Goal: Information Seeking & Learning: Check status

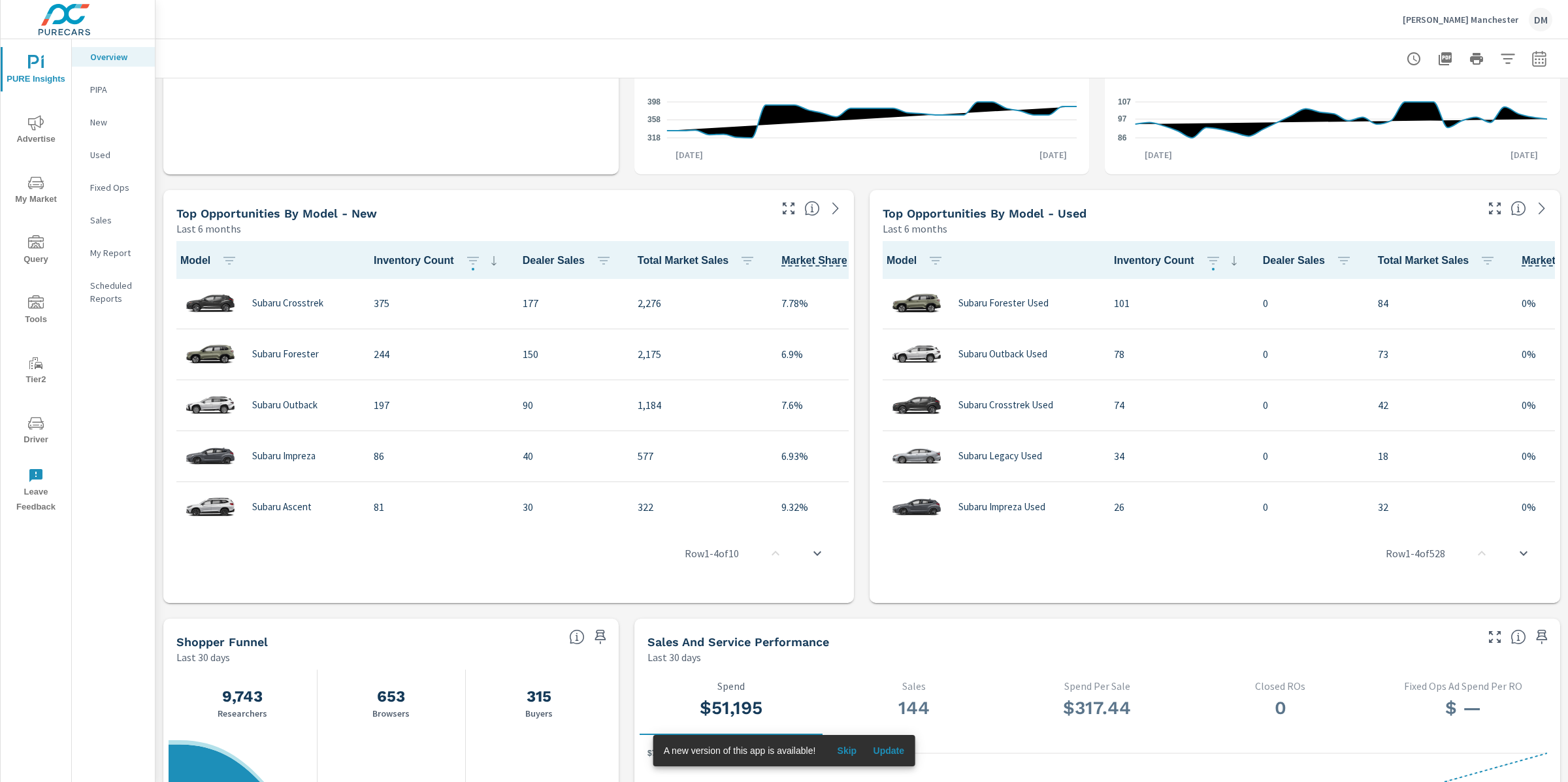
scroll to position [269, 0]
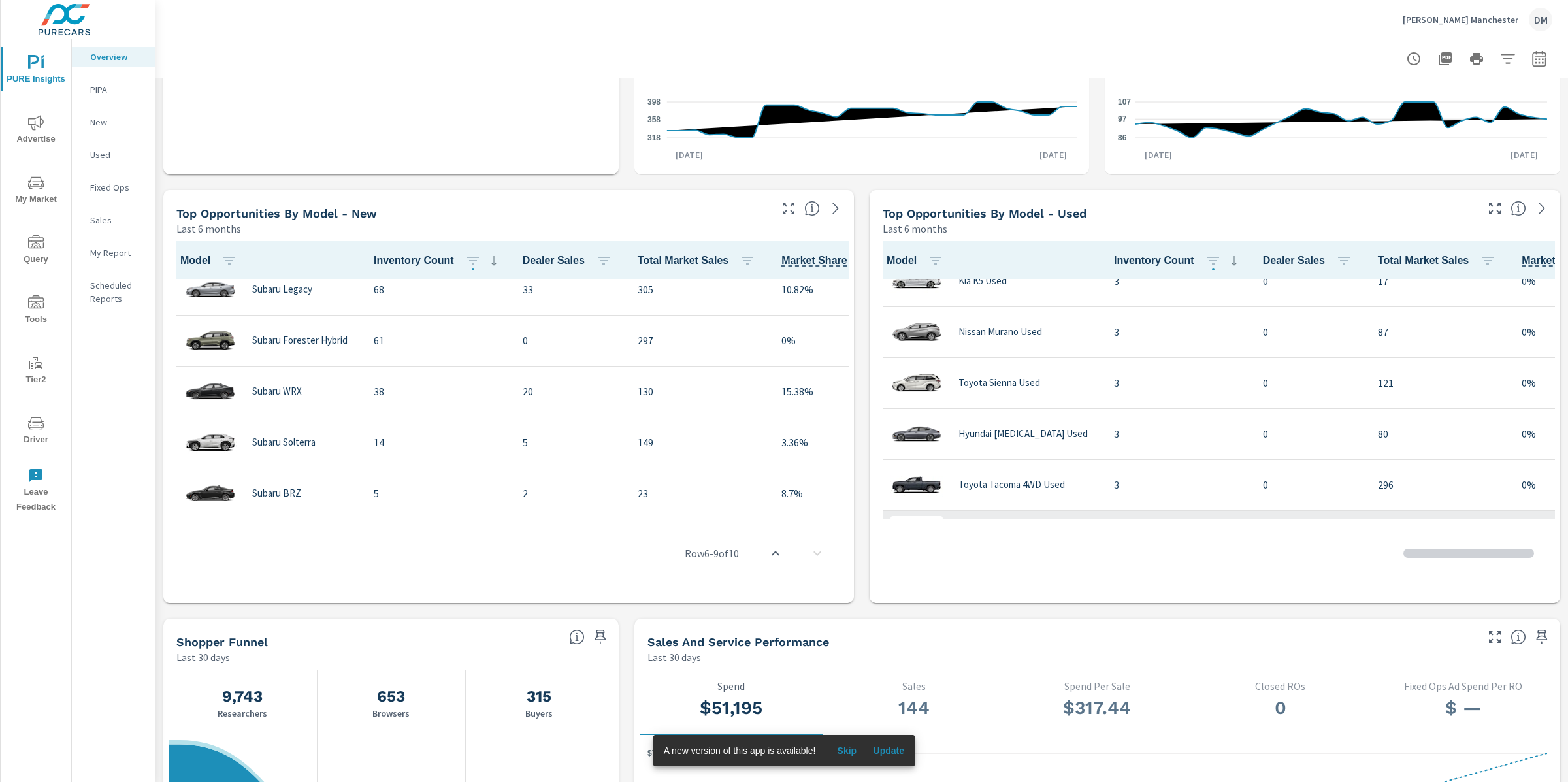
scroll to position [2517, 0]
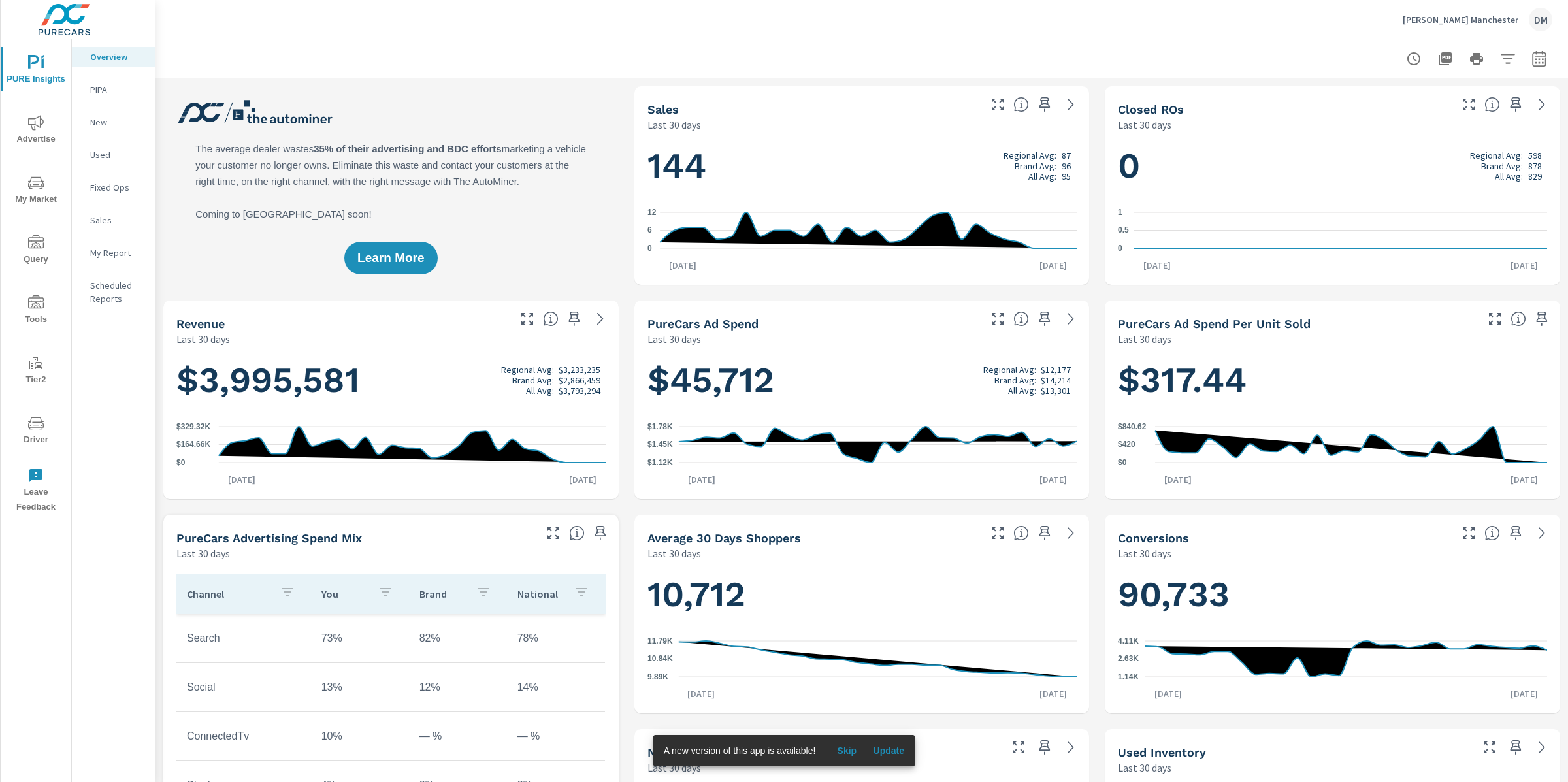
click at [57, 131] on span "Advertise" at bounding box center [35, 131] width 62 height 32
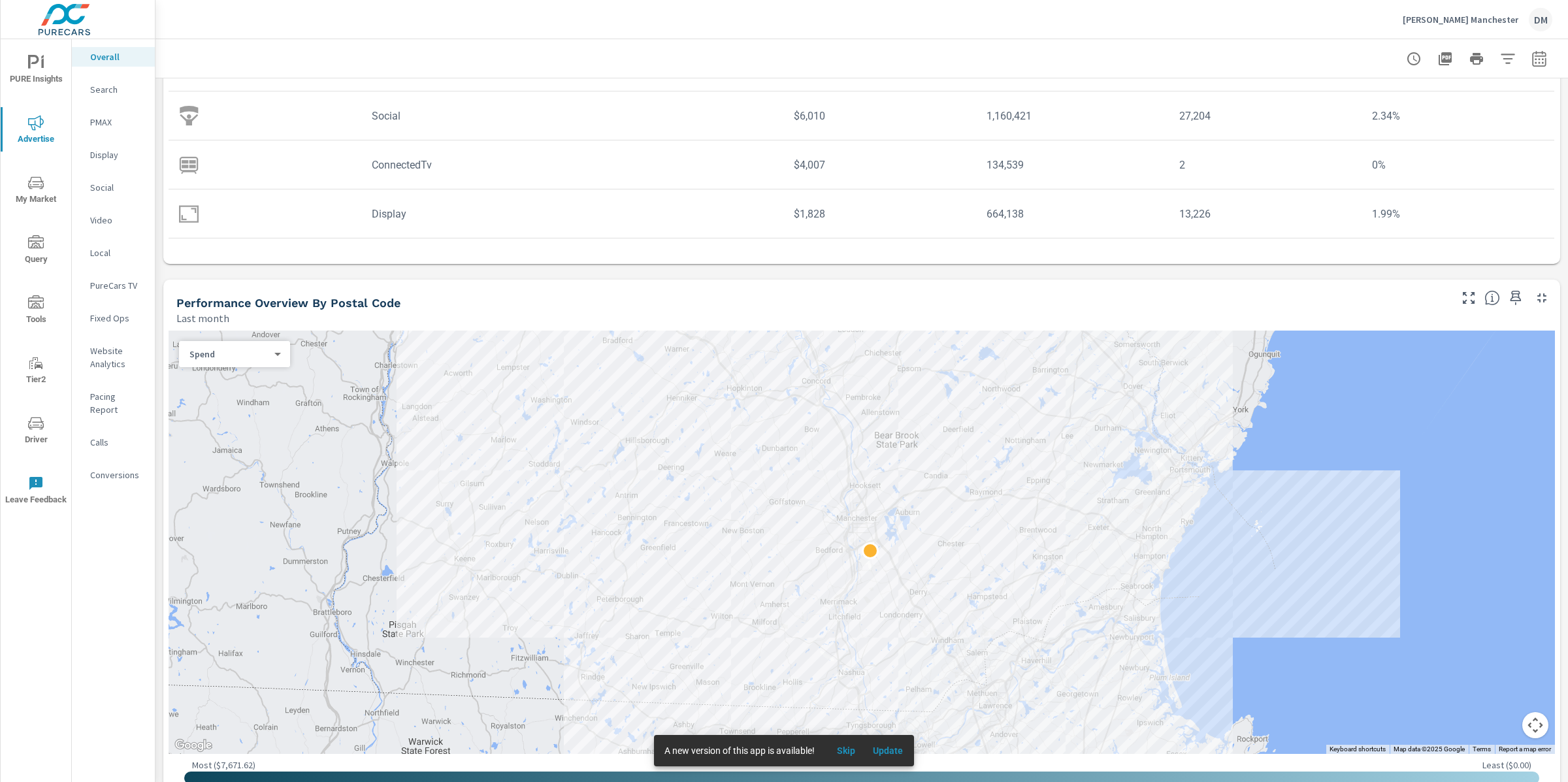
scroll to position [268, 0]
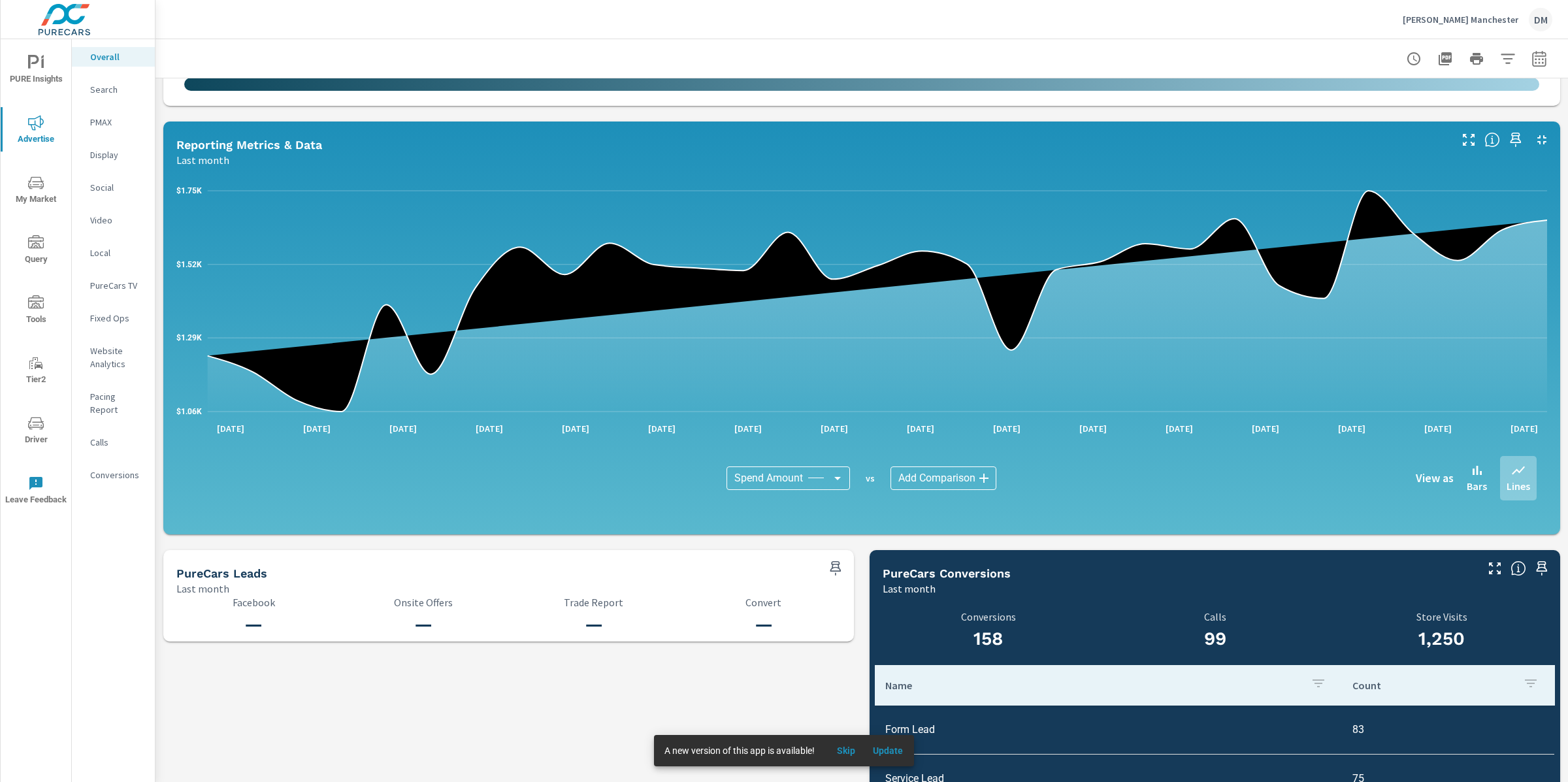
scroll to position [974, 0]
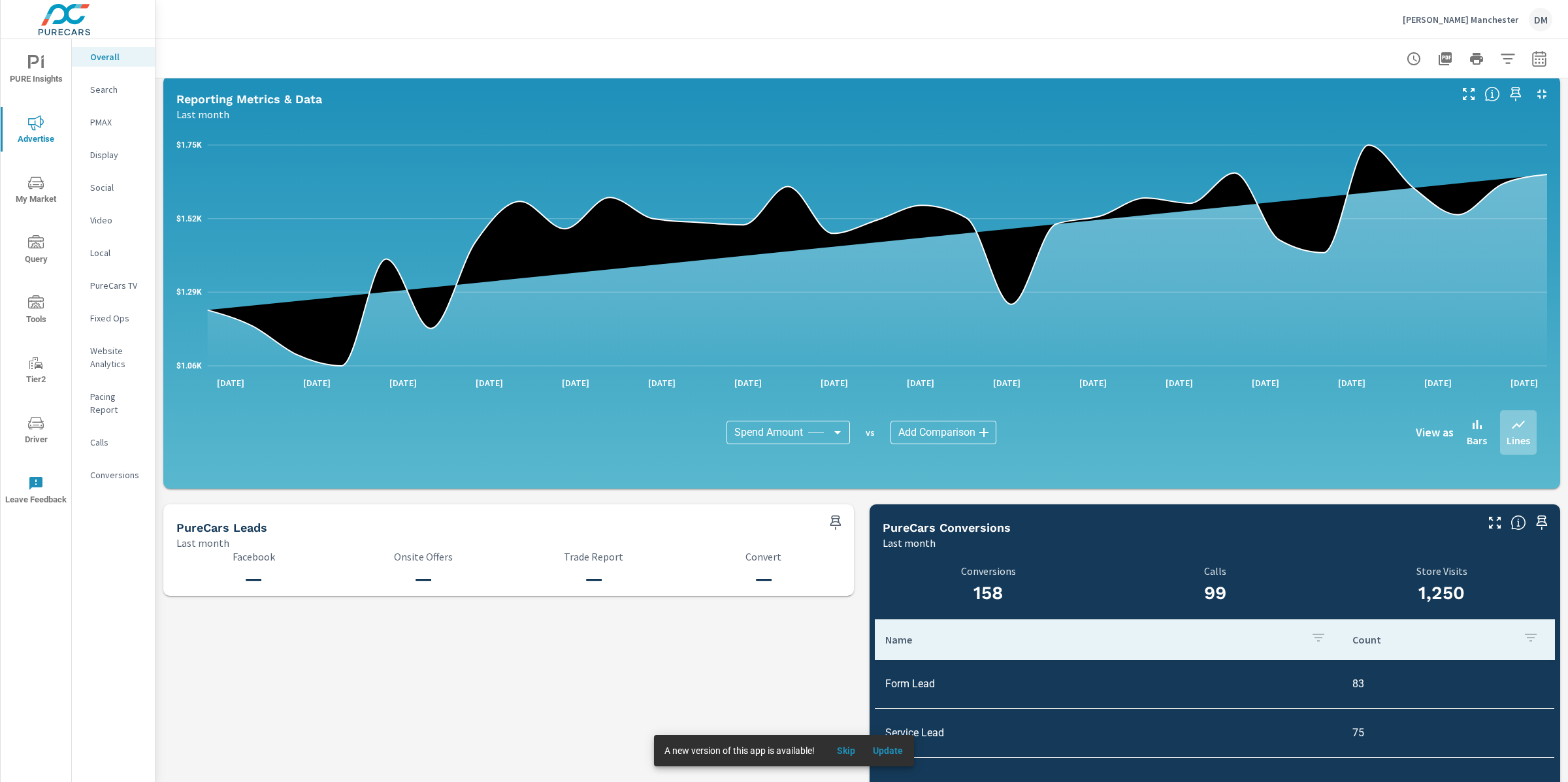
click at [820, 424] on body "PURE Insights Advertise My Market Query Tools Tier2 Driver Leave Feedback Overa…" at bounding box center [784, 391] width 1568 height 782
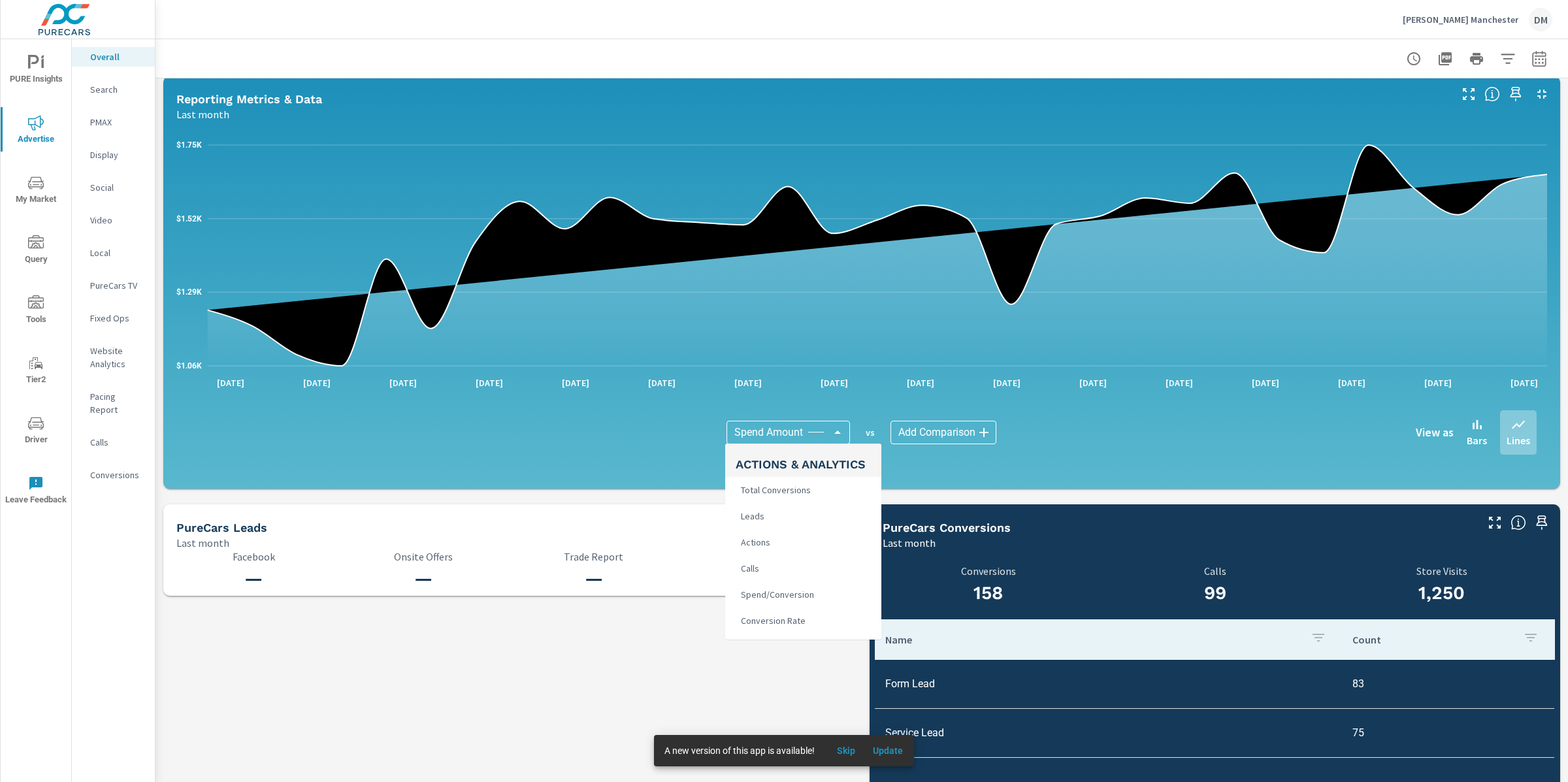
scroll to position [228, 0]
click at [758, 509] on span "Leads" at bounding box center [752, 515] width 32 height 18
type input "Leads"
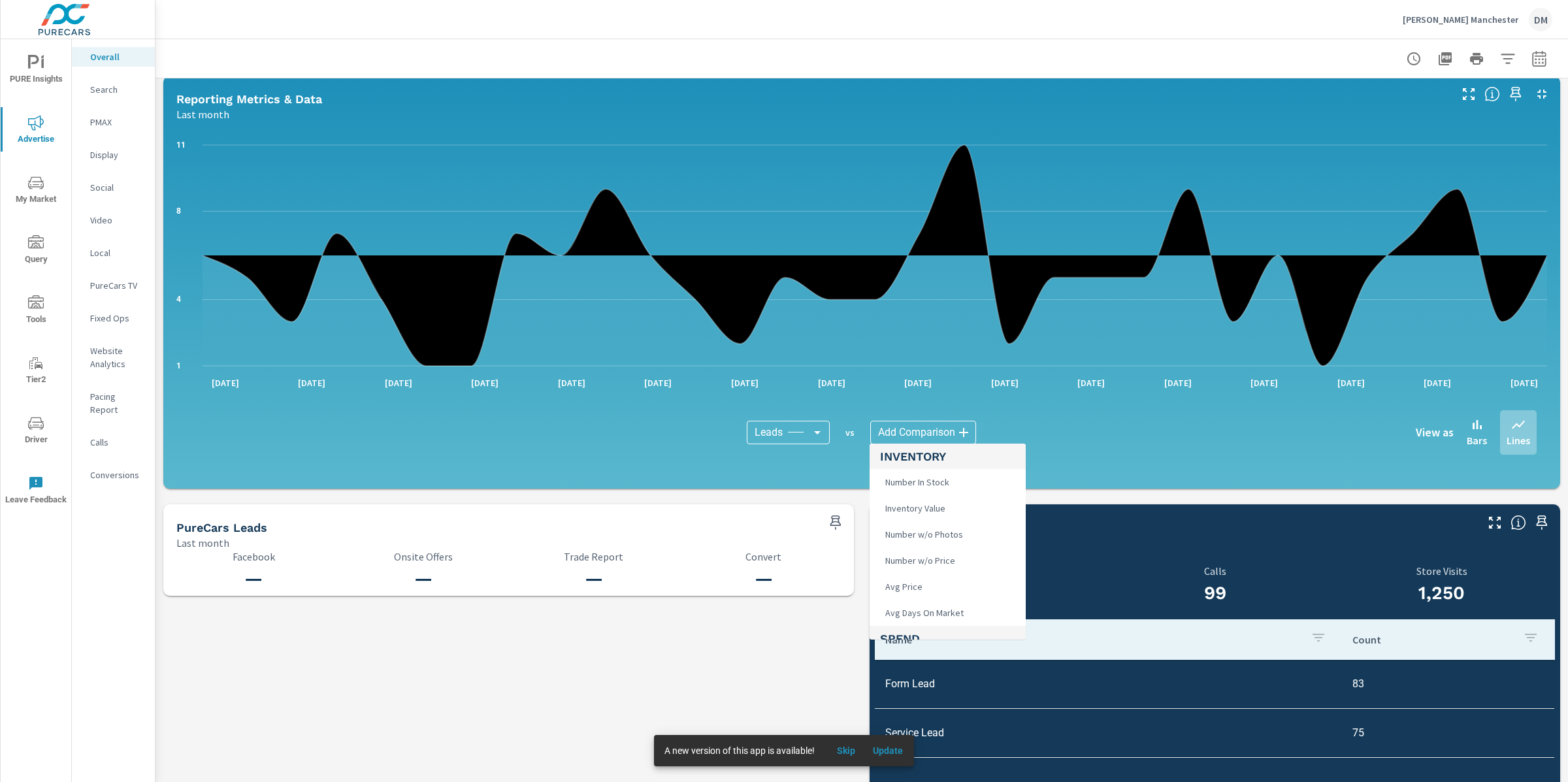
click at [933, 427] on body "PURE Insights Advertise My Market Query Tools Tier2 Driver Leave Feedback Overa…" at bounding box center [784, 391] width 1568 height 782
click at [916, 512] on span "Total Conversions" at bounding box center [919, 512] width 77 height 18
type input "Total Conversions"
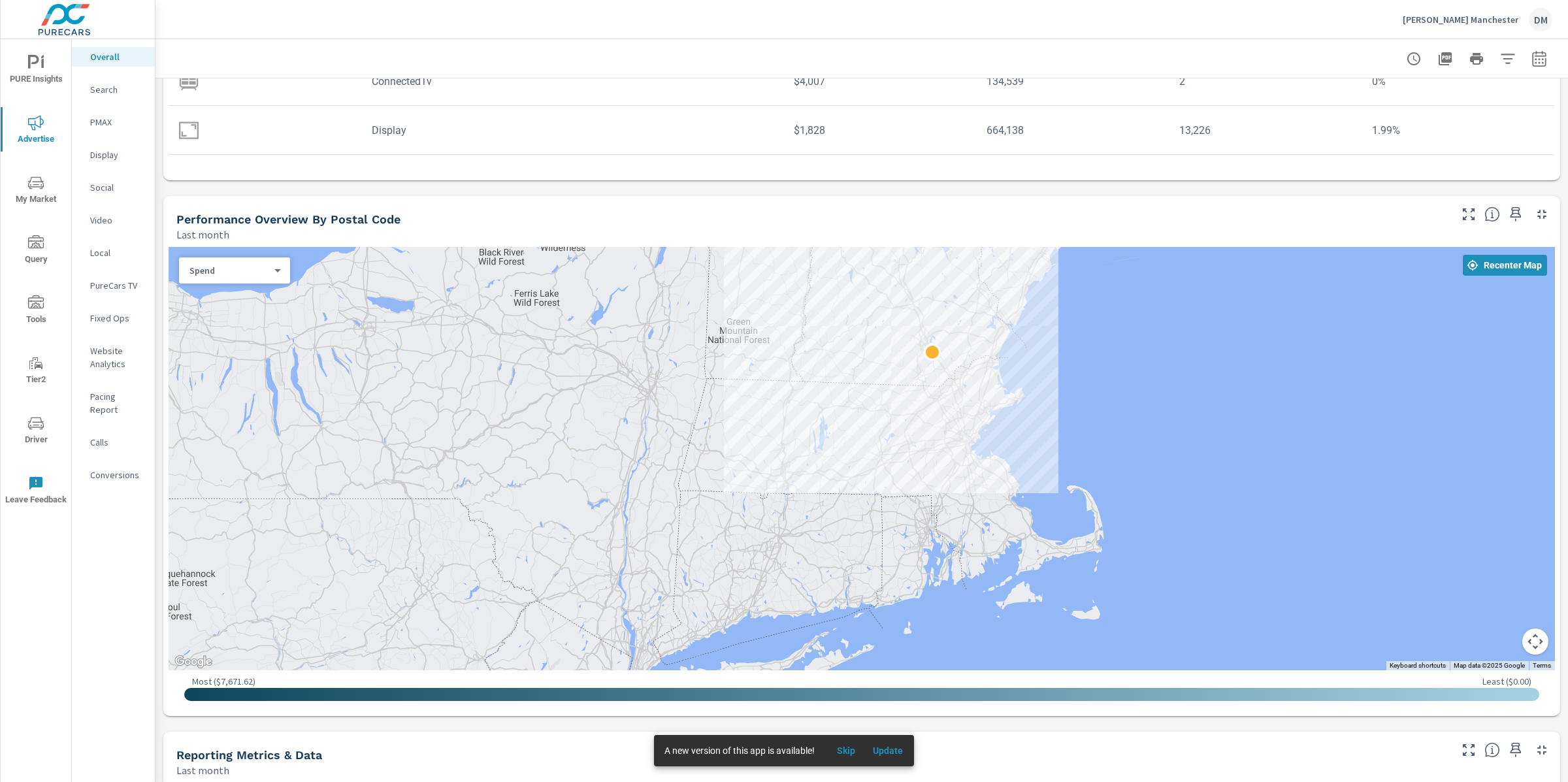
scroll to position [235, 0]
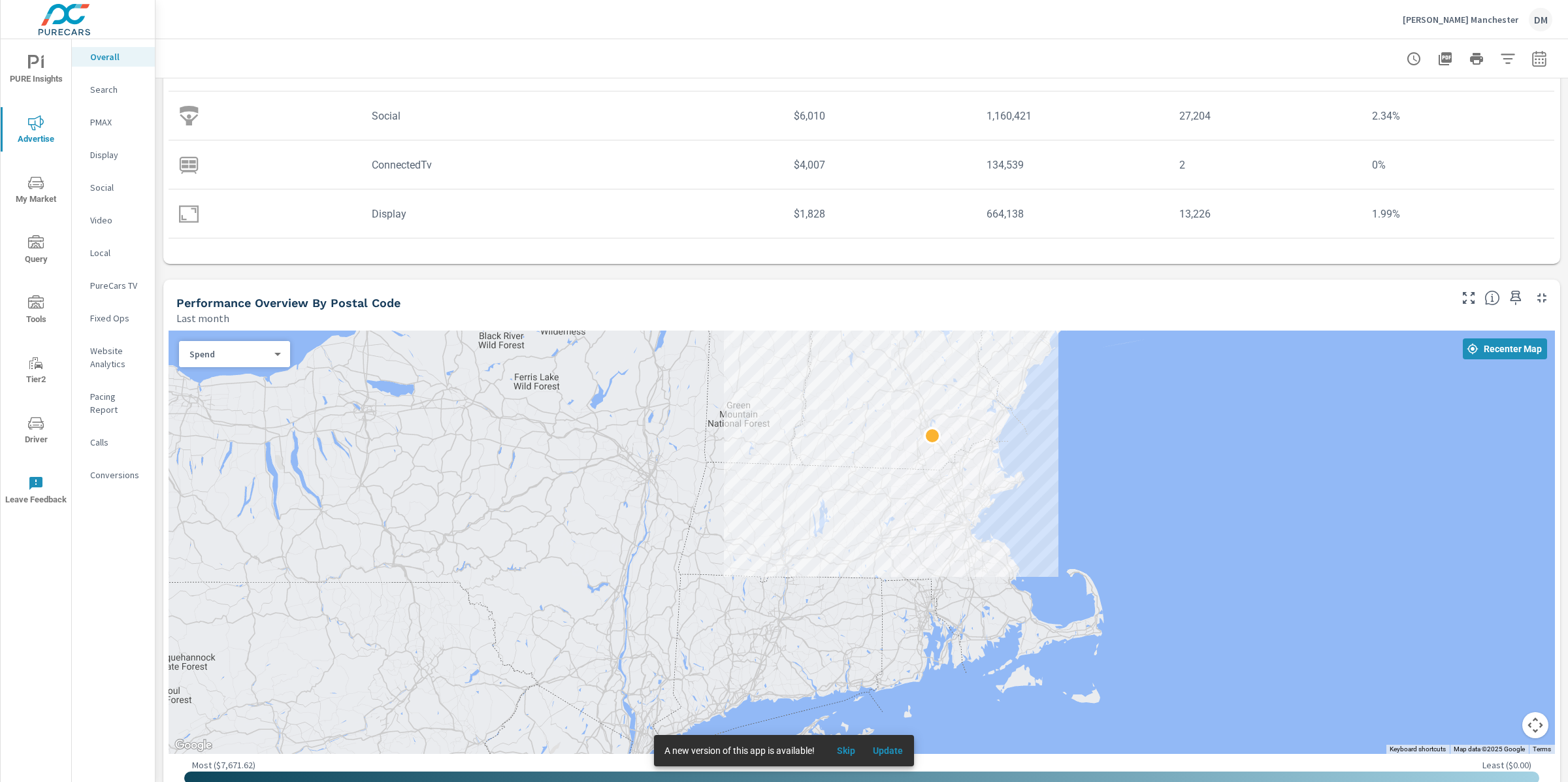
click at [99, 124] on p "PMAX" at bounding box center [117, 122] width 54 height 13
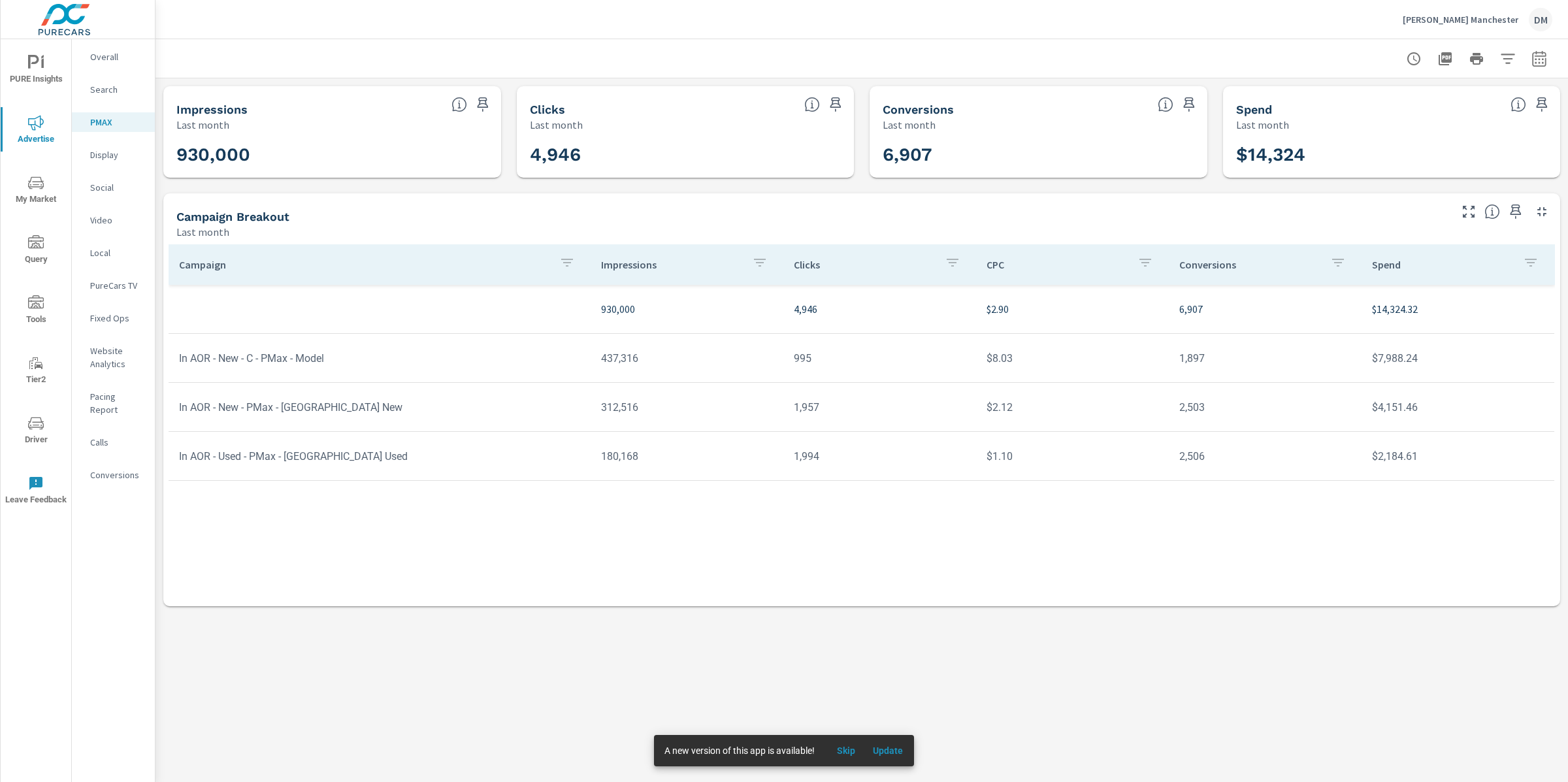
click at [1527, 262] on icon "button" at bounding box center [1531, 262] width 12 height 8
click at [1497, 231] on div at bounding box center [784, 391] width 1568 height 782
click at [1542, 62] on icon "button" at bounding box center [1539, 60] width 8 height 5
click at [1434, 122] on select "Custom [DATE] Last week Last 7 days Last 14 days Last 30 days Last 45 days Last…" at bounding box center [1435, 113] width 131 height 26
click at [1370, 100] on select "Custom [DATE] Last week Last 7 days Last 14 days Last 30 days Last 45 days Last…" at bounding box center [1435, 113] width 131 height 26
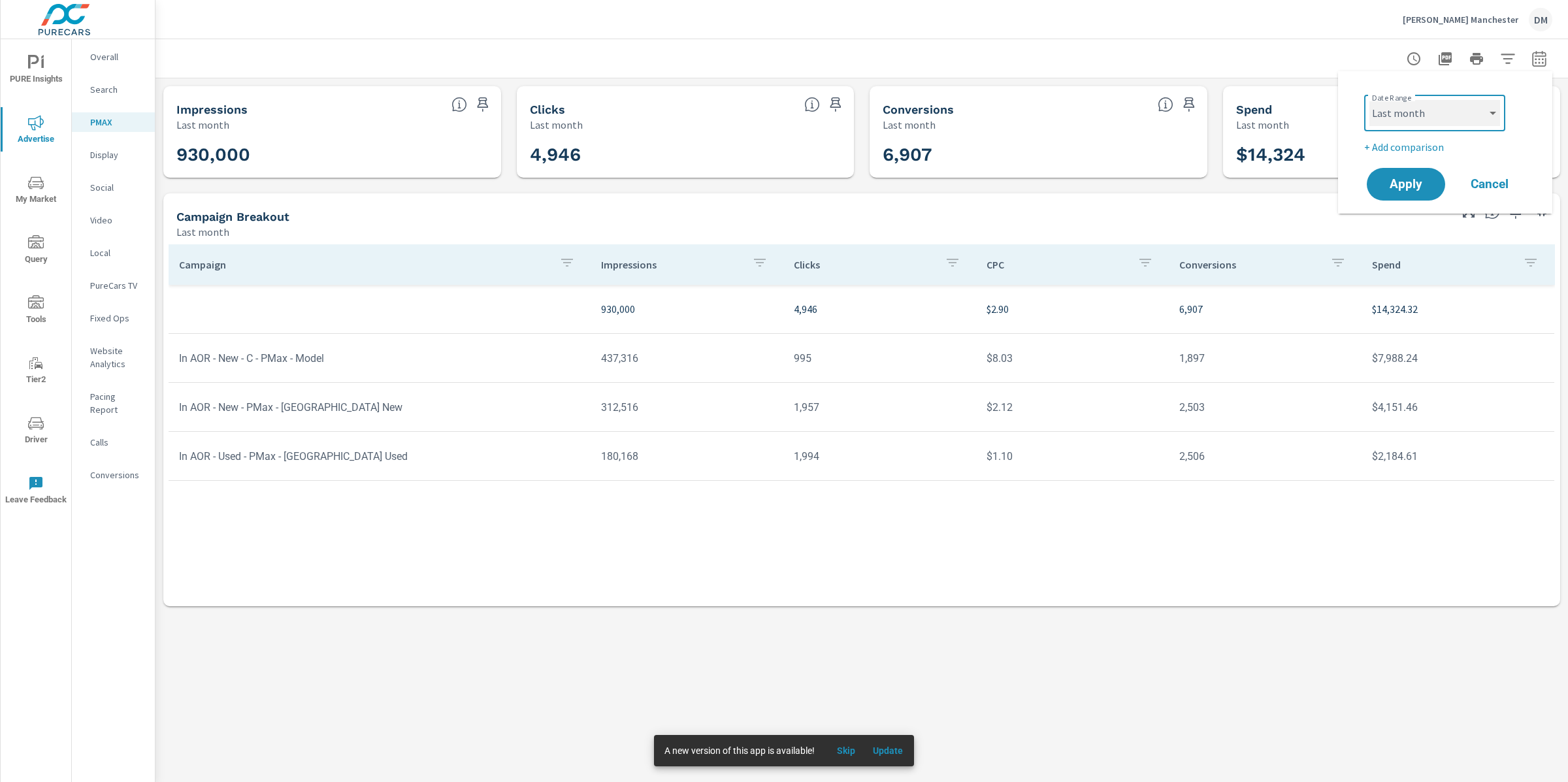
select select "Month to date"
click at [1401, 181] on span "Apply" at bounding box center [1406, 184] width 53 height 13
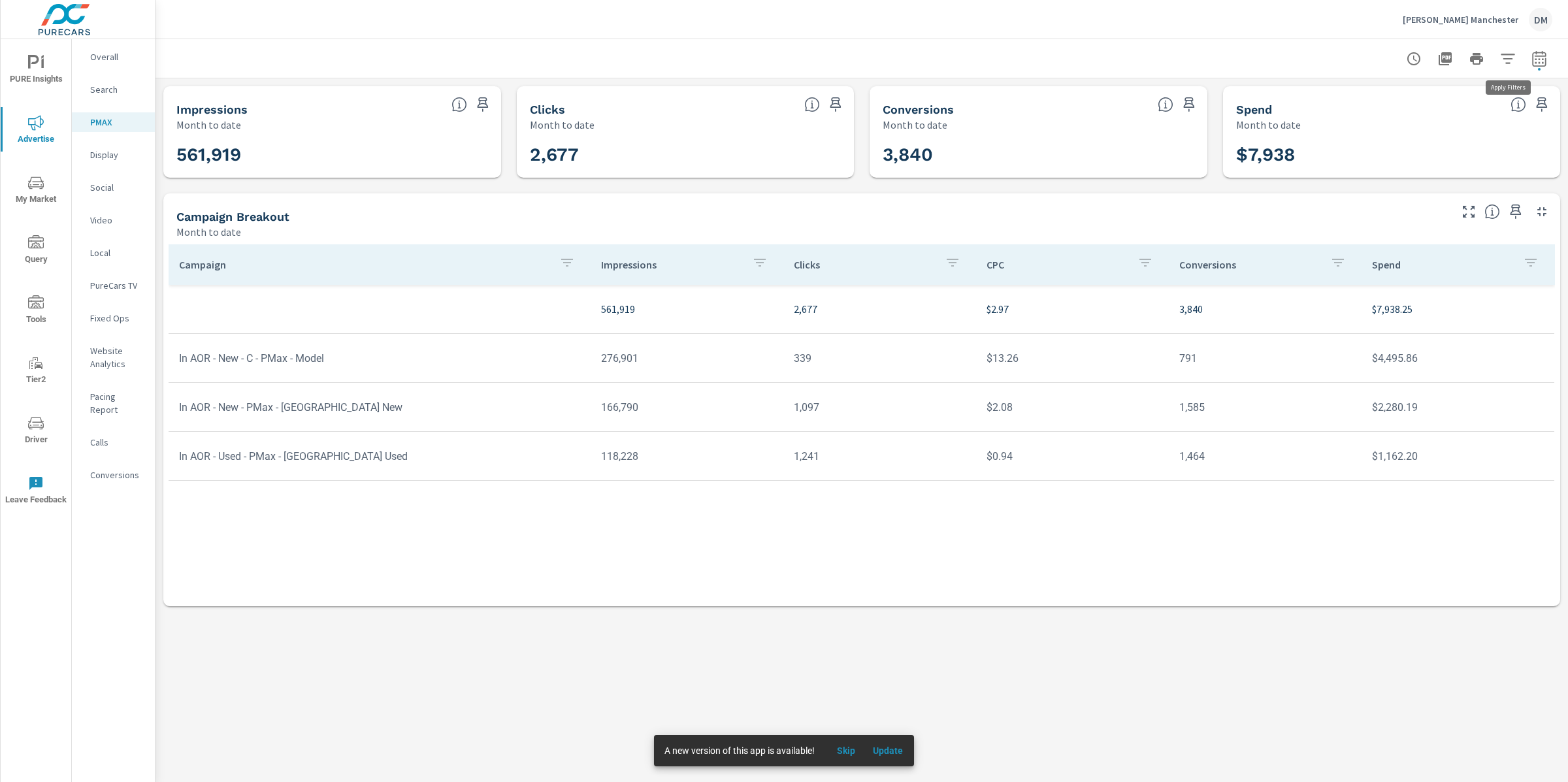
click at [1506, 57] on icon "button" at bounding box center [1508, 58] width 14 height 10
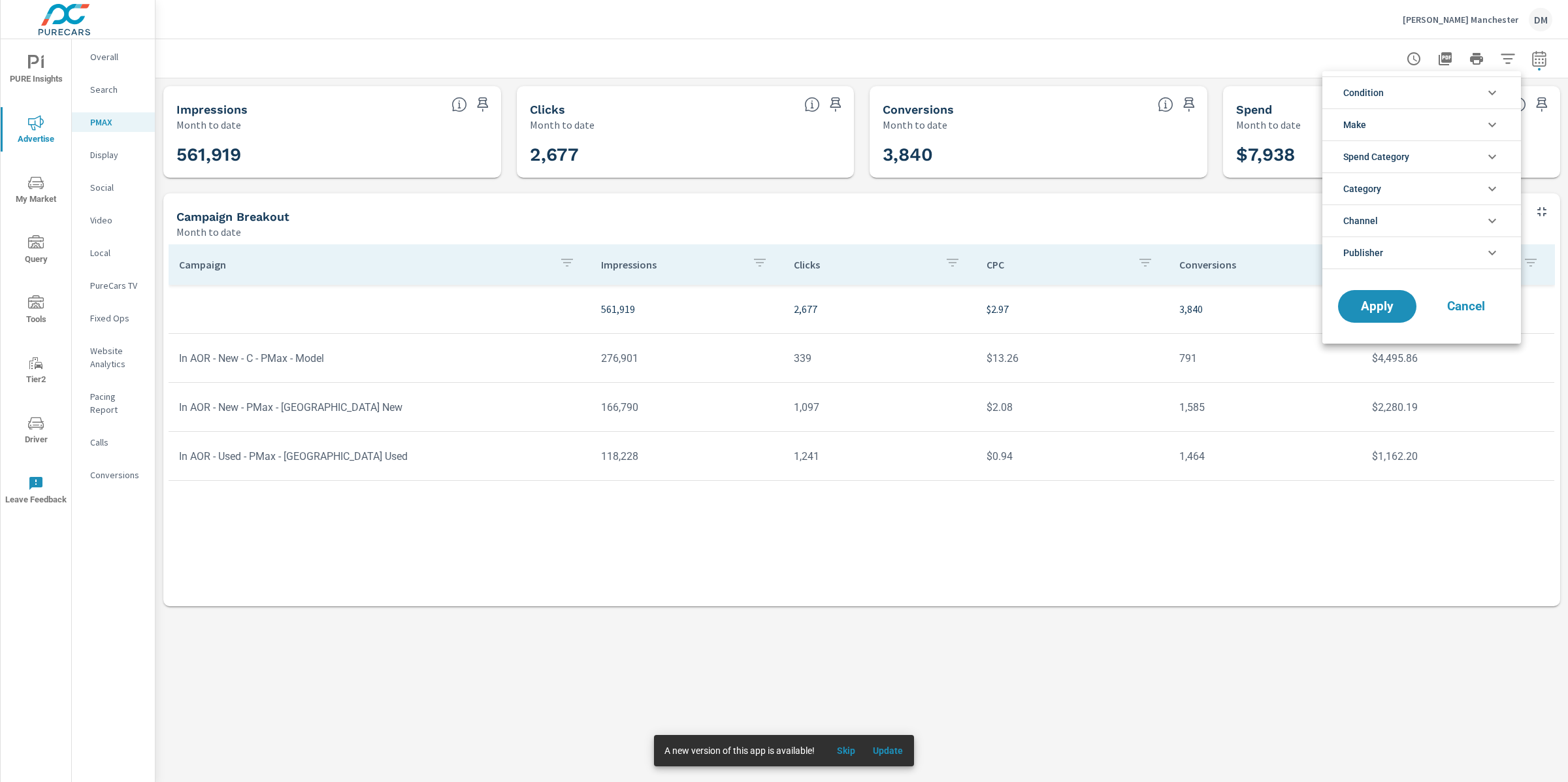
click at [1454, 87] on li "Condition" at bounding box center [1421, 92] width 198 height 32
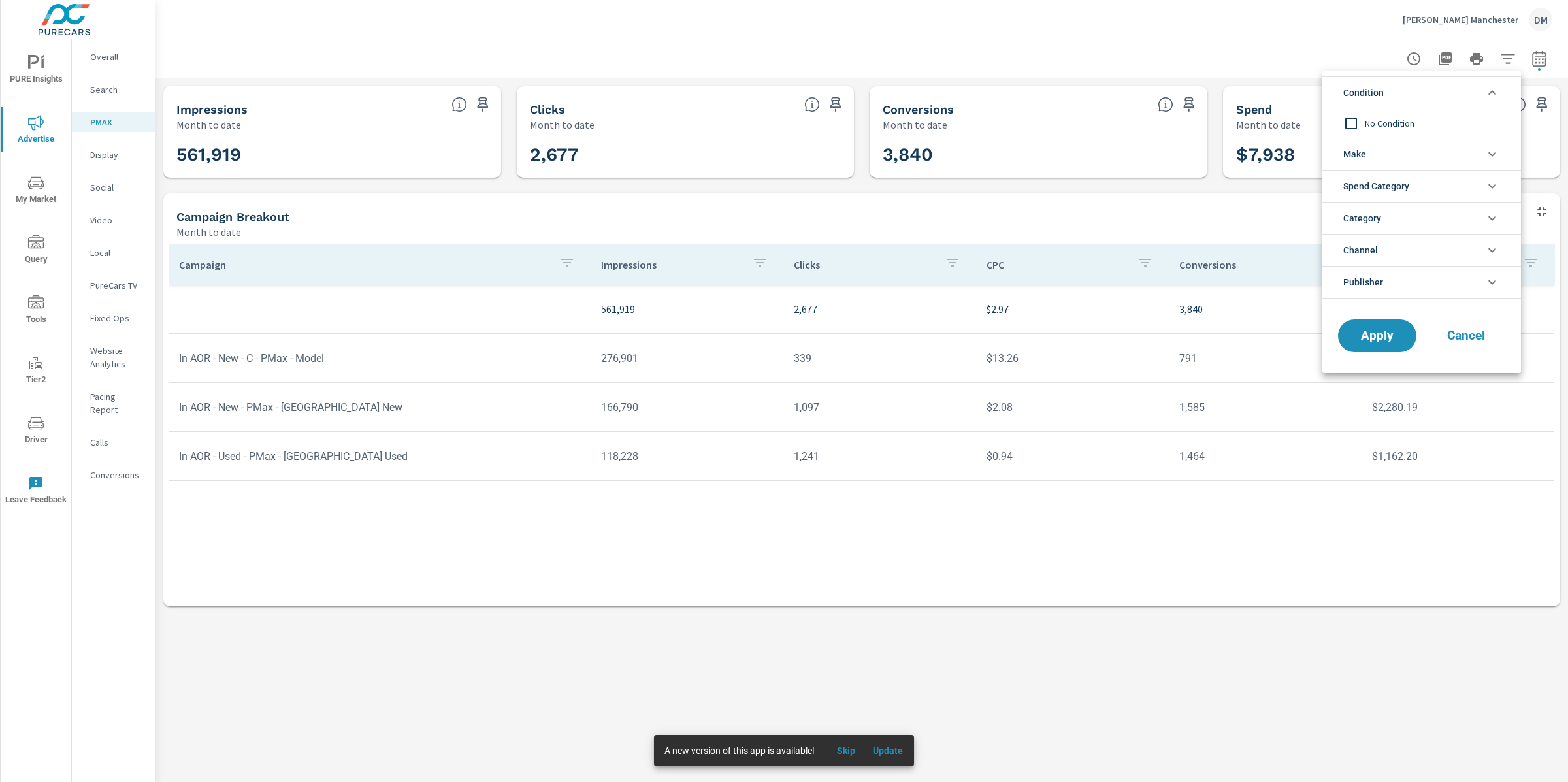
click at [1412, 242] on li "Channel" at bounding box center [1421, 249] width 198 height 32
click at [1403, 307] on li "Publisher" at bounding box center [1421, 311] width 198 height 32
click at [1424, 192] on li "Spend Category" at bounding box center [1421, 186] width 198 height 32
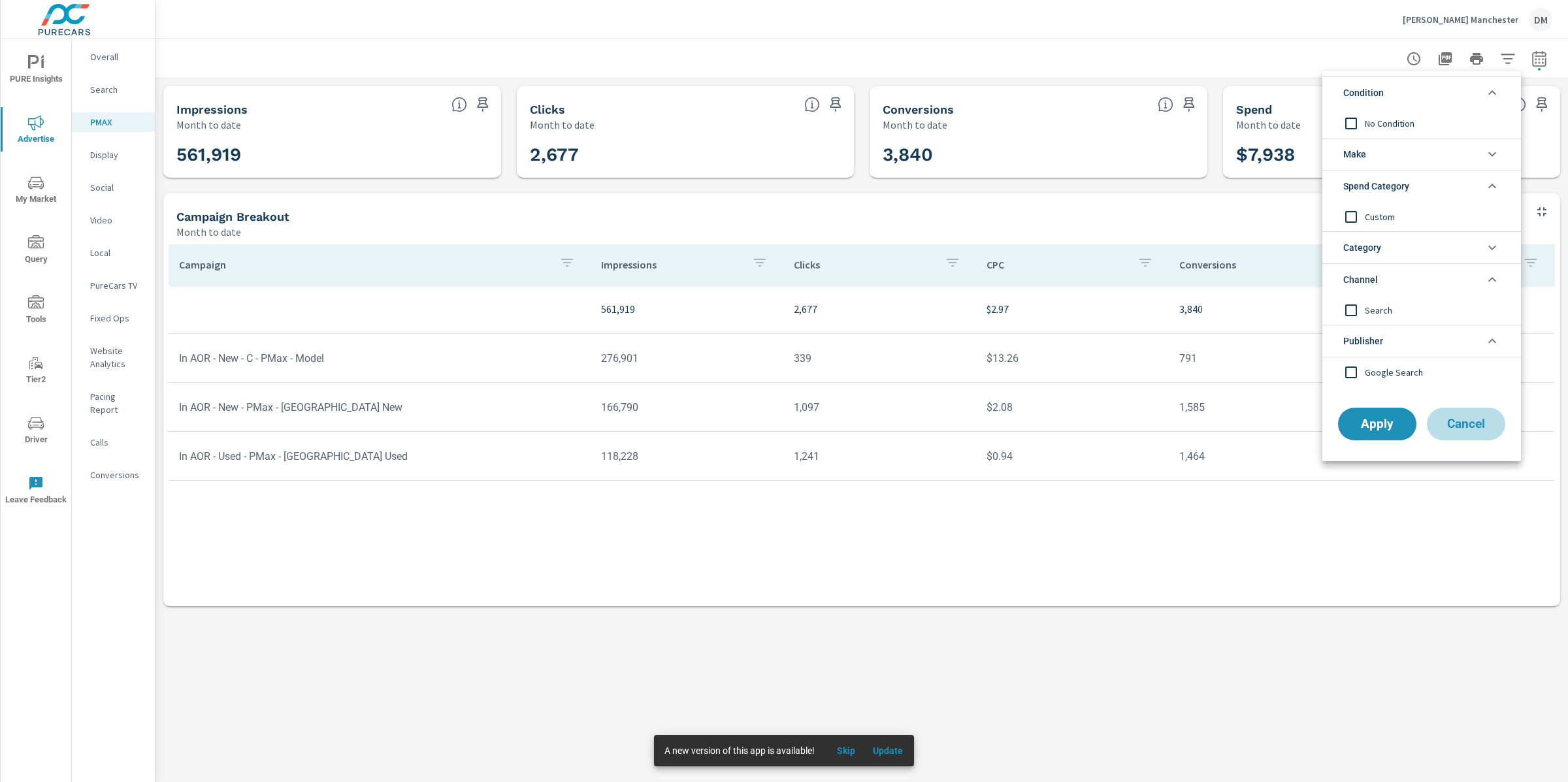
click at [1468, 422] on span "Cancel" at bounding box center [1467, 424] width 53 height 12
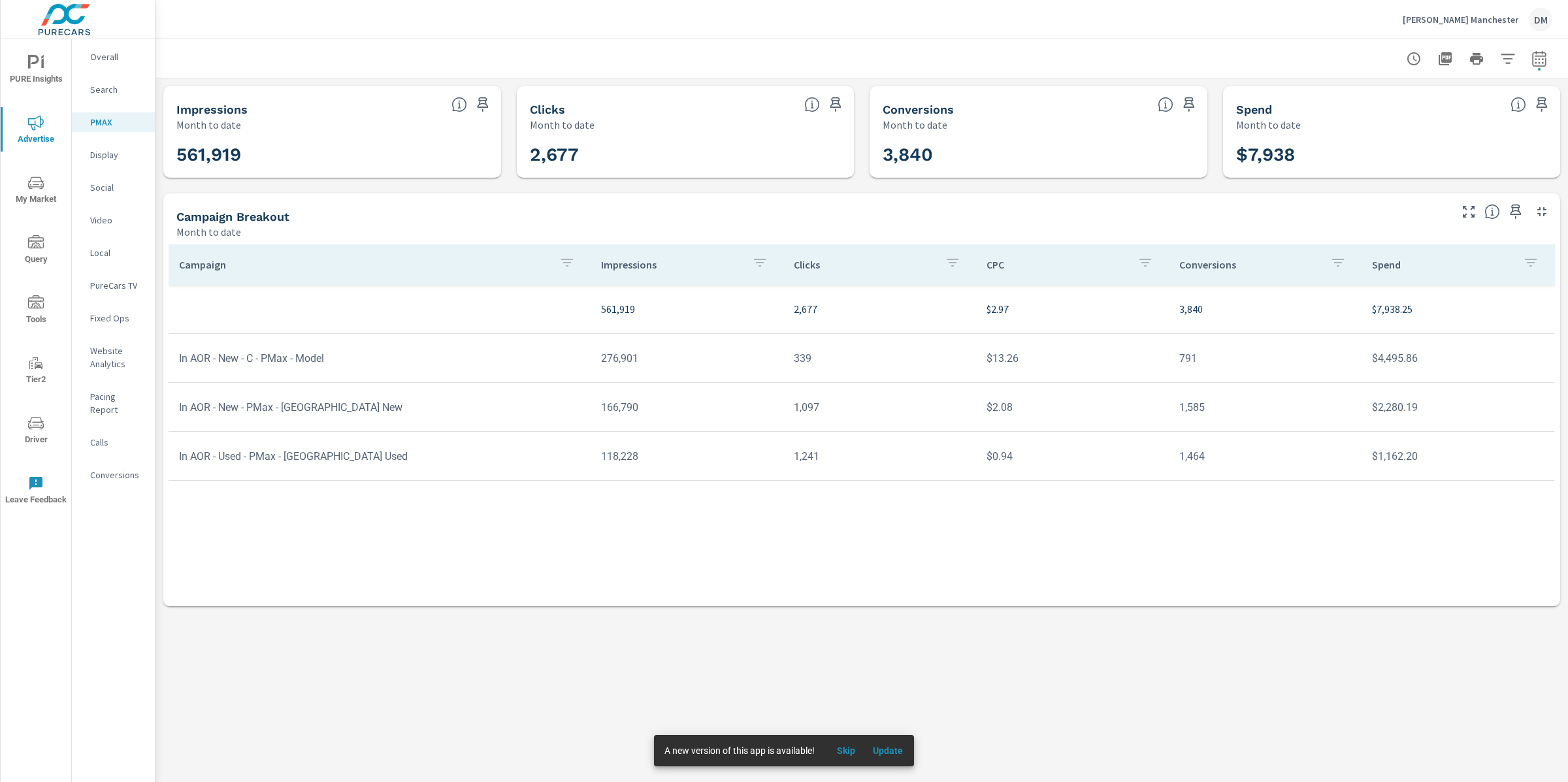
click at [577, 261] on button "button" at bounding box center [567, 264] width 26 height 30
click at [1138, 569] on div at bounding box center [784, 391] width 1568 height 782
click at [888, 742] on button "Update" at bounding box center [888, 750] width 42 height 21
click at [1533, 262] on icon "button" at bounding box center [1530, 262] width 16 height 16
click at [1492, 352] on input "Search" at bounding box center [1491, 352] width 132 height 26
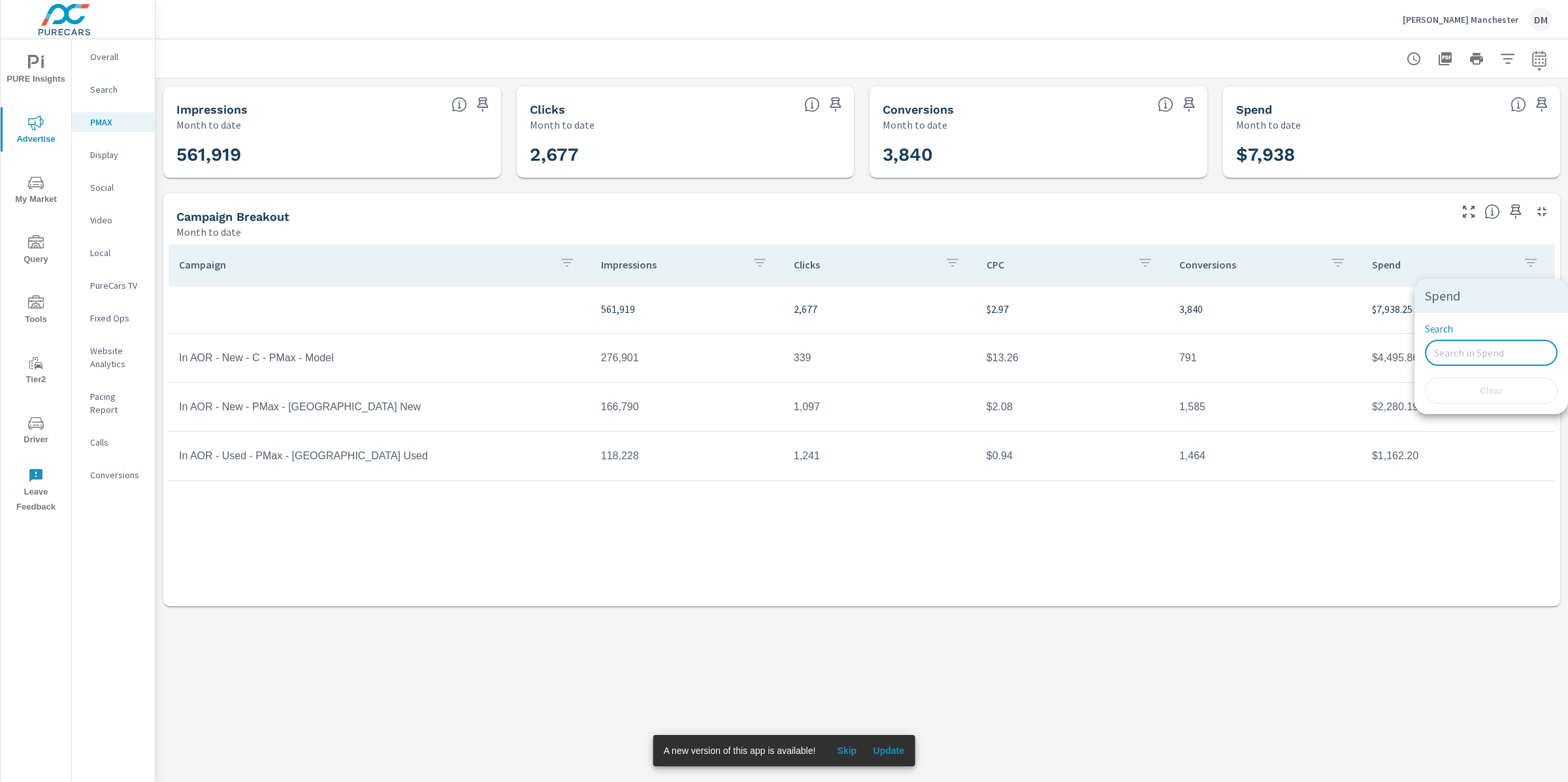
click at [1375, 532] on div at bounding box center [784, 391] width 1568 height 782
click at [104, 358] on p "Website Analytics" at bounding box center [117, 357] width 54 height 26
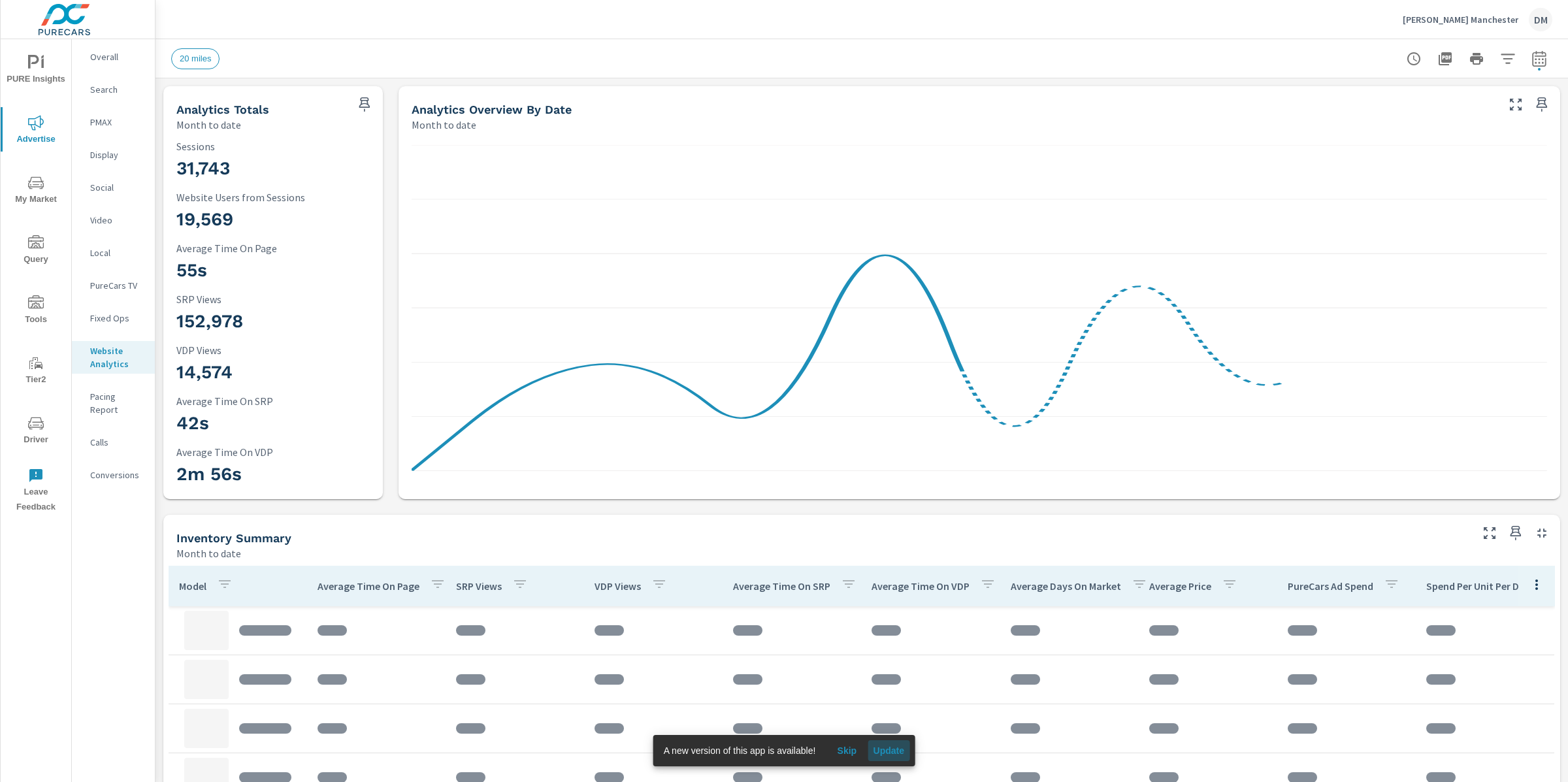
click at [892, 752] on span "Update" at bounding box center [888, 750] width 32 height 12
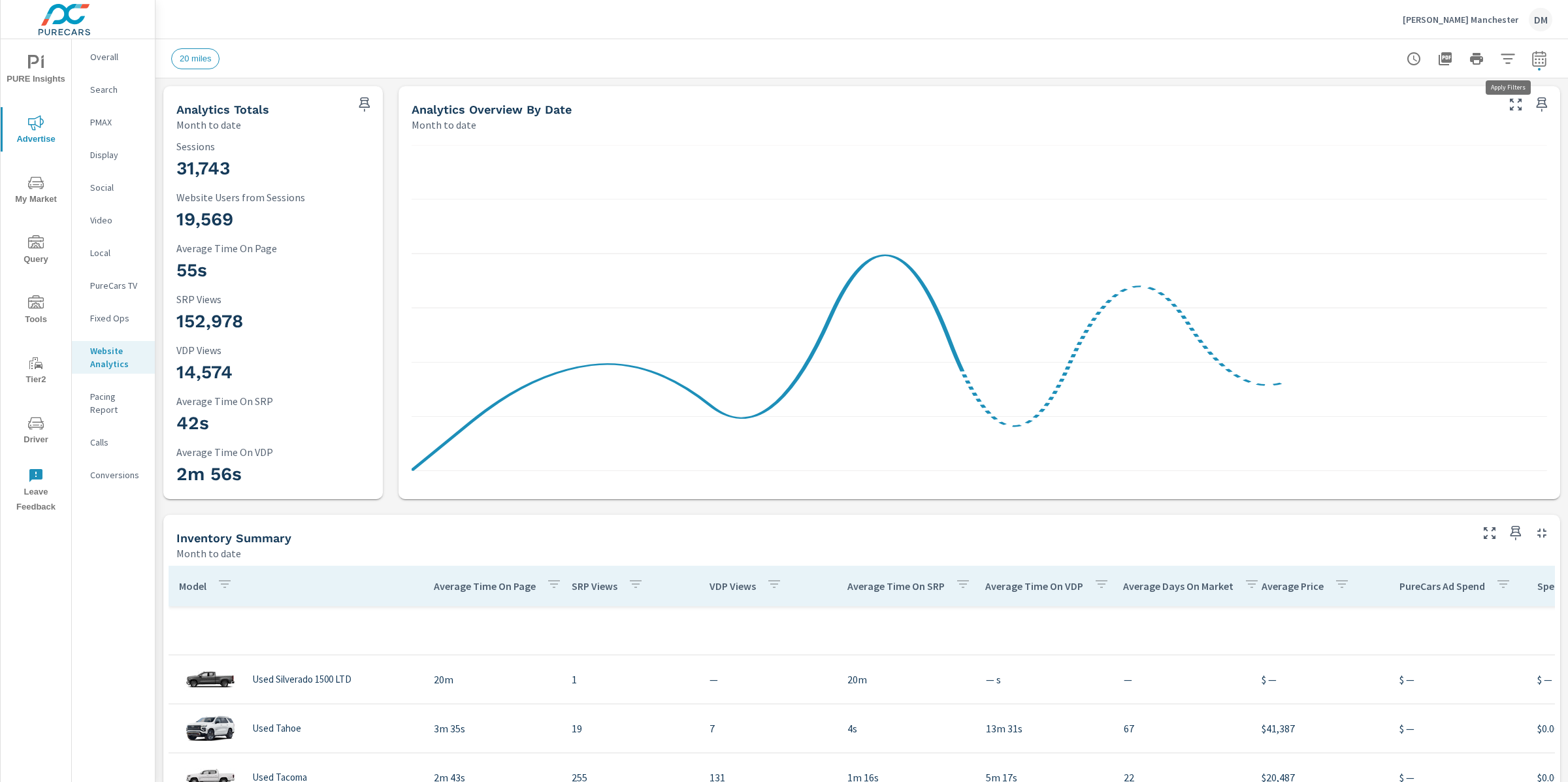
click at [1509, 58] on icon "button" at bounding box center [1508, 58] width 14 height 10
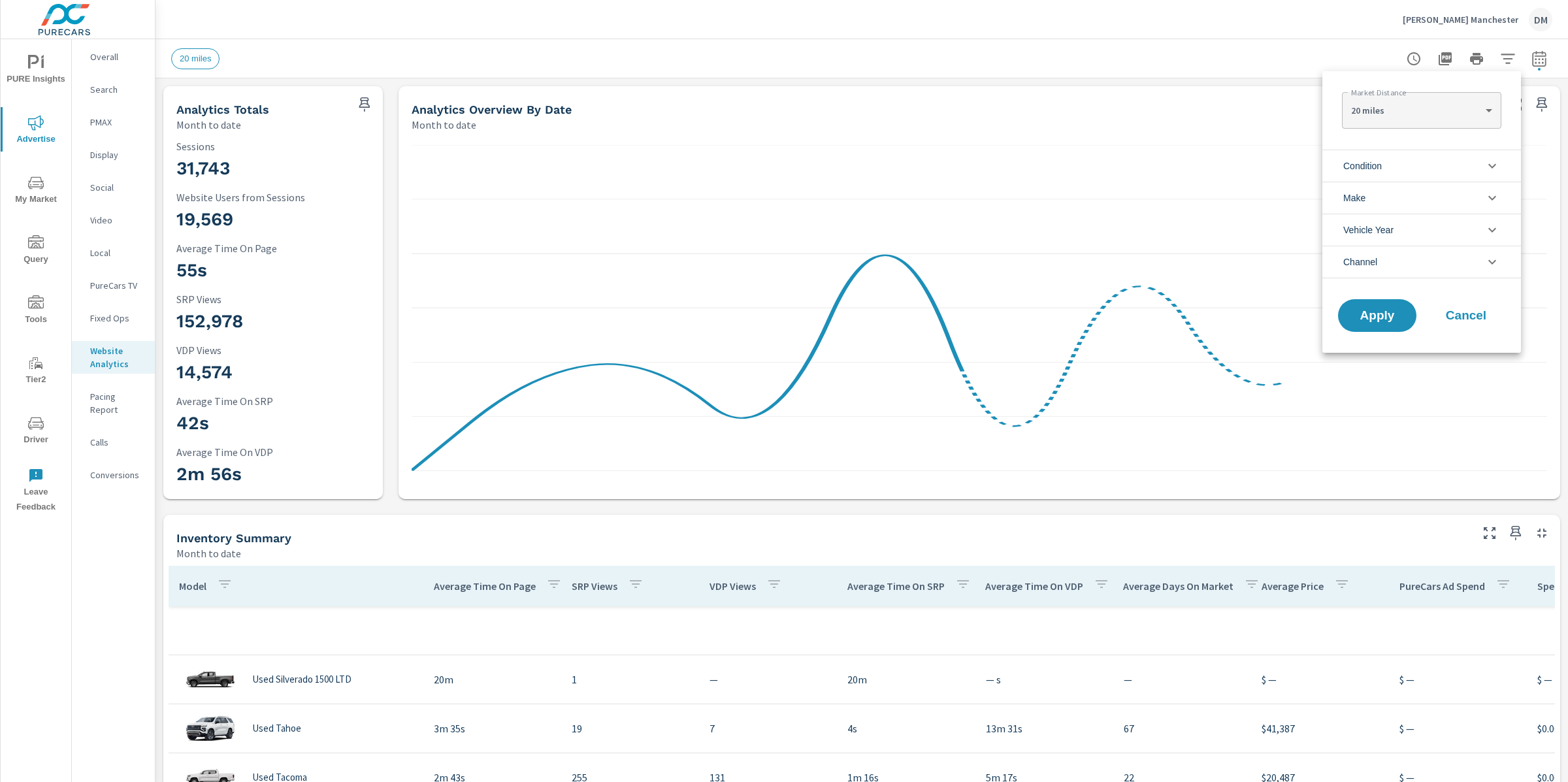
click at [1536, 59] on div at bounding box center [784, 391] width 1568 height 782
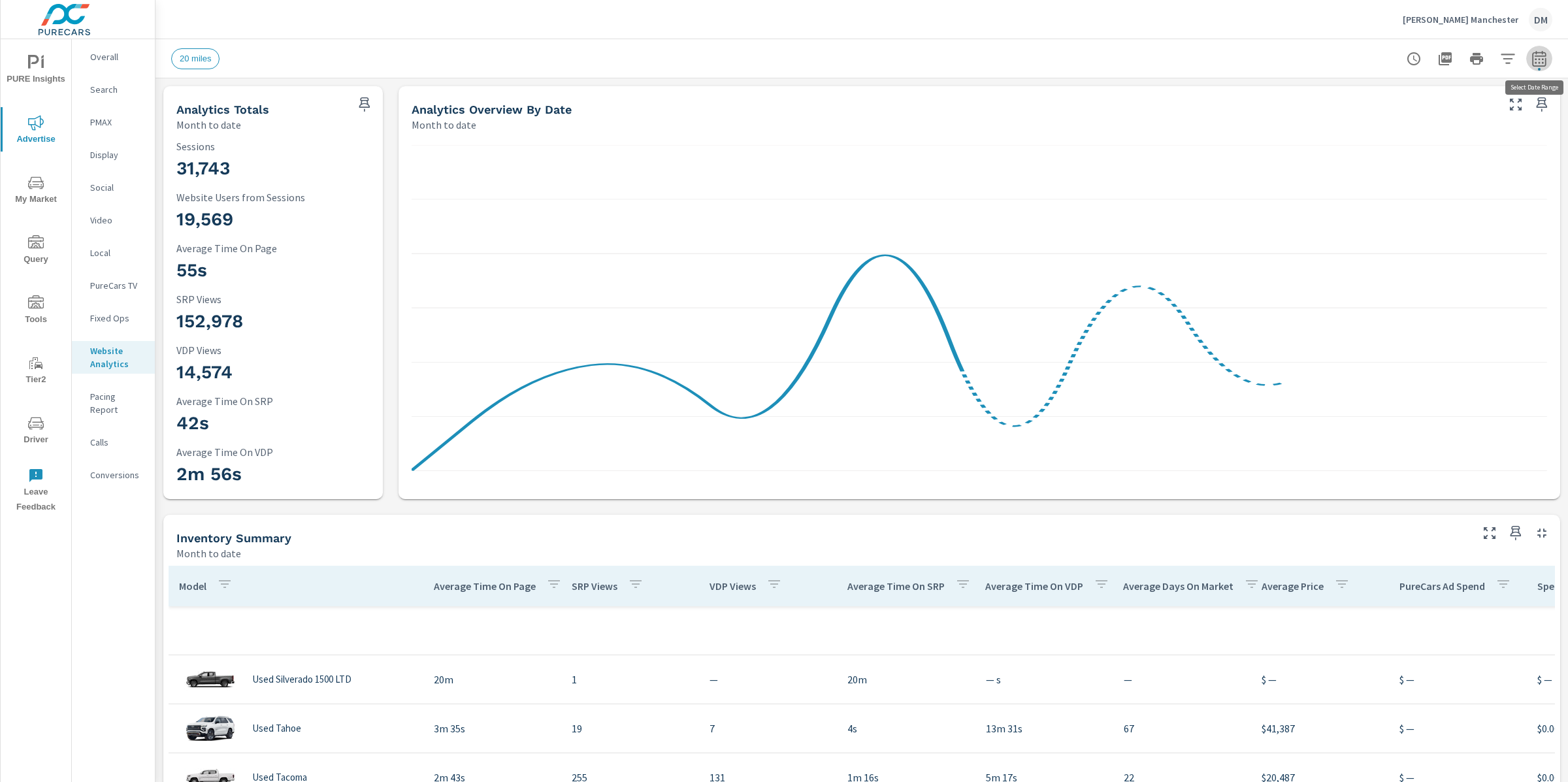
click at [1542, 59] on icon "button" at bounding box center [1539, 60] width 8 height 5
select select "Month to date"
click at [1293, 40] on div "20 miles" at bounding box center [862, 58] width 1382 height 38
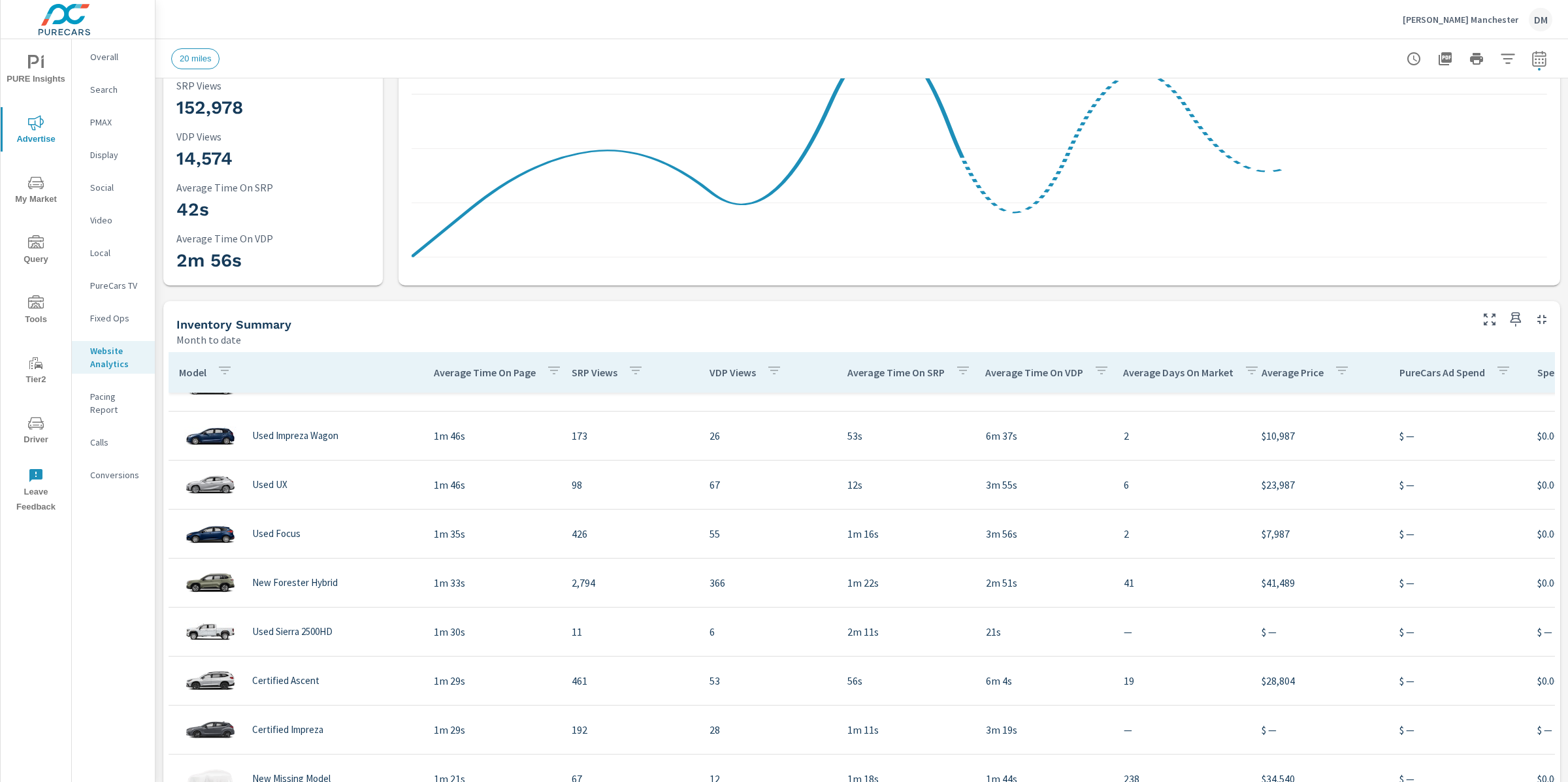
scroll to position [305, 0]
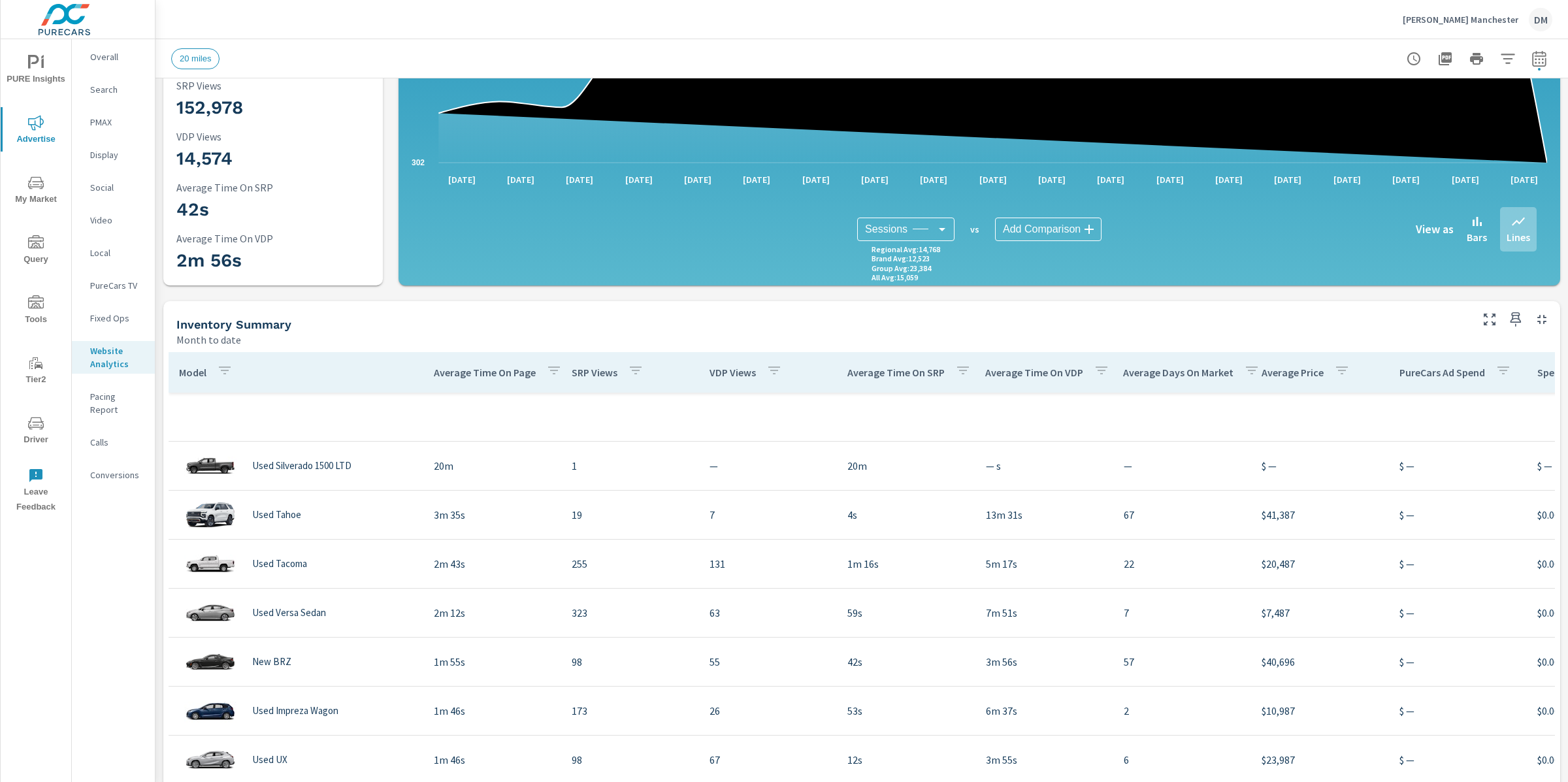
click at [224, 367] on icon "button" at bounding box center [225, 370] width 16 height 16
click at [224, 367] on div at bounding box center [784, 391] width 1568 height 782
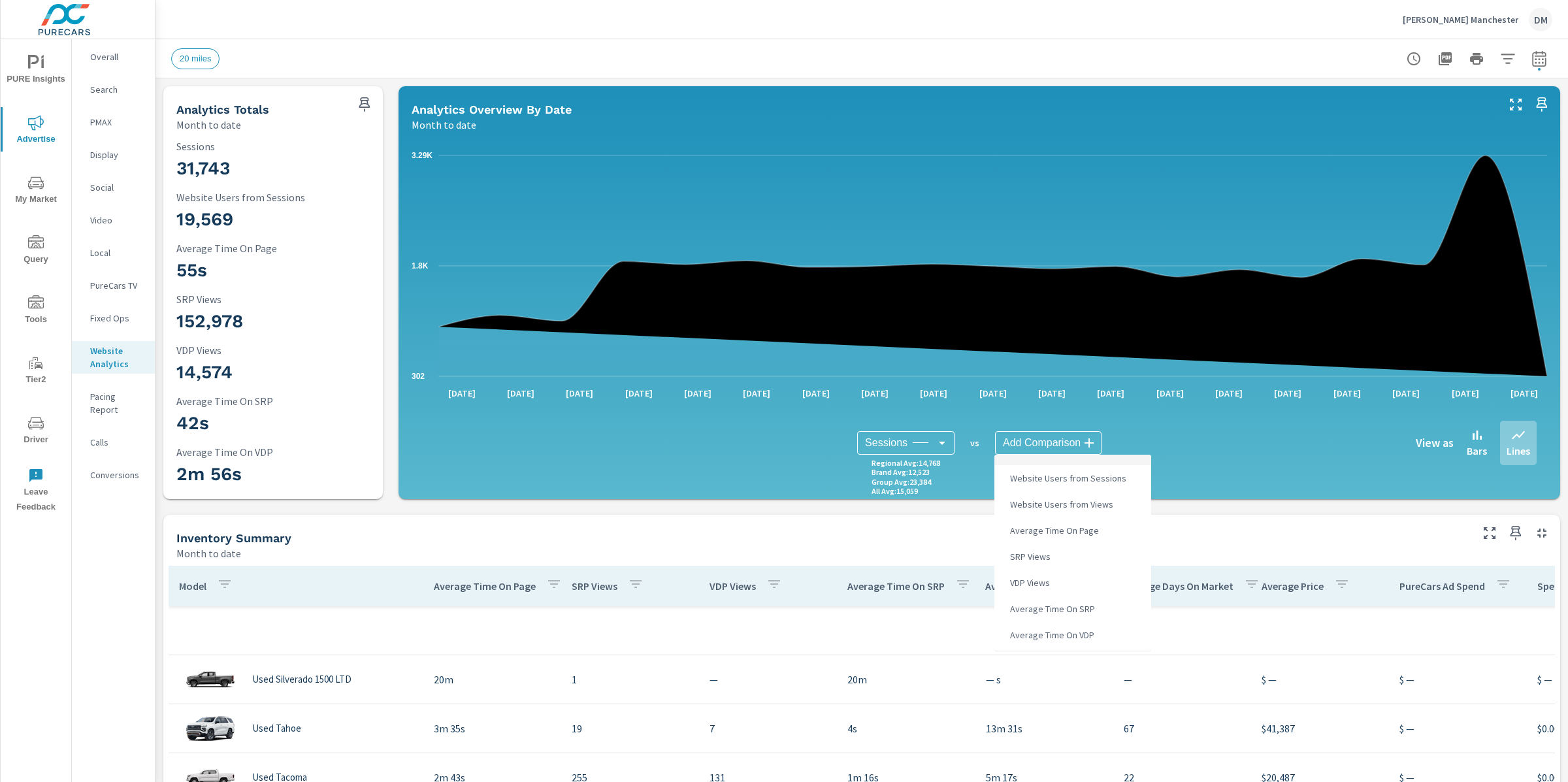
click at [1031, 434] on body "PURE Insights Advertise My Market Query Tools Tier2 Driver Leave Feedback Overa…" at bounding box center [784, 391] width 1568 height 782
click at [906, 534] on div at bounding box center [784, 391] width 1568 height 782
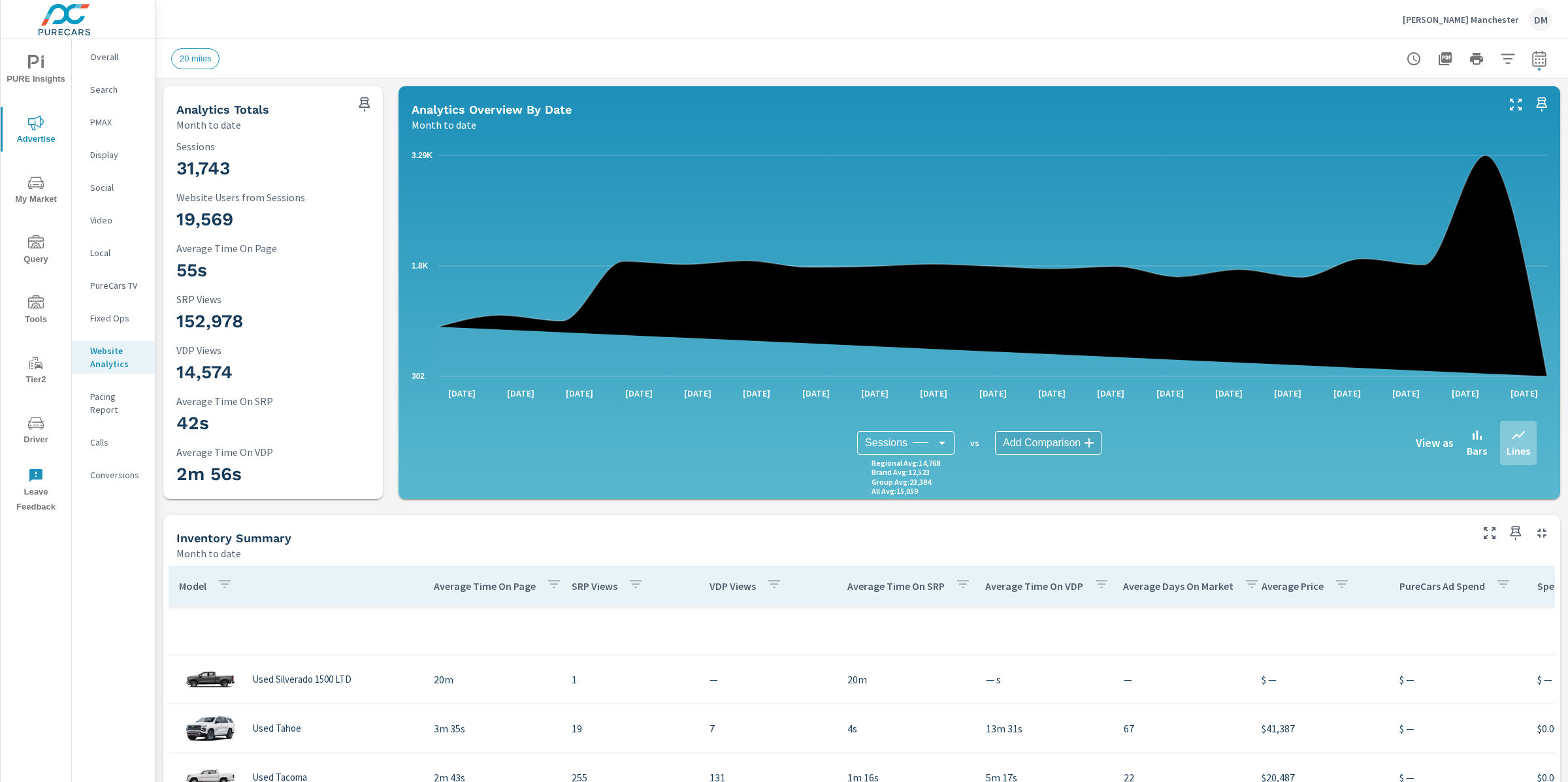
scroll to position [0, 0]
click at [233, 587] on button "button" at bounding box center [225, 586] width 26 height 30
click at [233, 587] on div at bounding box center [784, 391] width 1568 height 782
click at [1511, 62] on icon "button" at bounding box center [1508, 59] width 16 height 16
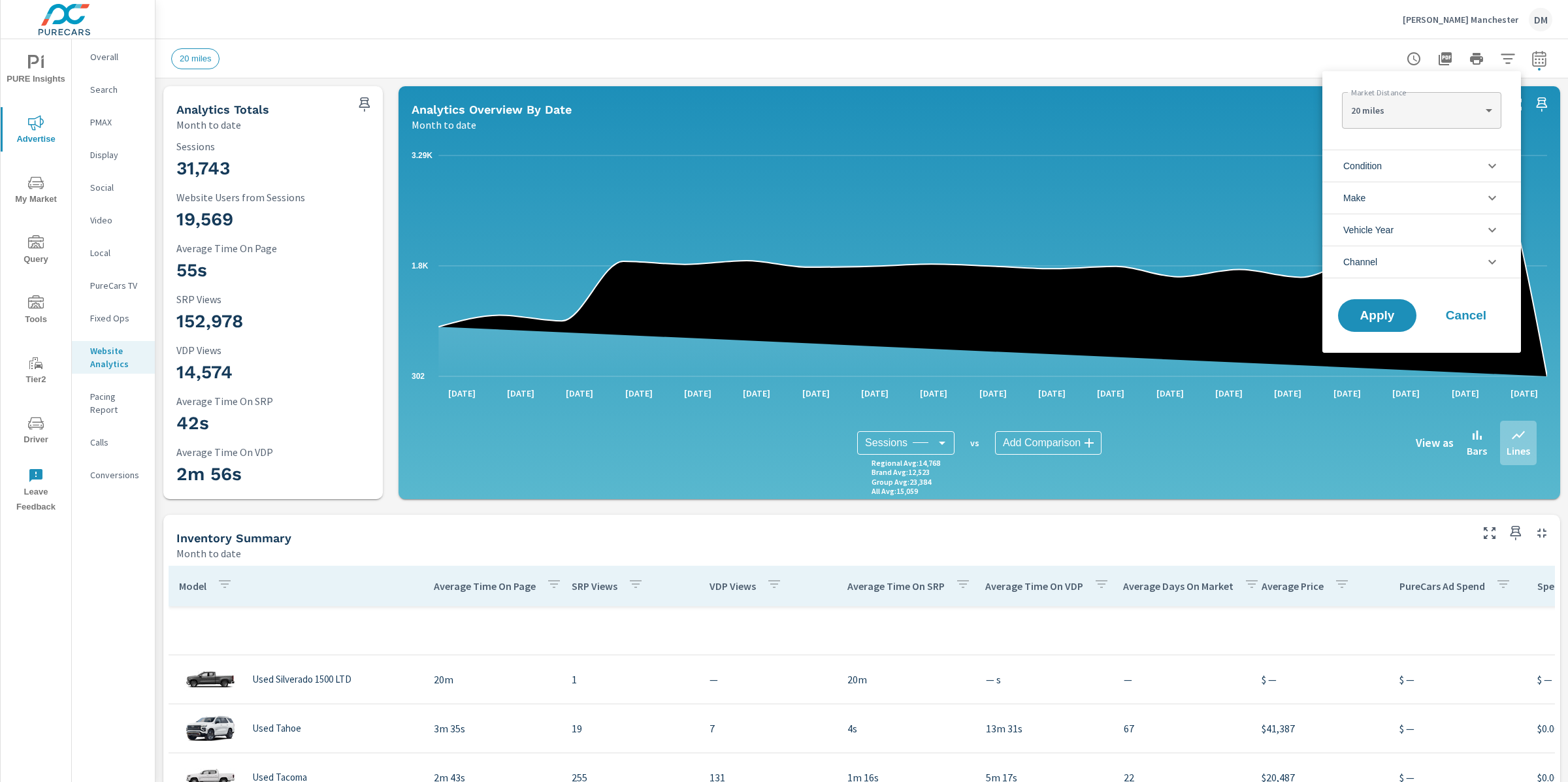
click at [1397, 160] on li "Condition" at bounding box center [1421, 165] width 198 height 32
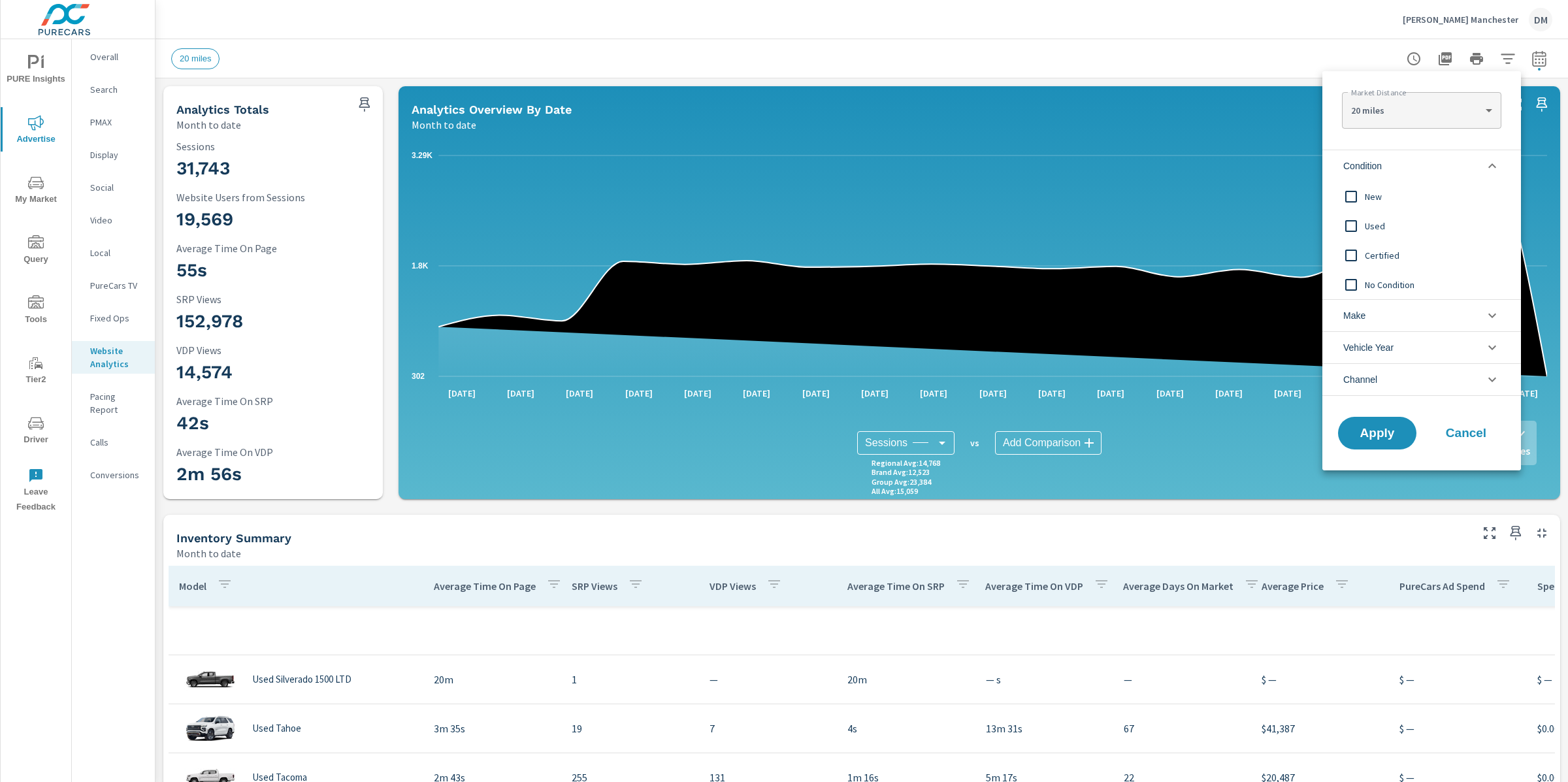
click at [1354, 193] on input "filter options" at bounding box center [1351, 196] width 28 height 28
click at [1376, 427] on span "Apply" at bounding box center [1377, 433] width 53 height 13
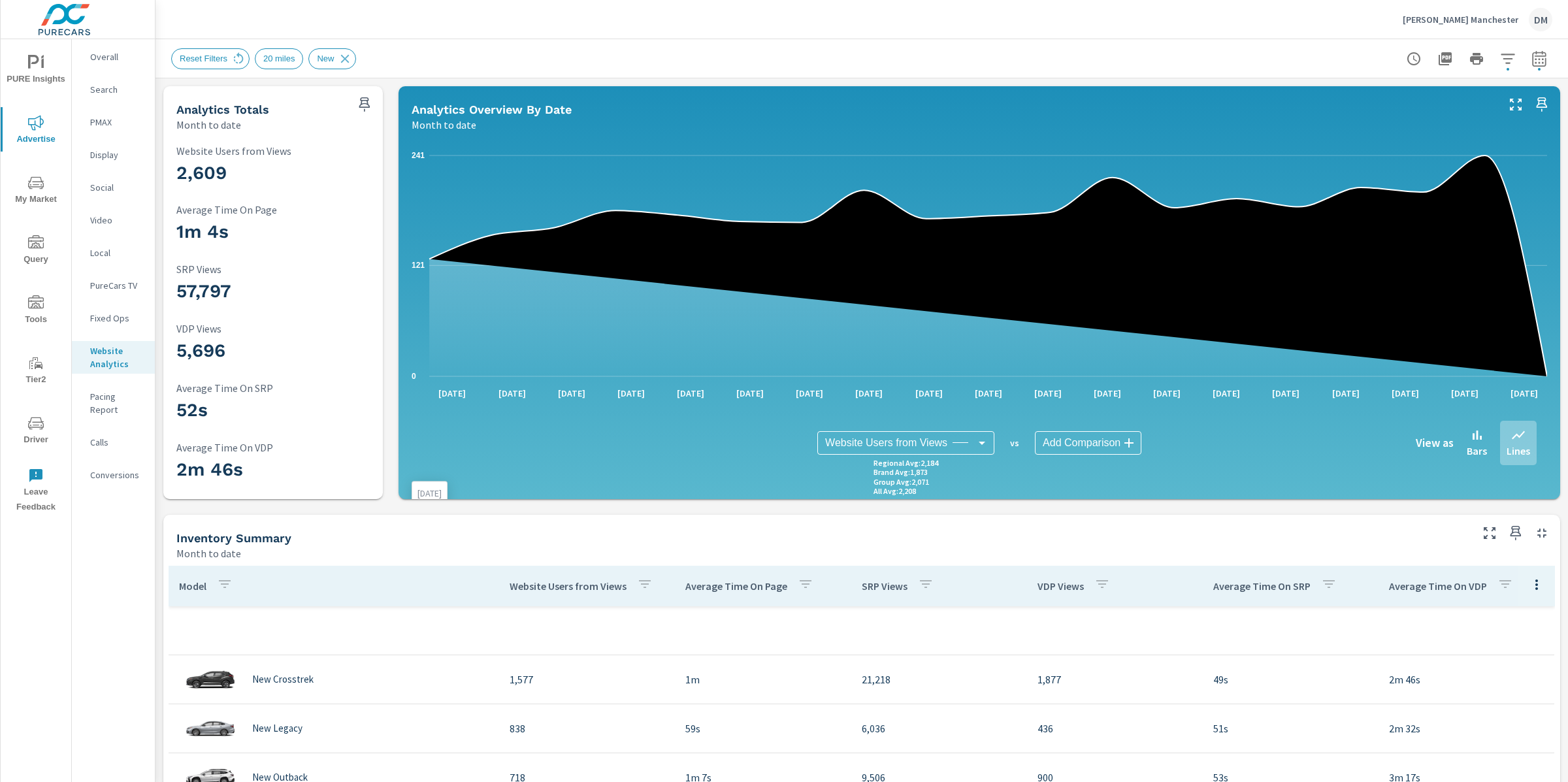
scroll to position [1, 0]
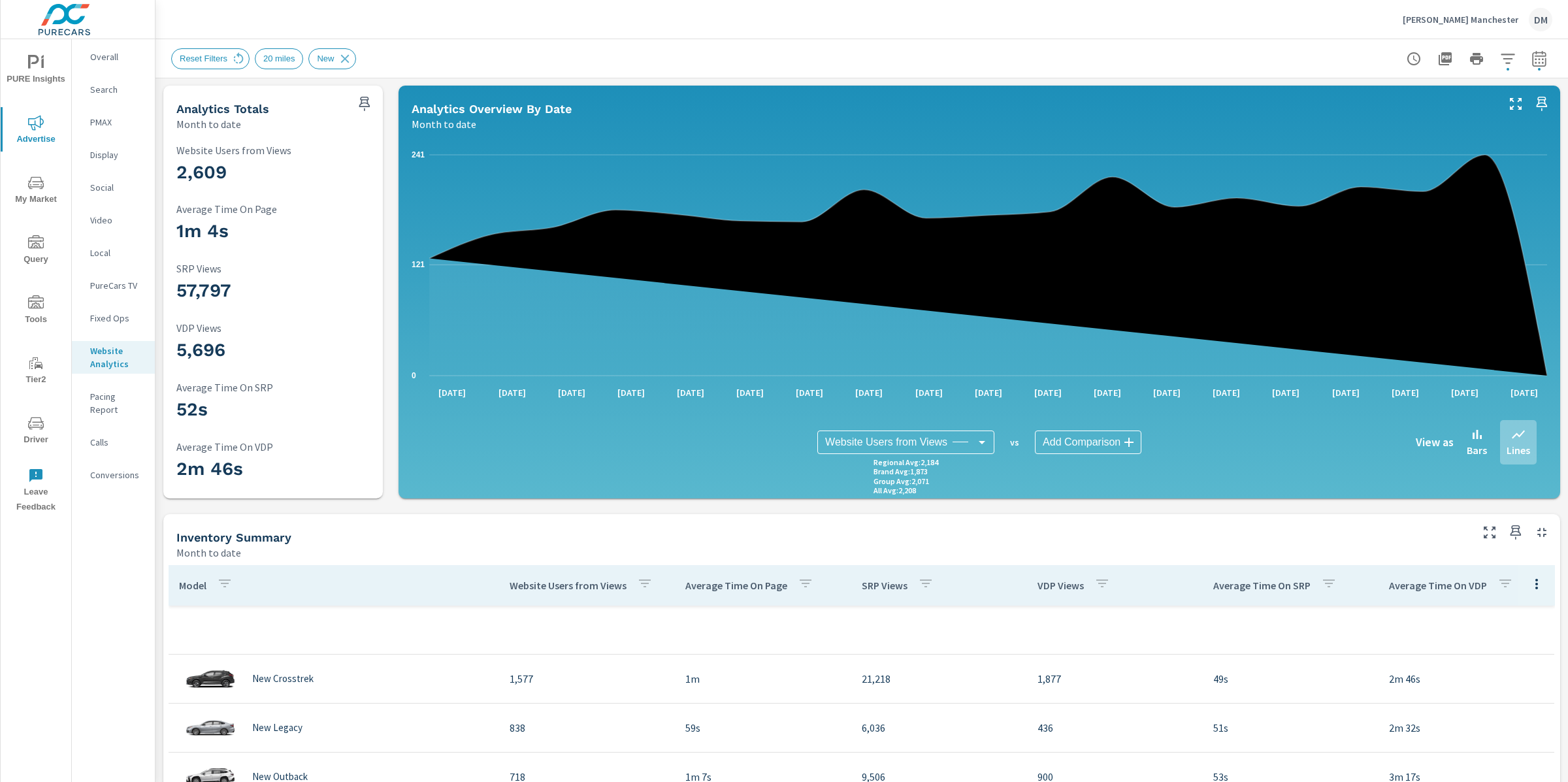
click at [1097, 436] on body "PURE Insights Advertise My Market Query Tools Tier2 Driver Leave Feedback Overa…" at bounding box center [784, 391] width 1568 height 782
click at [1122, 482] on span "Average Time On Page" at bounding box center [1094, 478] width 97 height 18
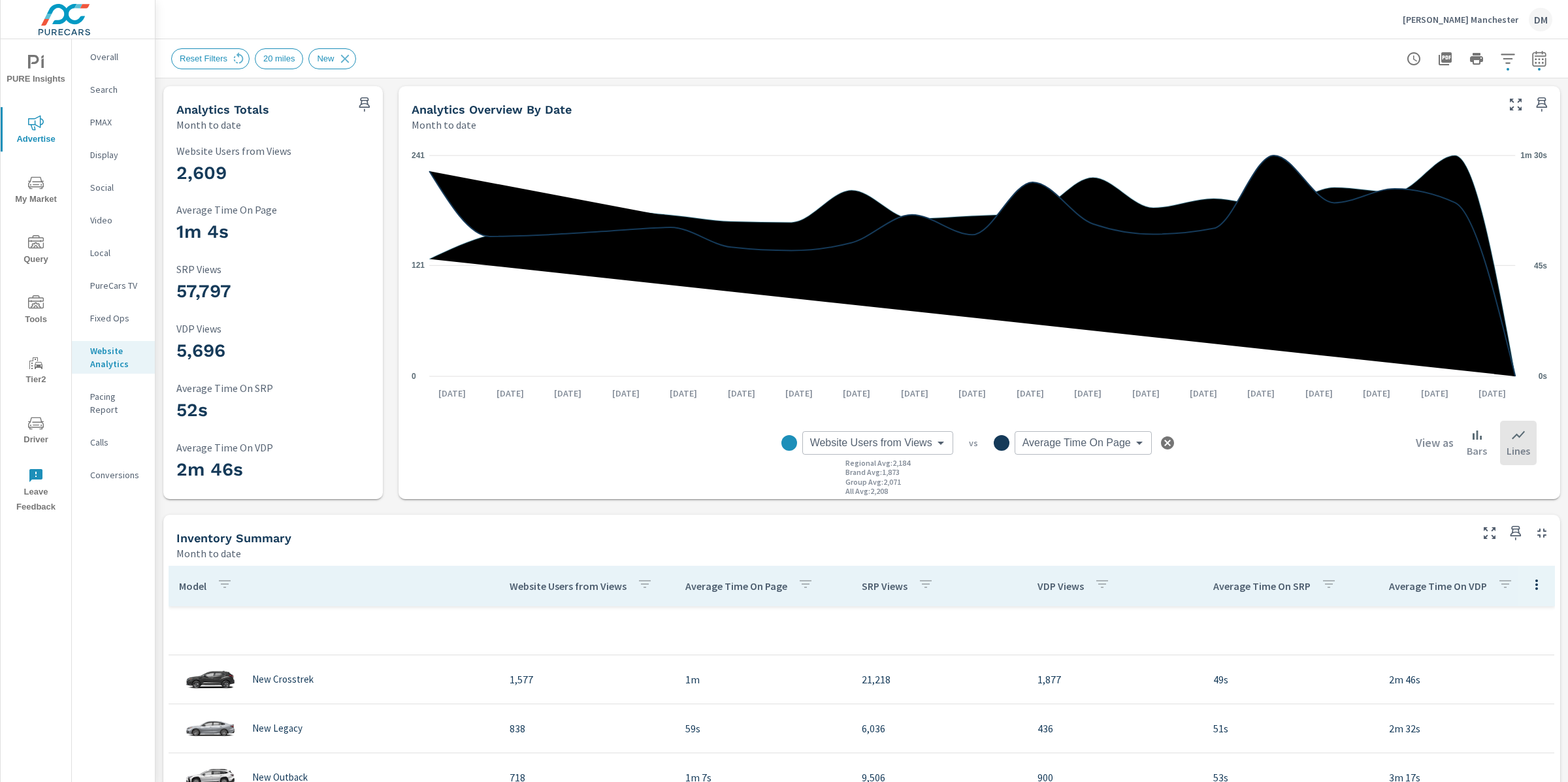
click at [1092, 448] on body "PURE Insights Advertise My Market Query Tools Tier2 Driver Leave Feedback Overa…" at bounding box center [784, 391] width 1568 height 782
click at [1067, 502] on span "VDP Views" at bounding box center [1049, 504] width 47 height 18
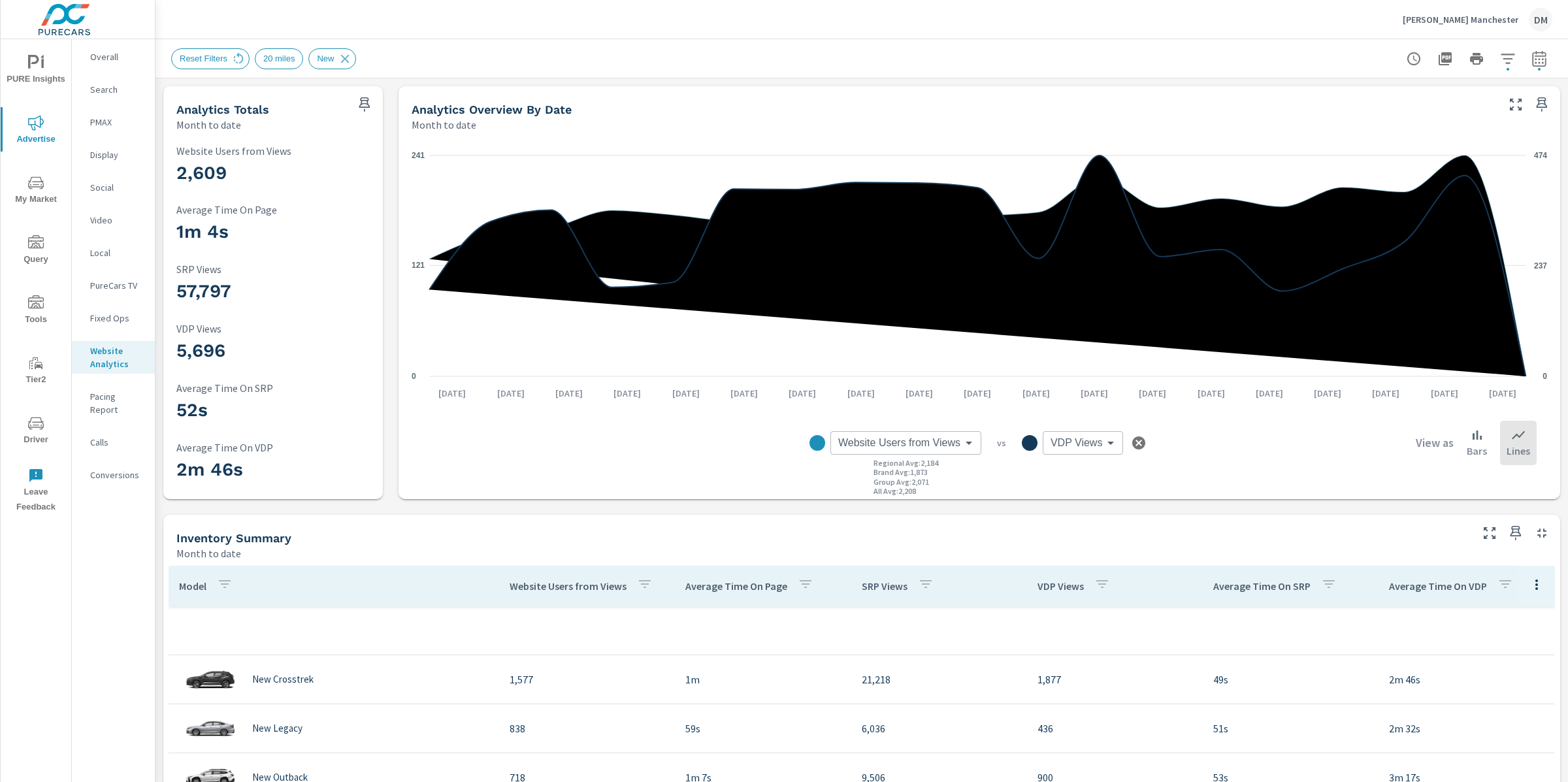
click at [1096, 445] on body "PURE Insights Advertise My Market Query Tools Tier2 Driver Leave Feedback Overa…" at bounding box center [784, 391] width 1568 height 782
click at [1082, 530] on span "Average Time On SRP" at bounding box center [1100, 530] width 92 height 18
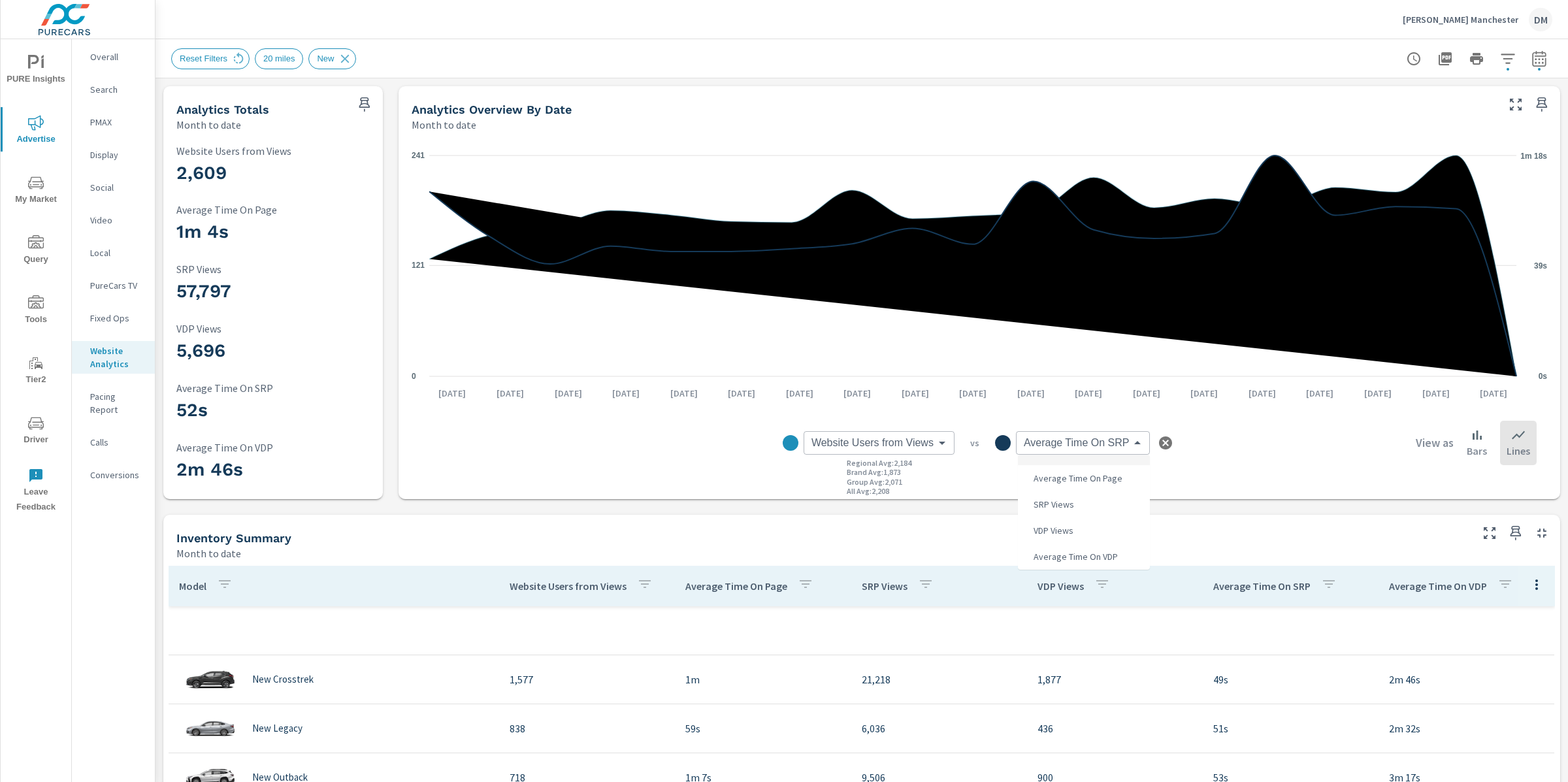
click at [1084, 437] on body "PURE Insights Advertise My Market Query Tools Tier2 Driver Leave Feedback Overa…" at bounding box center [784, 391] width 1568 height 782
click at [1065, 552] on span "Average Time On VDP" at bounding box center [1074, 556] width 92 height 18
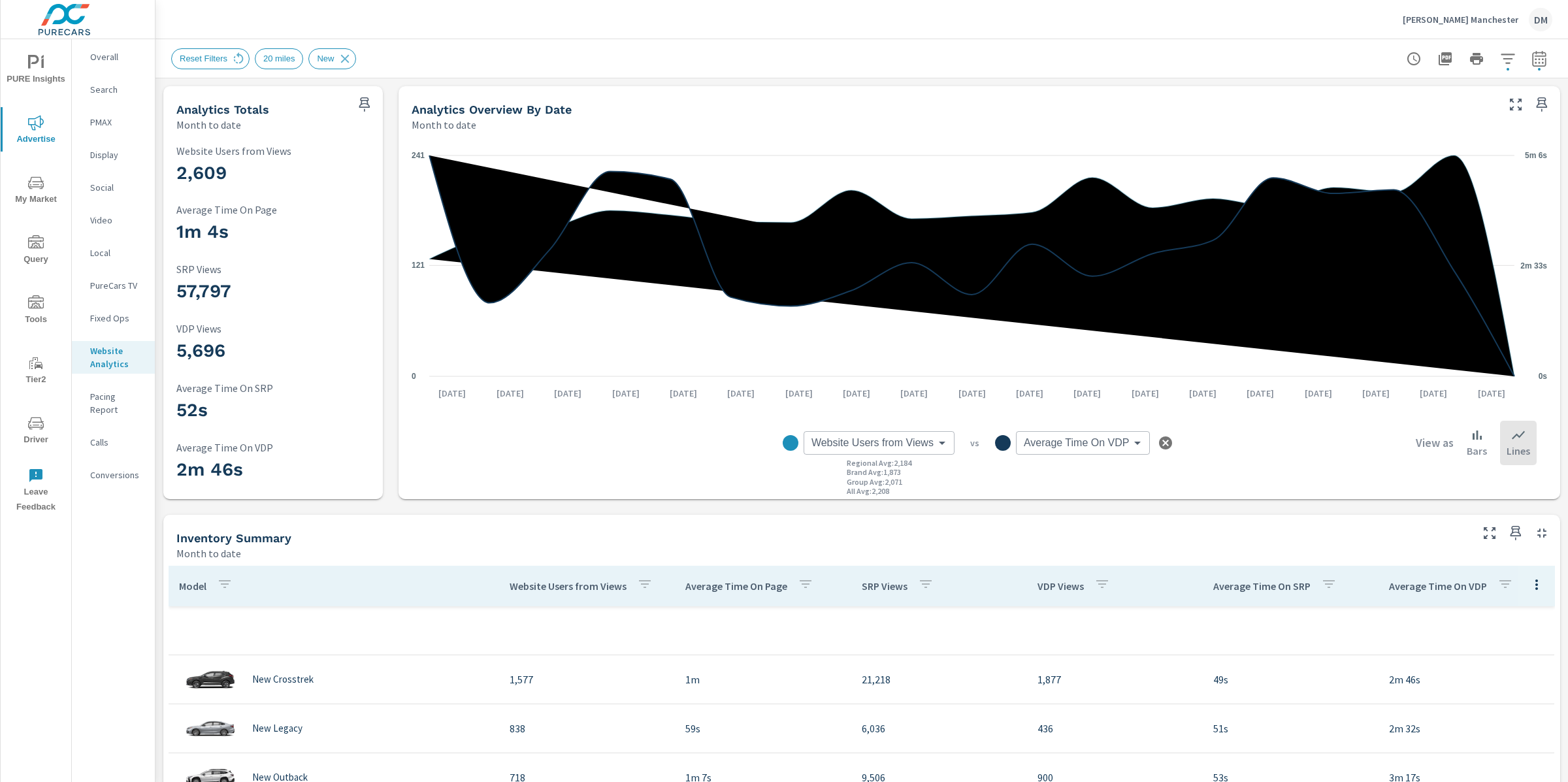
click at [1099, 442] on body "PURE Insights Advertise My Market Query Tools Tier2 Driver Leave Feedback Overa…" at bounding box center [784, 391] width 1568 height 782
click at [1062, 481] on span "Average Time On Page" at bounding box center [1076, 478] width 97 height 18
type input "Average Time On Page"
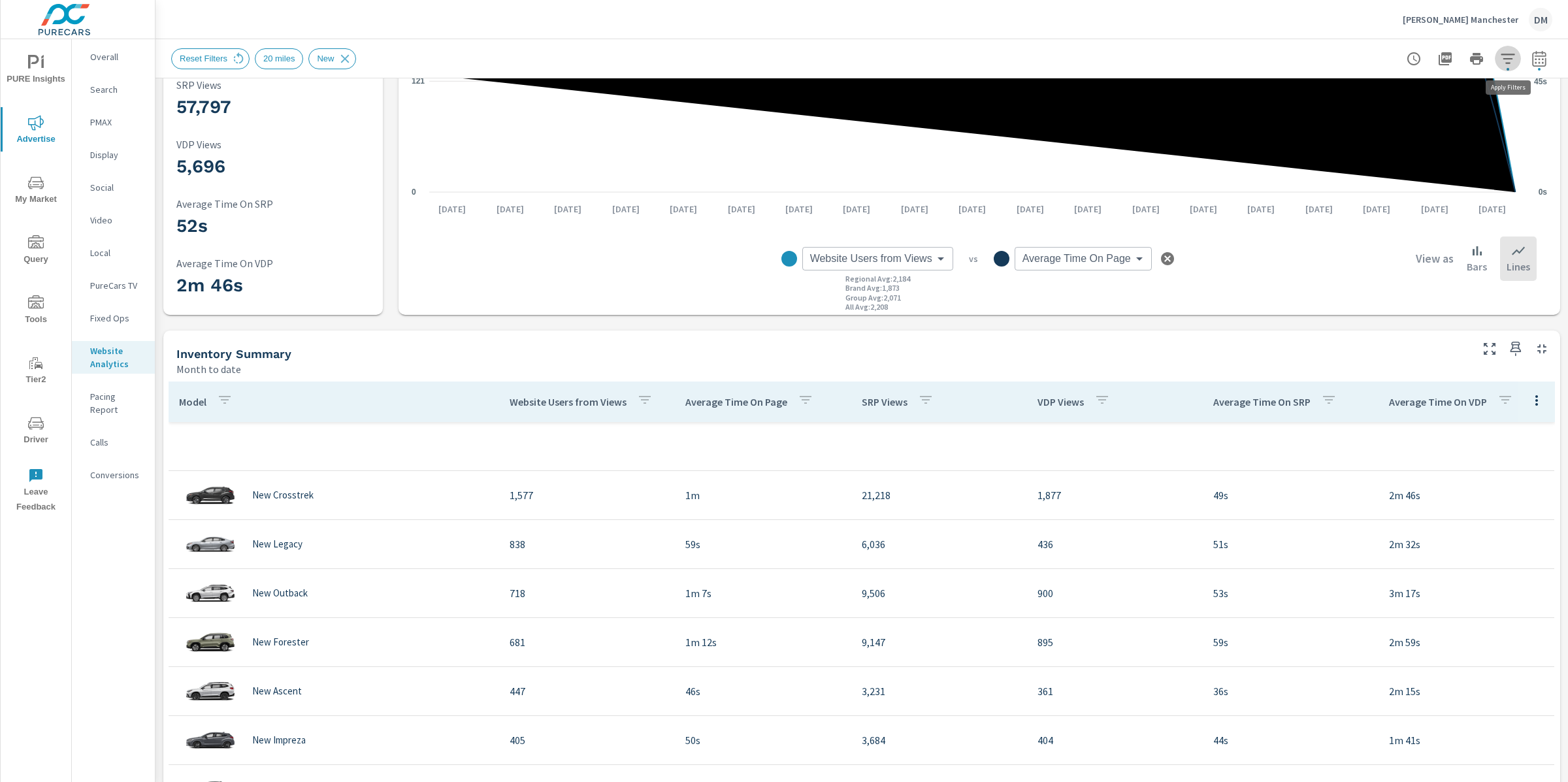
click at [1508, 55] on icon "button" at bounding box center [1508, 59] width 16 height 16
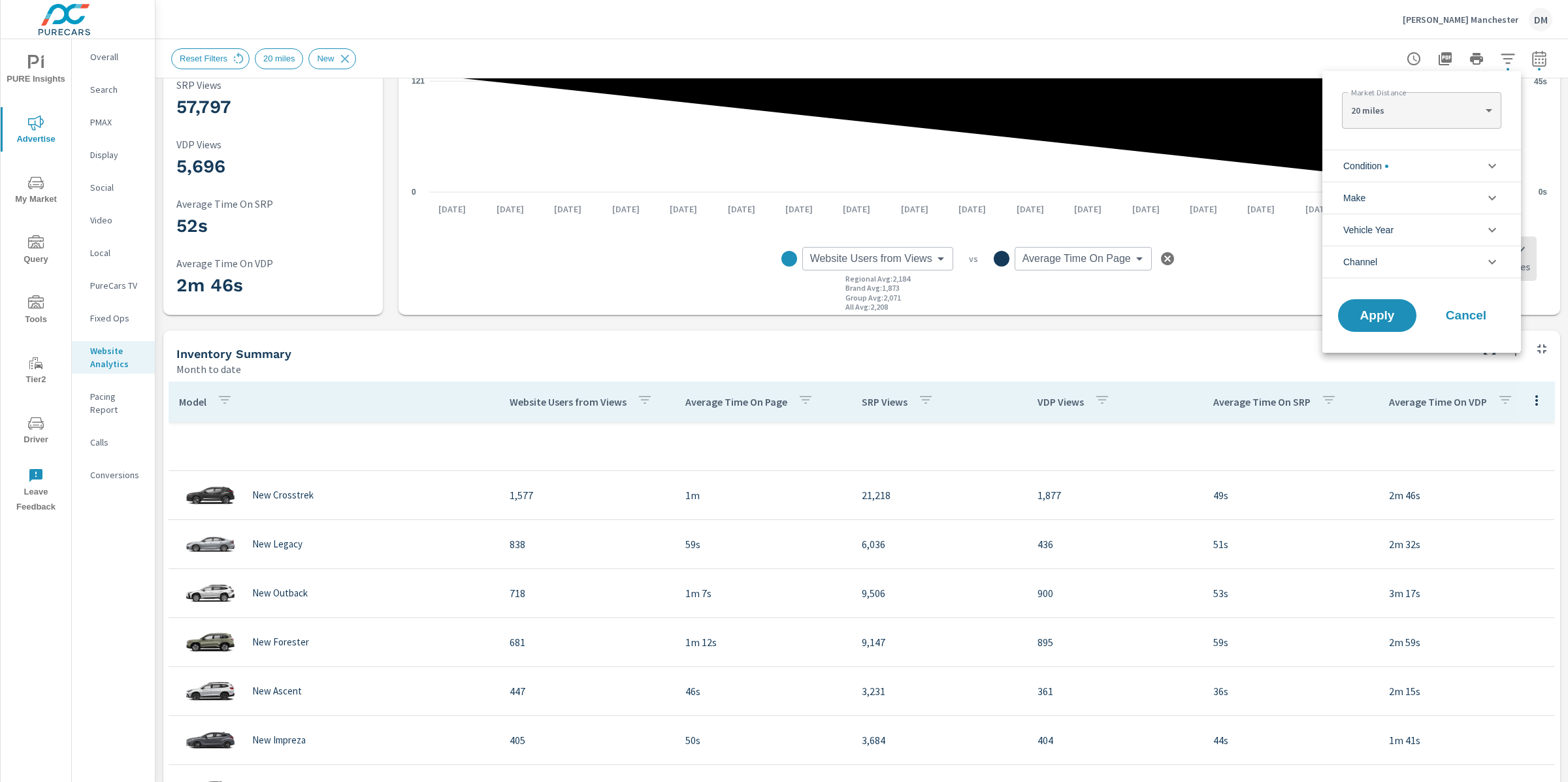
click at [1377, 162] on span "Condition" at bounding box center [1366, 166] width 45 height 32
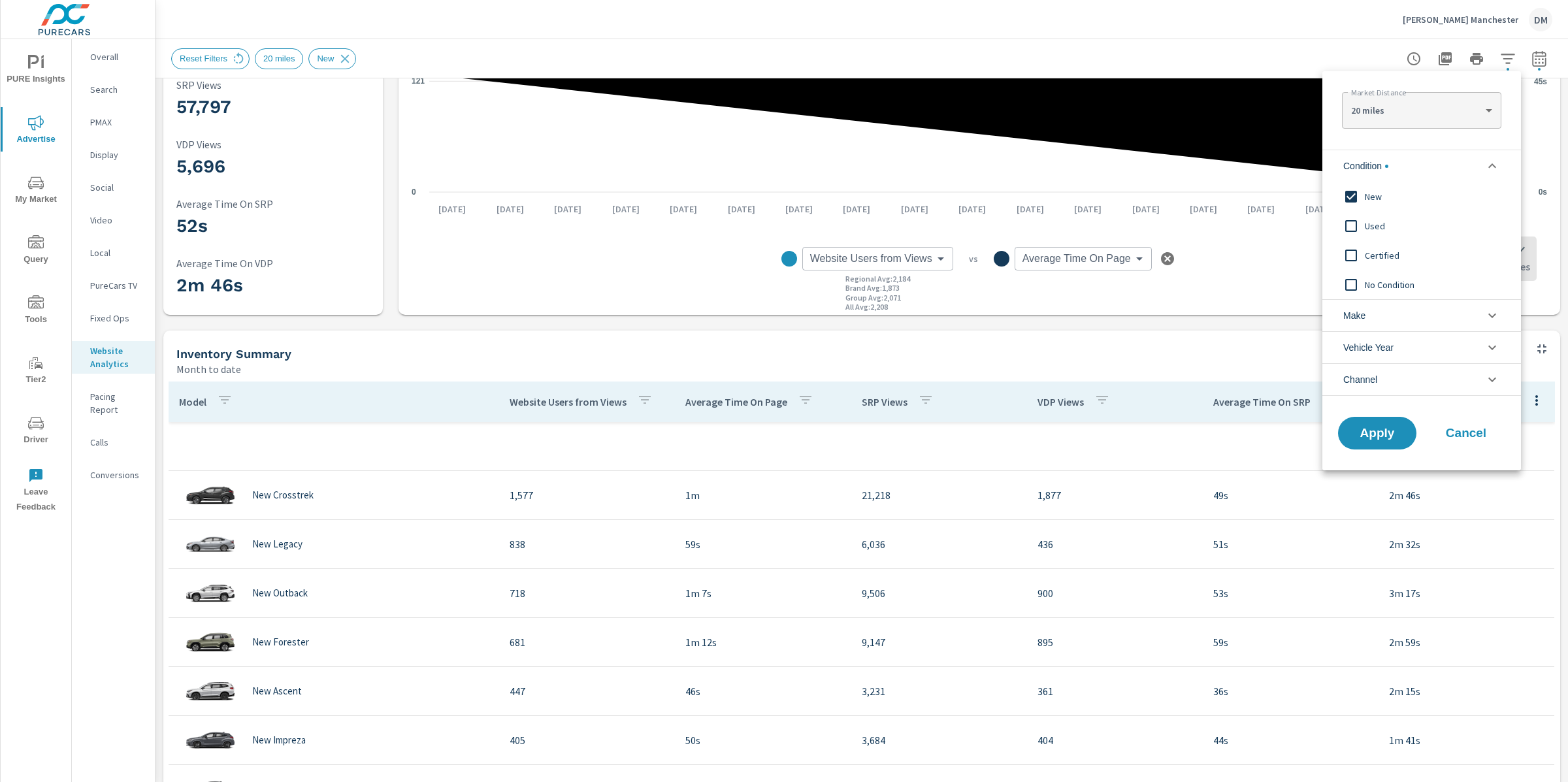
click at [1355, 198] on input "filter options" at bounding box center [1351, 196] width 28 height 28
click at [1352, 221] on input "filter options" at bounding box center [1351, 226] width 28 height 28
click at [1361, 415] on div "Apply Cancel" at bounding box center [1421, 436] width 198 height 69
click at [1376, 423] on button "Apply" at bounding box center [1378, 433] width 81 height 34
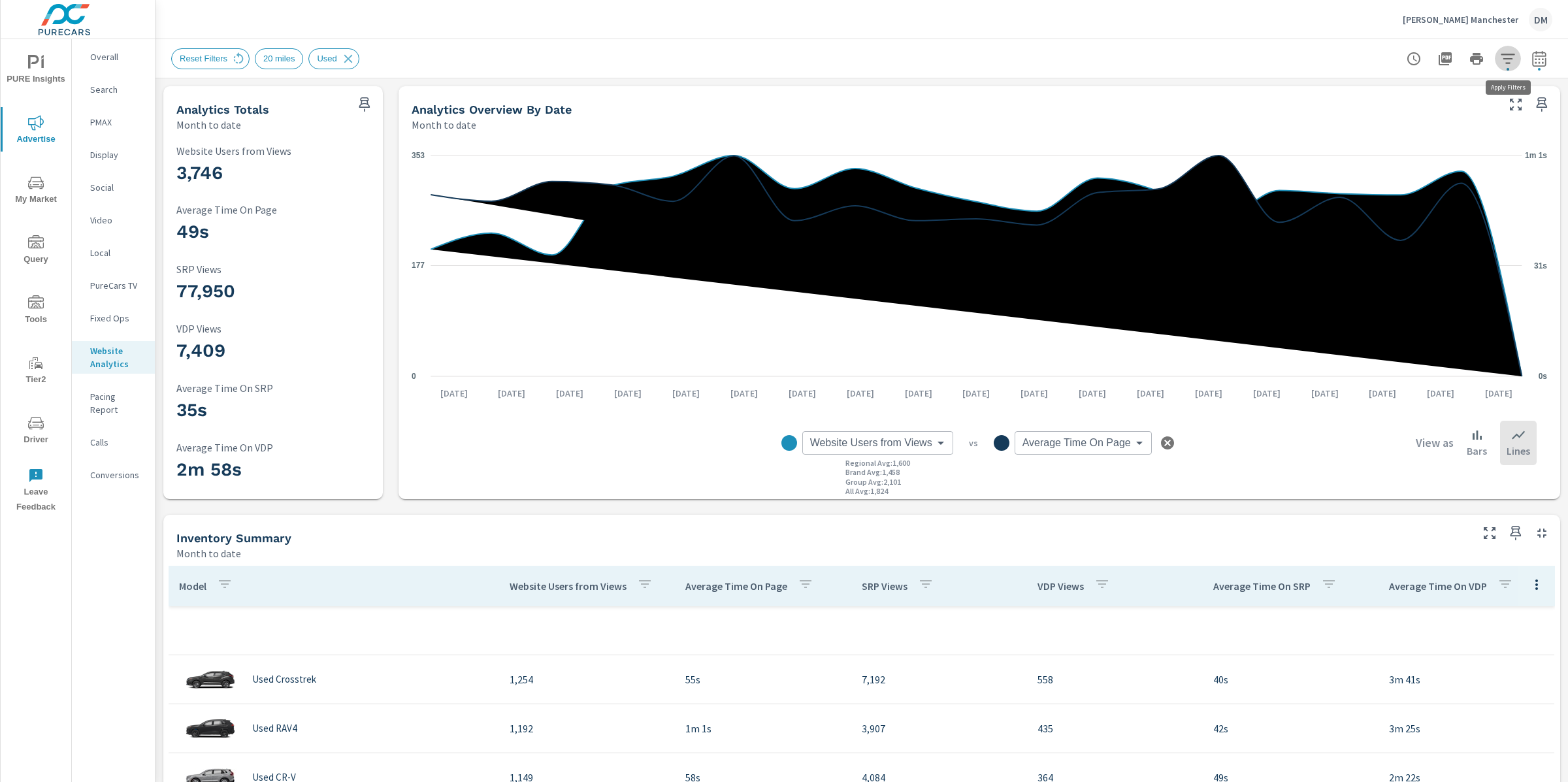
click at [1510, 61] on icon "button" at bounding box center [1508, 59] width 16 height 16
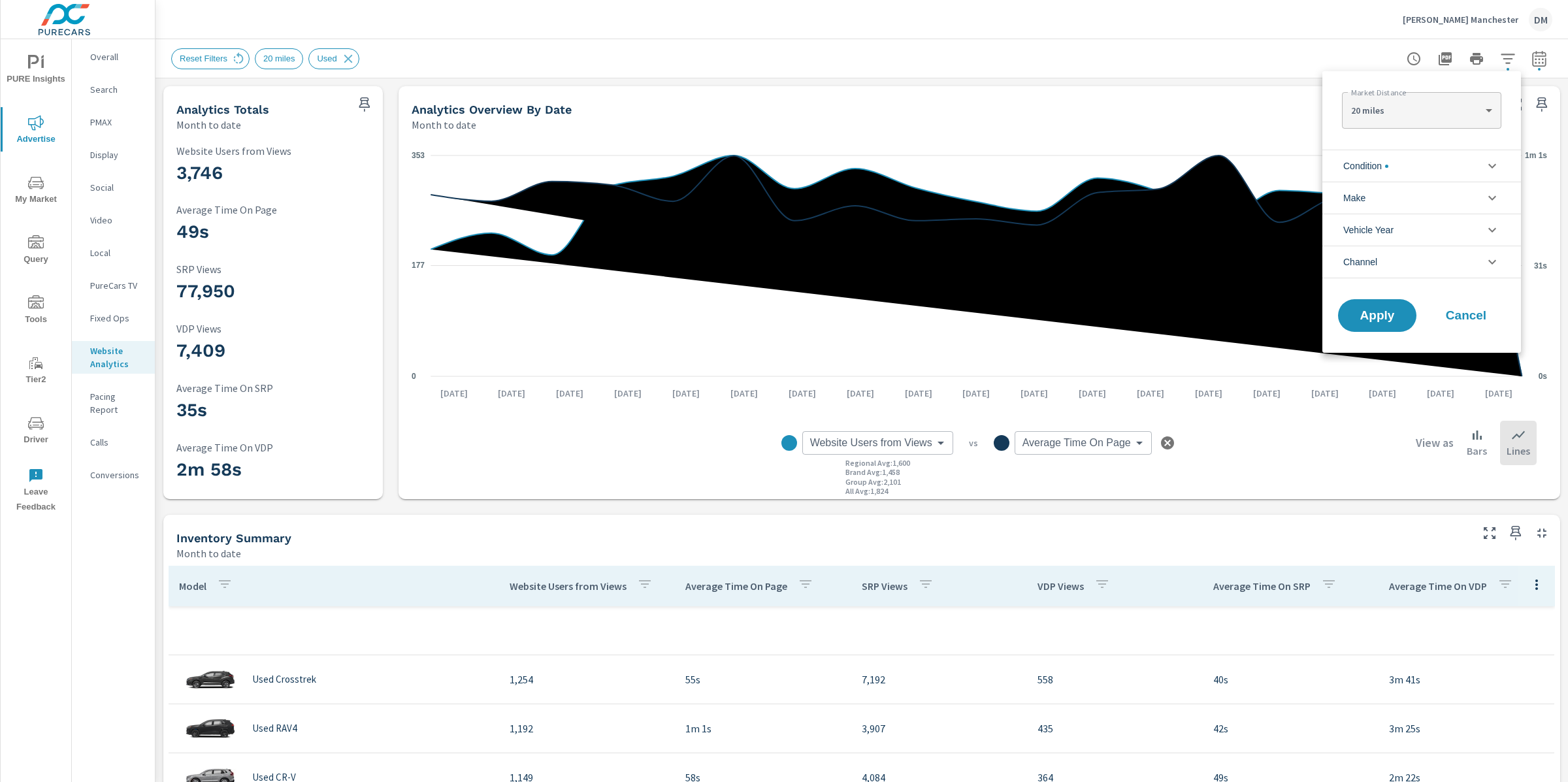
click at [1388, 170] on span "Condition" at bounding box center [1366, 166] width 45 height 32
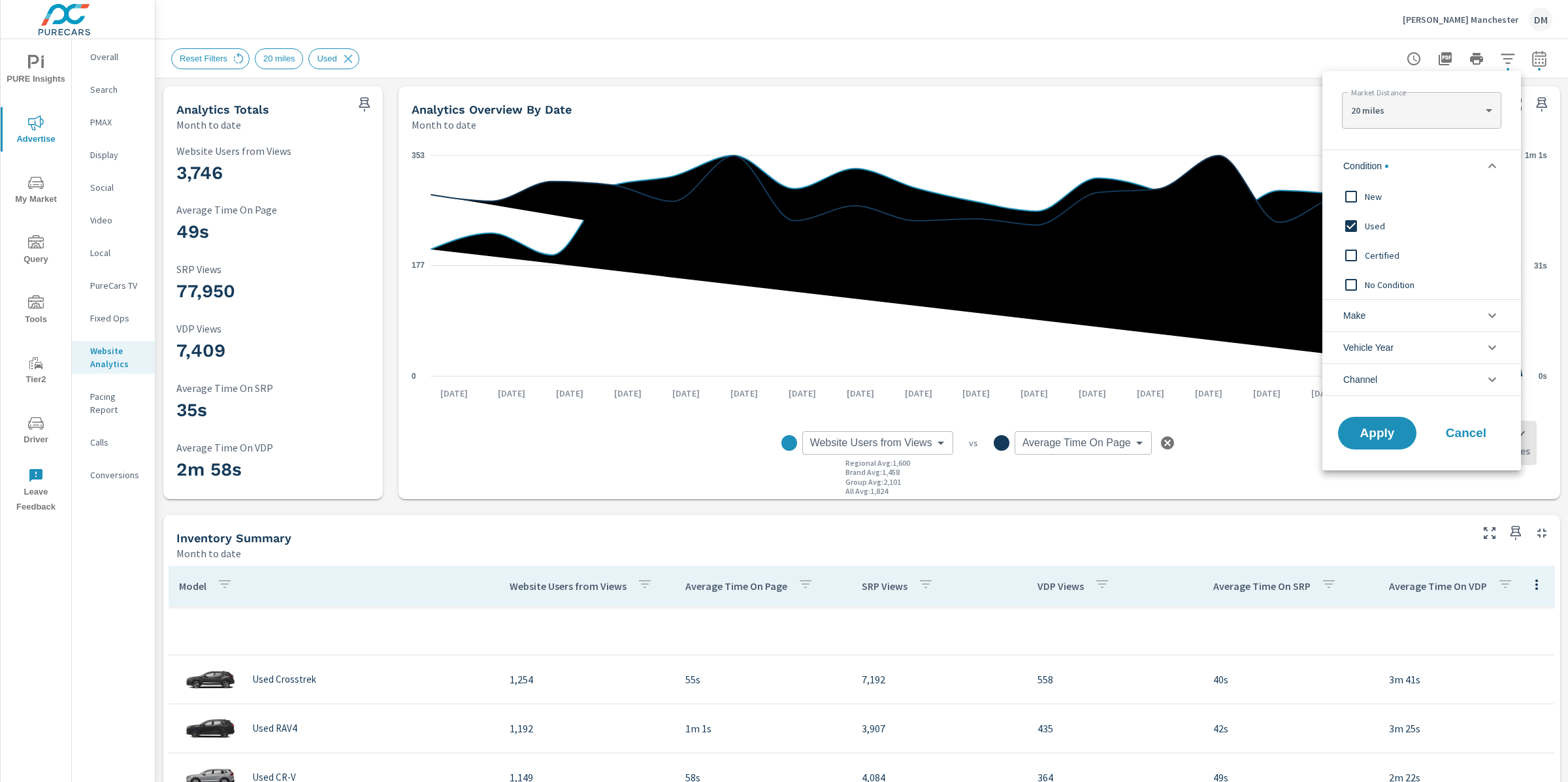
click at [1354, 201] on input "filter options" at bounding box center [1351, 196] width 28 height 28
click at [1352, 228] on input "filter options" at bounding box center [1351, 226] width 28 height 28
click at [1383, 433] on span "Apply" at bounding box center [1377, 433] width 53 height 13
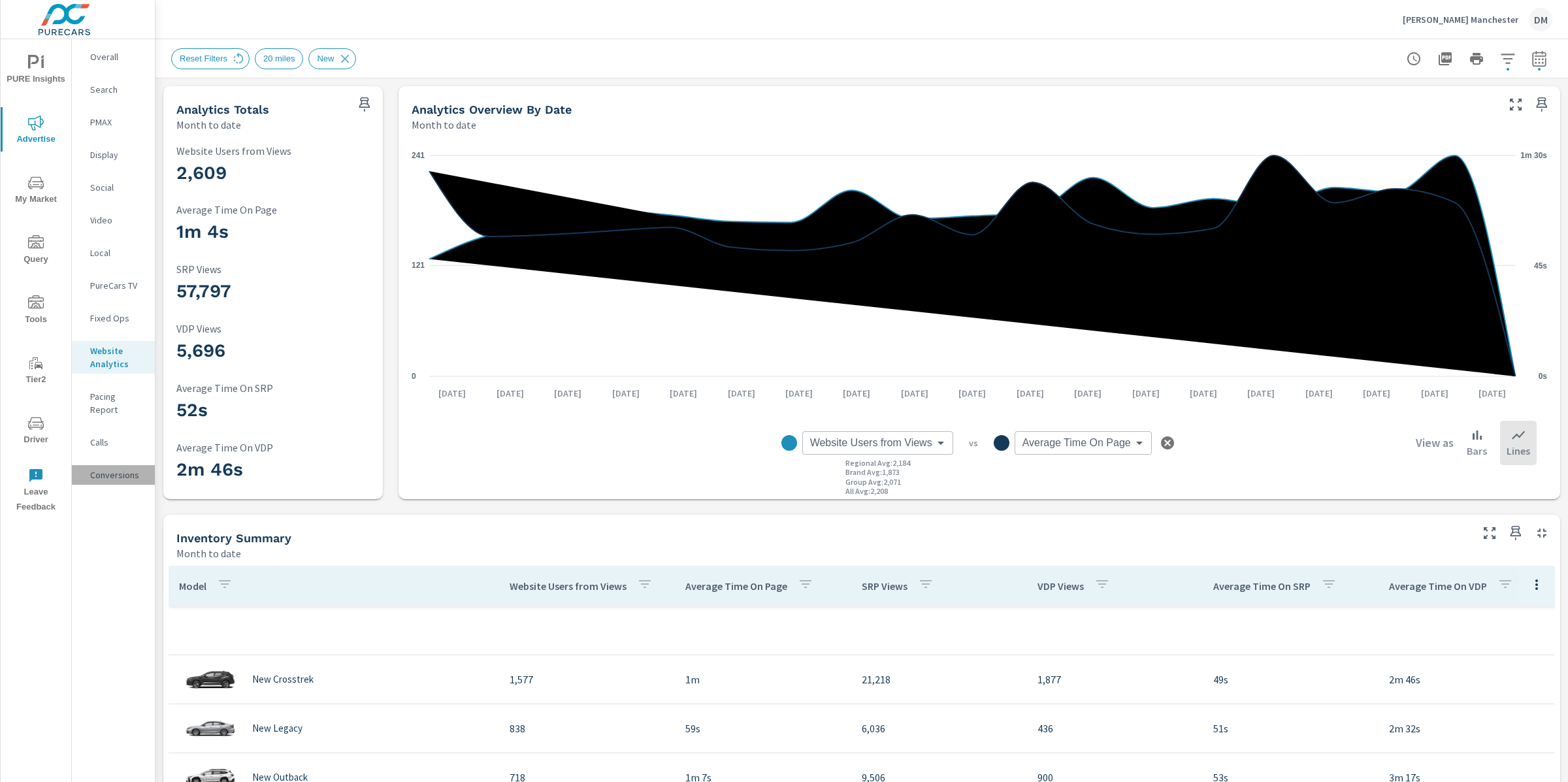
click at [117, 468] on p "Conversions" at bounding box center [117, 474] width 54 height 13
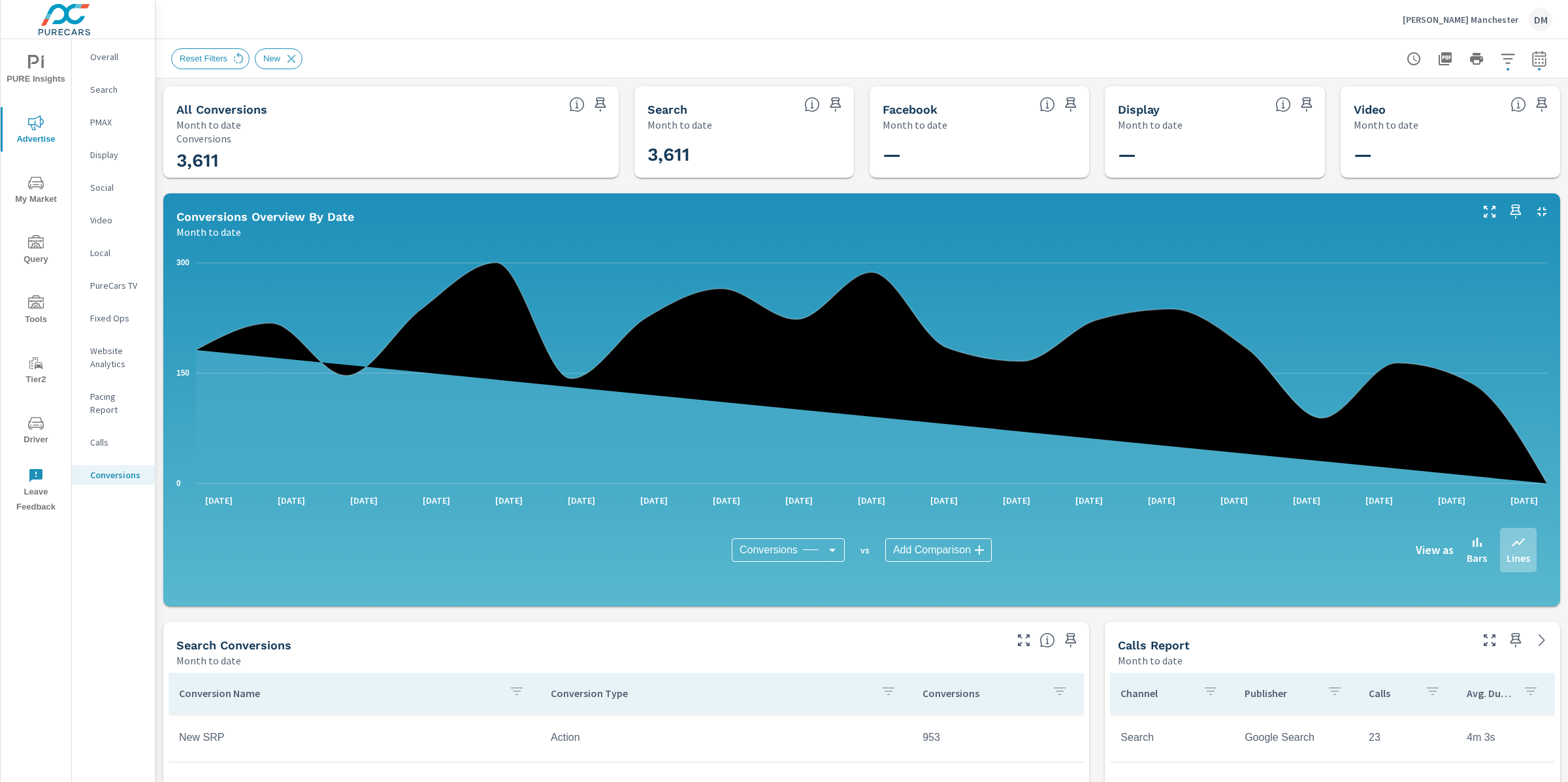
click at [937, 552] on body "PURE Insights Advertise My Market Query Tools Tier2 Driver Leave Feedback Overa…" at bounding box center [784, 391] width 1568 height 782
click at [932, 614] on span "Store Visits" at bounding box center [922, 611] width 53 height 18
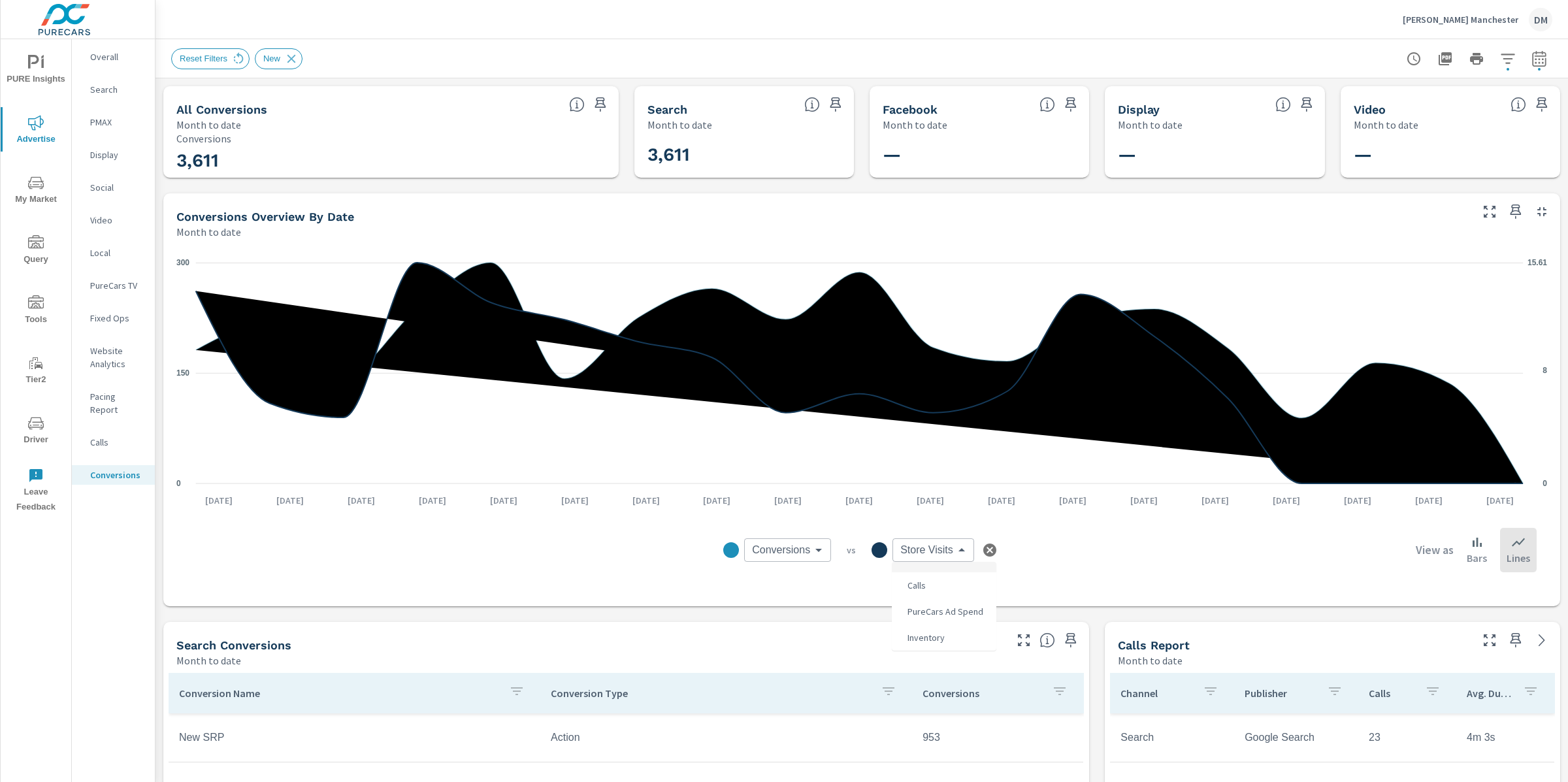
click at [922, 551] on body "PURE Insights Advertise My Market Query Tools Tier2 Driver Leave Feedback Overa…" at bounding box center [784, 391] width 1568 height 782
click at [931, 635] on span "Inventory" at bounding box center [925, 637] width 45 height 18
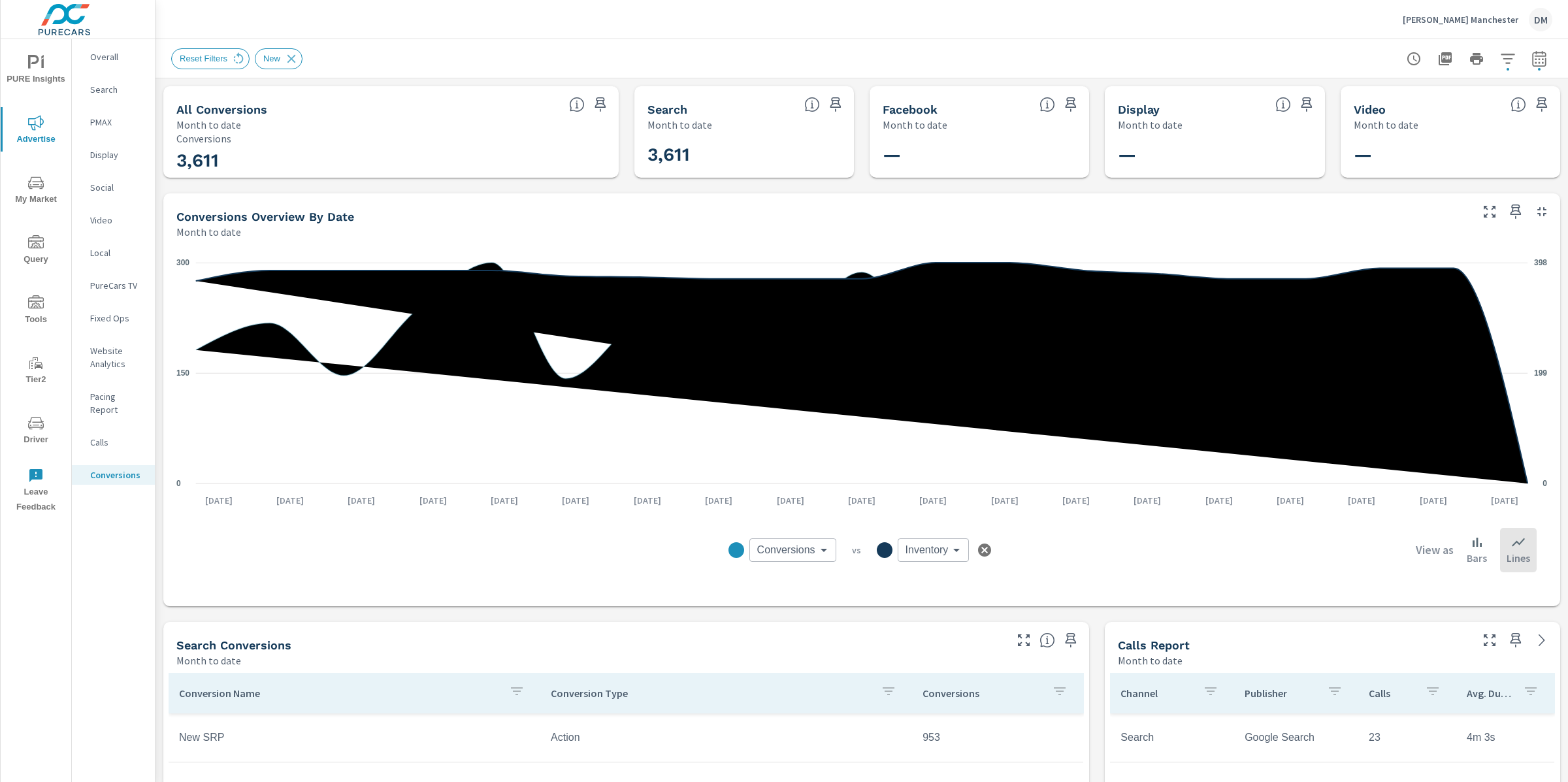
click at [937, 544] on body "PURE Insights Advertise My Market Query Tools Tier2 Driver Leave Feedback Overa…" at bounding box center [784, 391] width 1568 height 782
click at [934, 587] on li "Calls" at bounding box center [949, 584] width 104 height 26
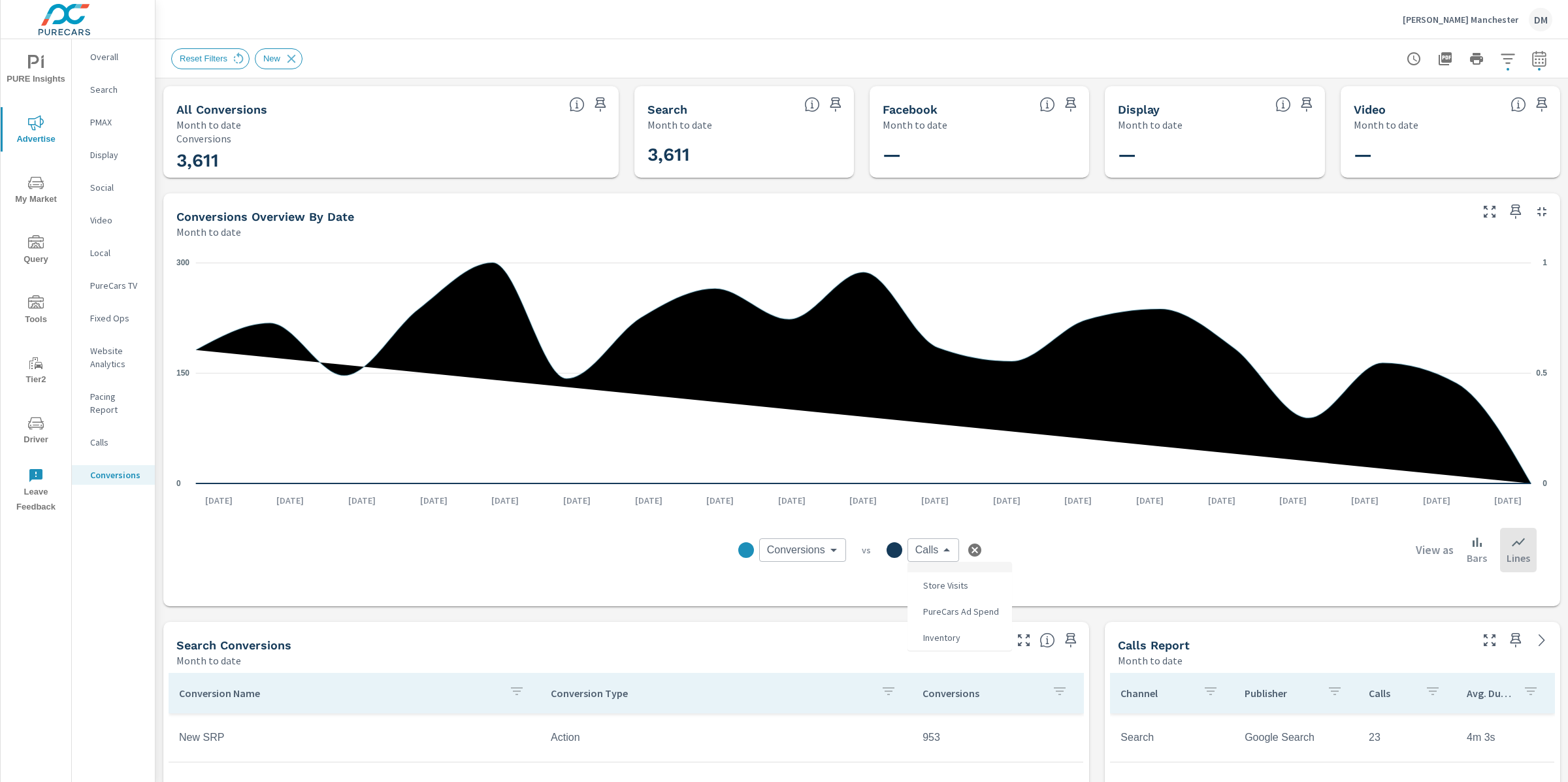
click at [929, 549] on body "PURE Insights Advertise My Market Query Tools Tier2 Driver Leave Feedback Overa…" at bounding box center [784, 391] width 1568 height 782
click at [947, 632] on span "Inventory" at bounding box center [940, 637] width 45 height 18
type input "Inventory"
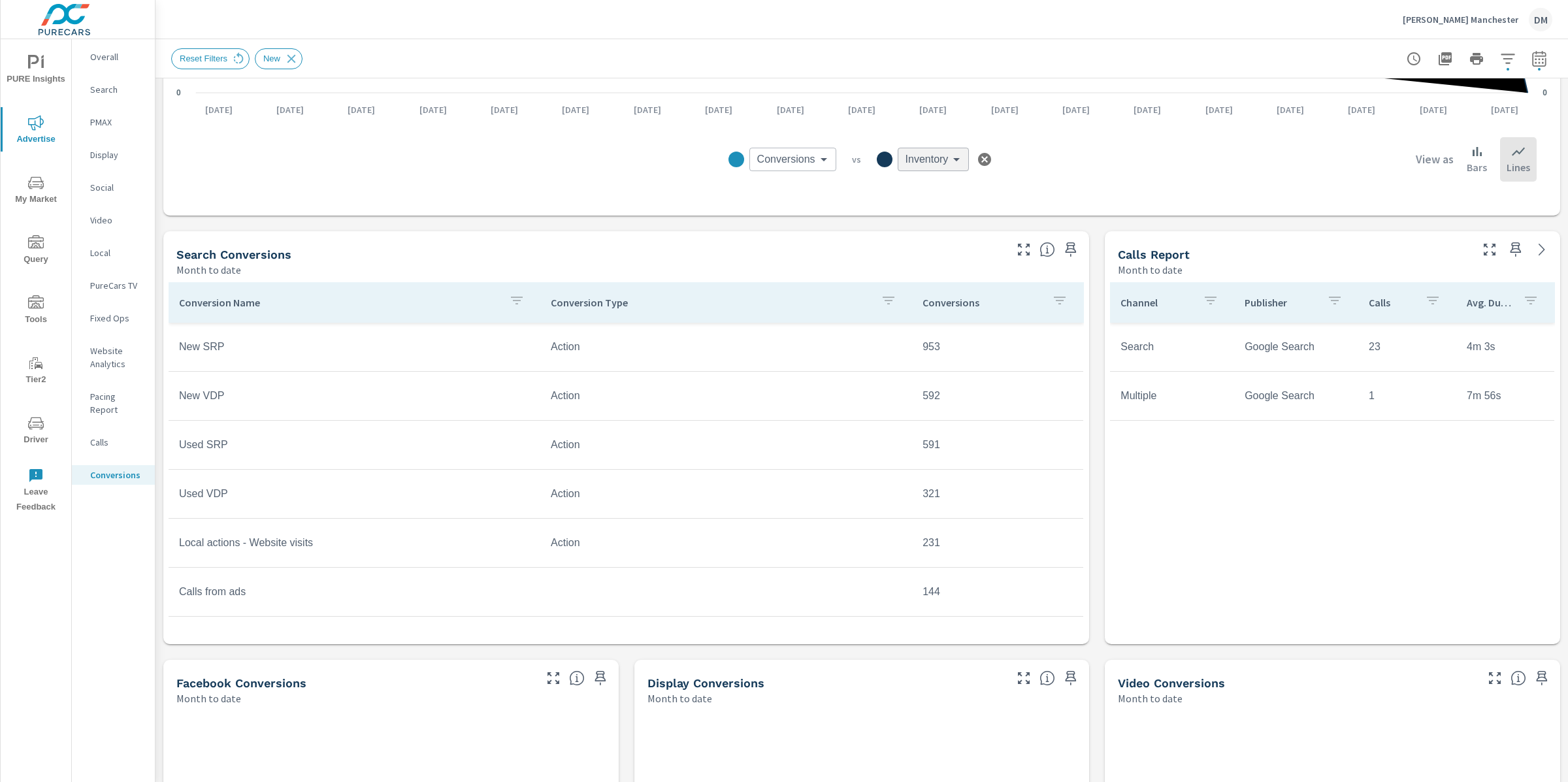
scroll to position [393, 0]
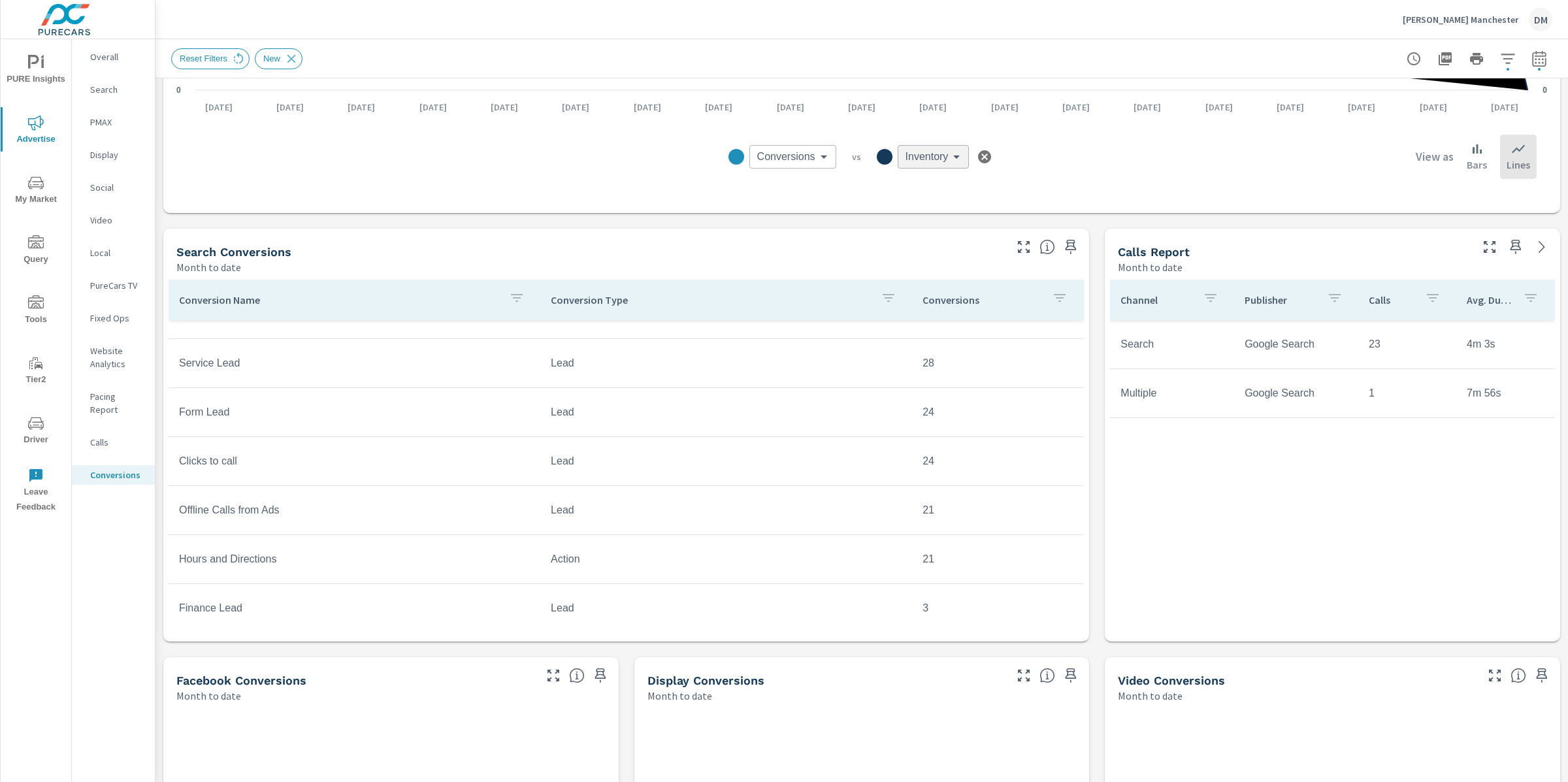
scroll to position [683, 0]
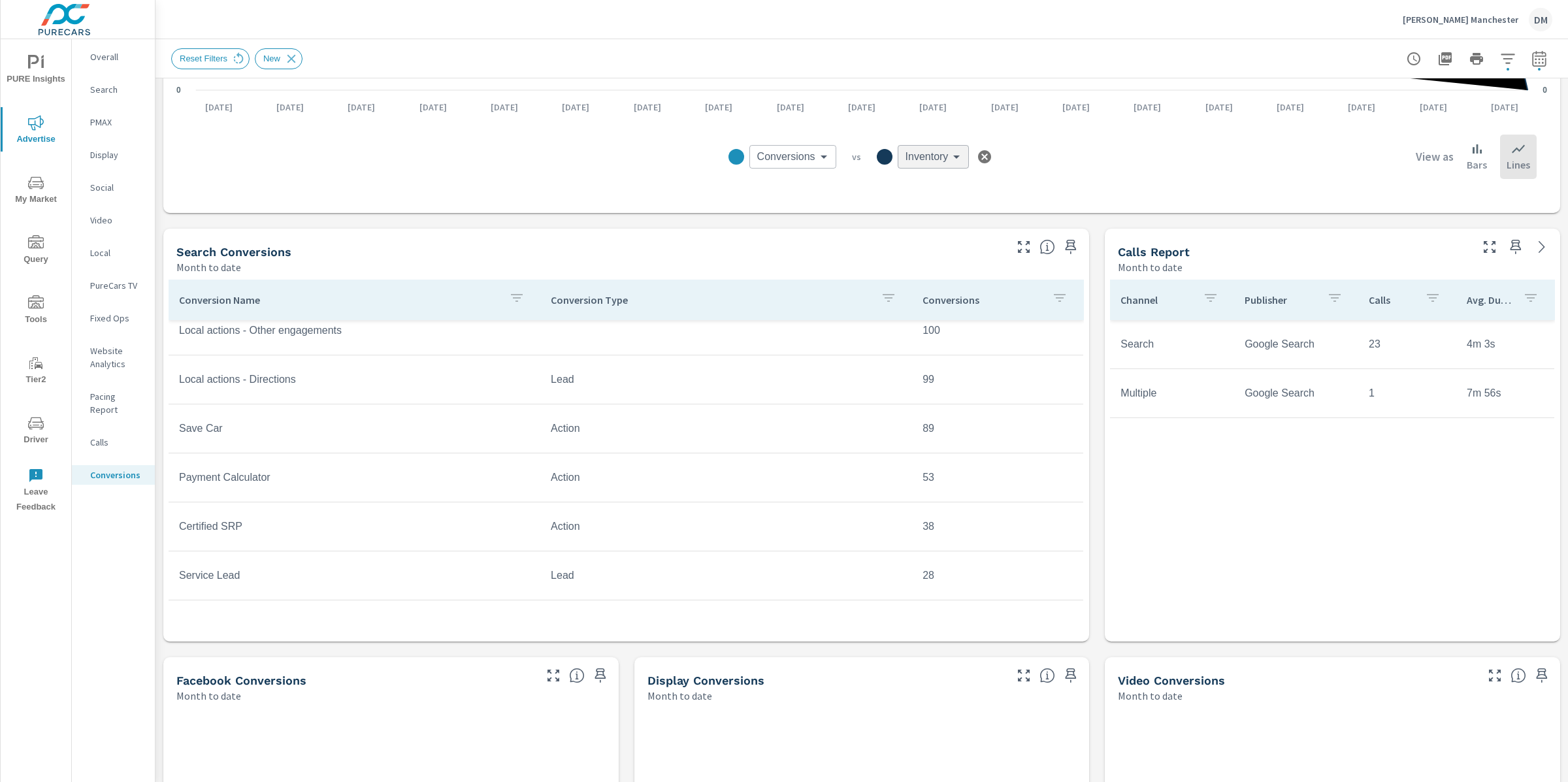
scroll to position [683, 0]
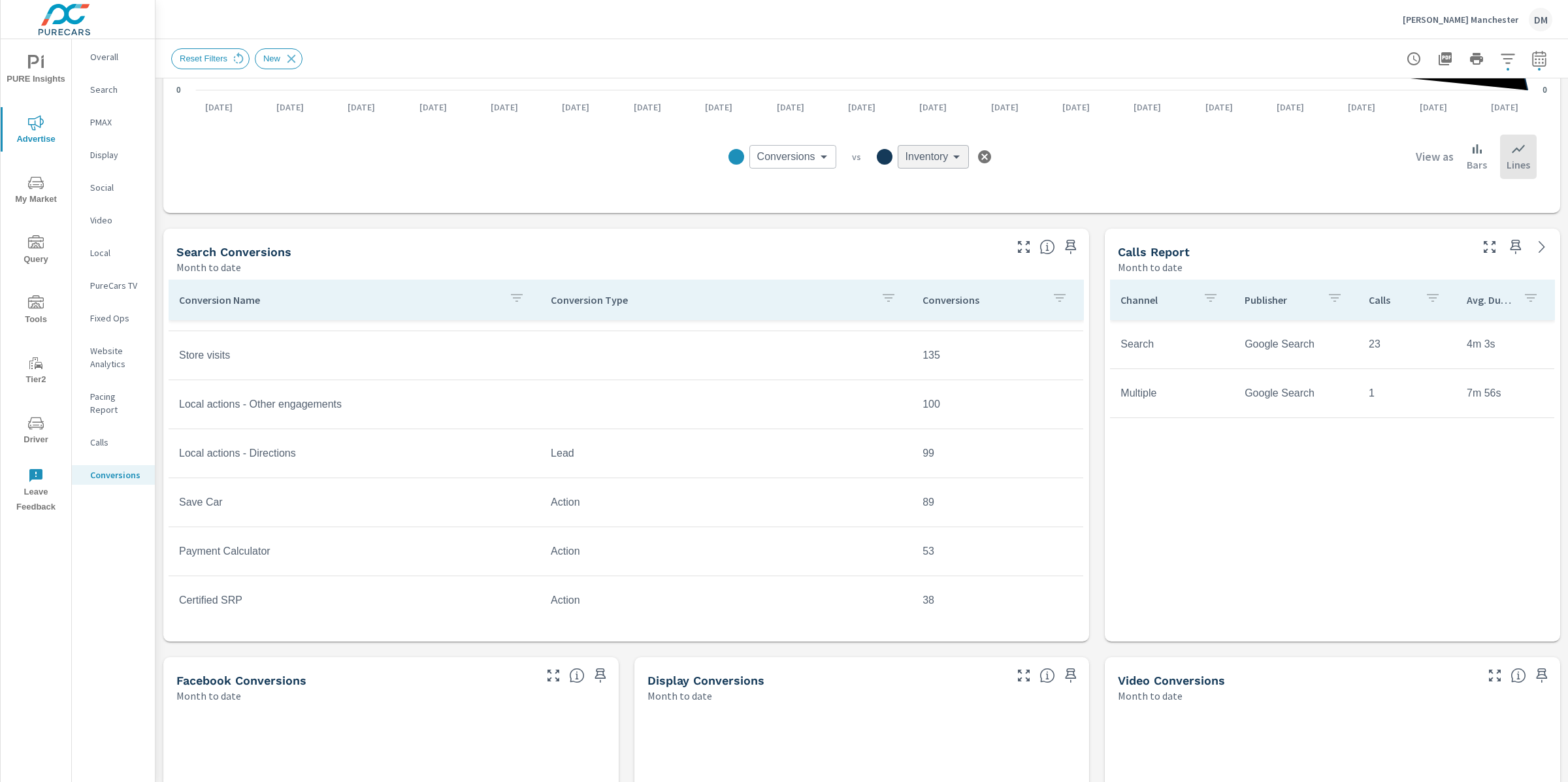
scroll to position [258, 0]
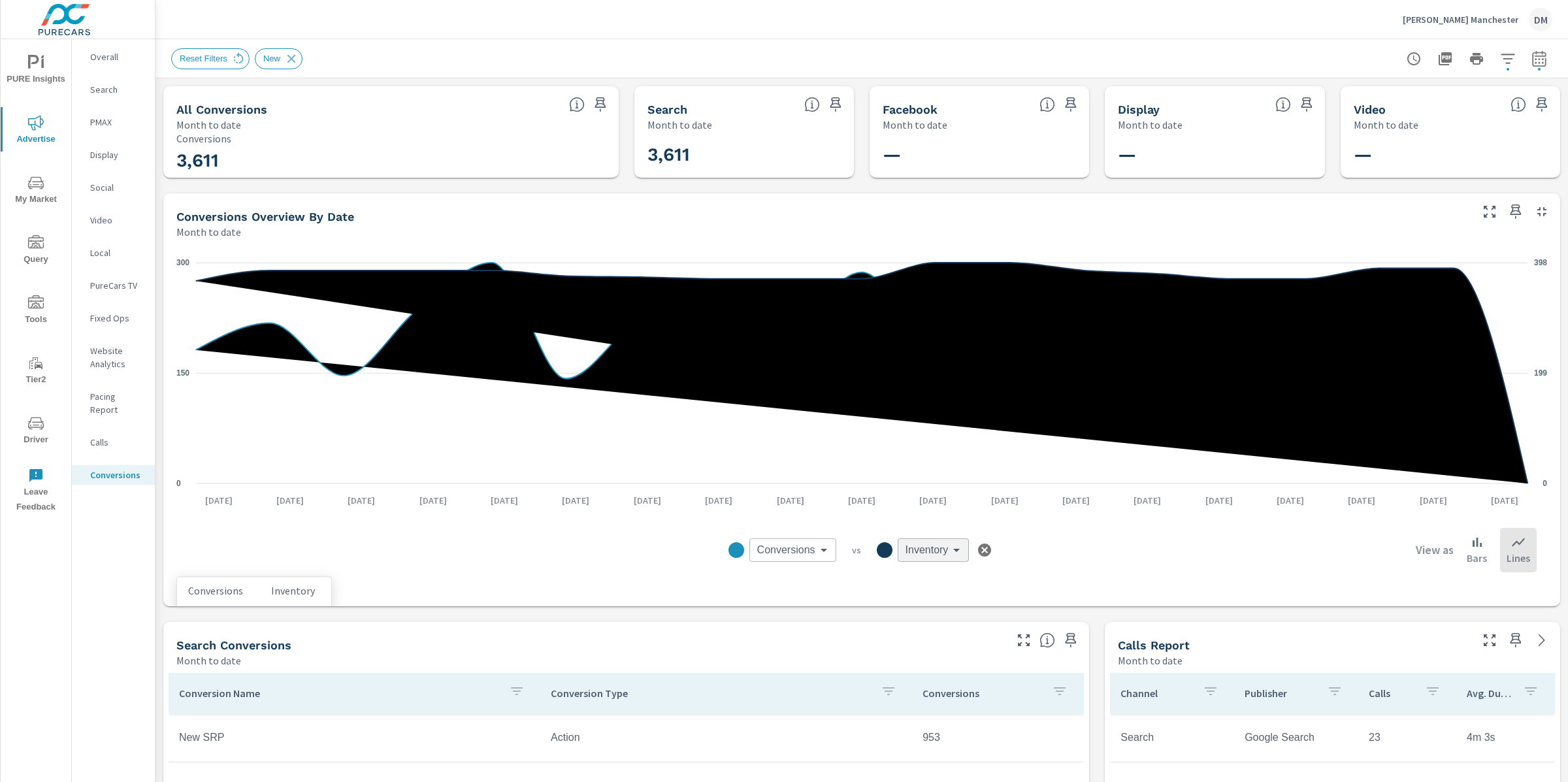
scroll to position [1, 0]
click at [1534, 66] on icon "button" at bounding box center [1539, 58] width 14 height 16
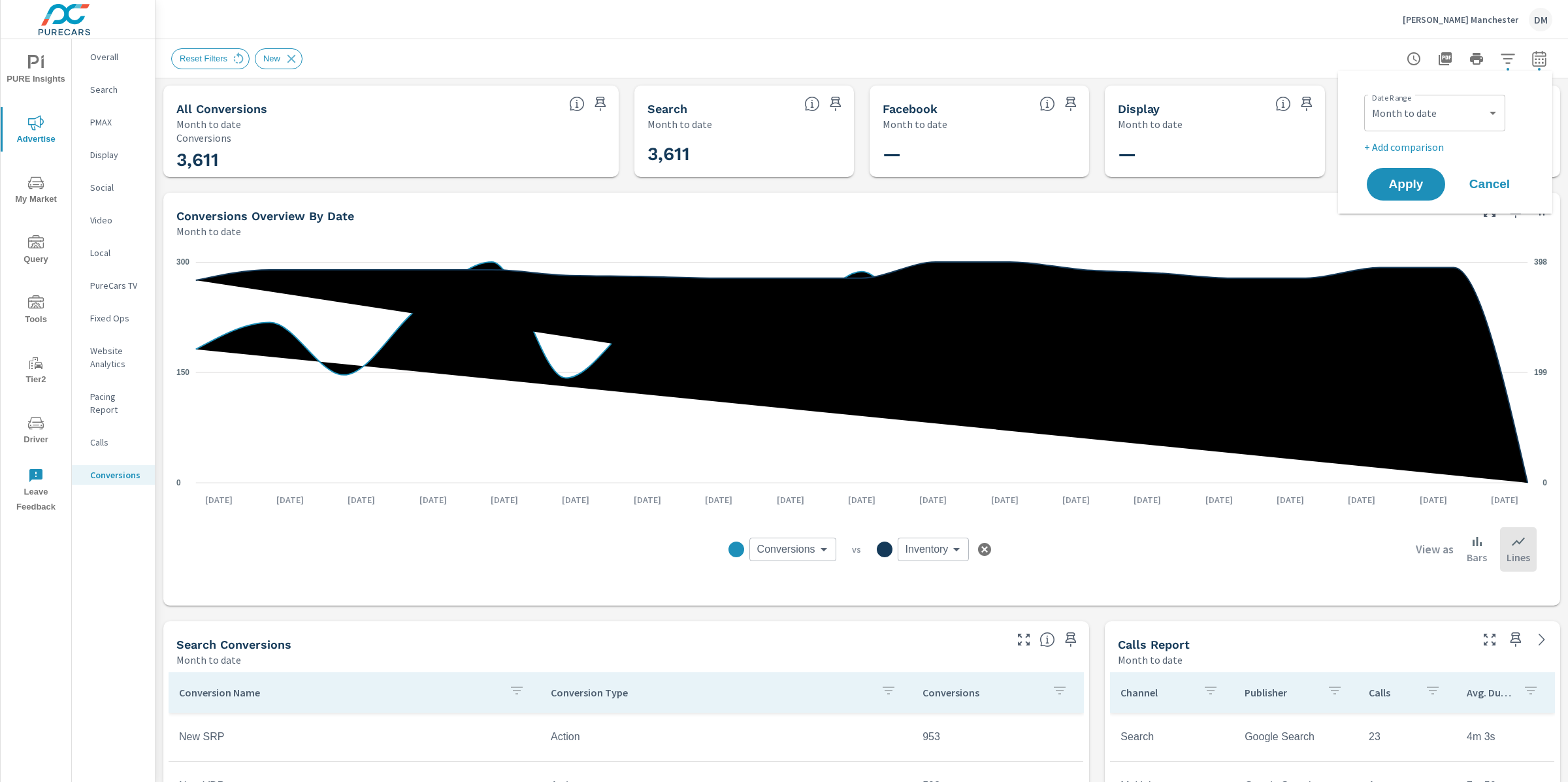
scroll to position [0, 0]
click at [1425, 107] on select "Custom [DATE] Last week Last 7 days Last 14 days Last 30 days Last 45 days Last…" at bounding box center [1435, 113] width 131 height 26
click at [1370, 100] on select "Custom [DATE] Last week Last 7 days Last 14 days Last 30 days Last 45 days Last…" at bounding box center [1435, 113] width 131 height 26
select select "custom"
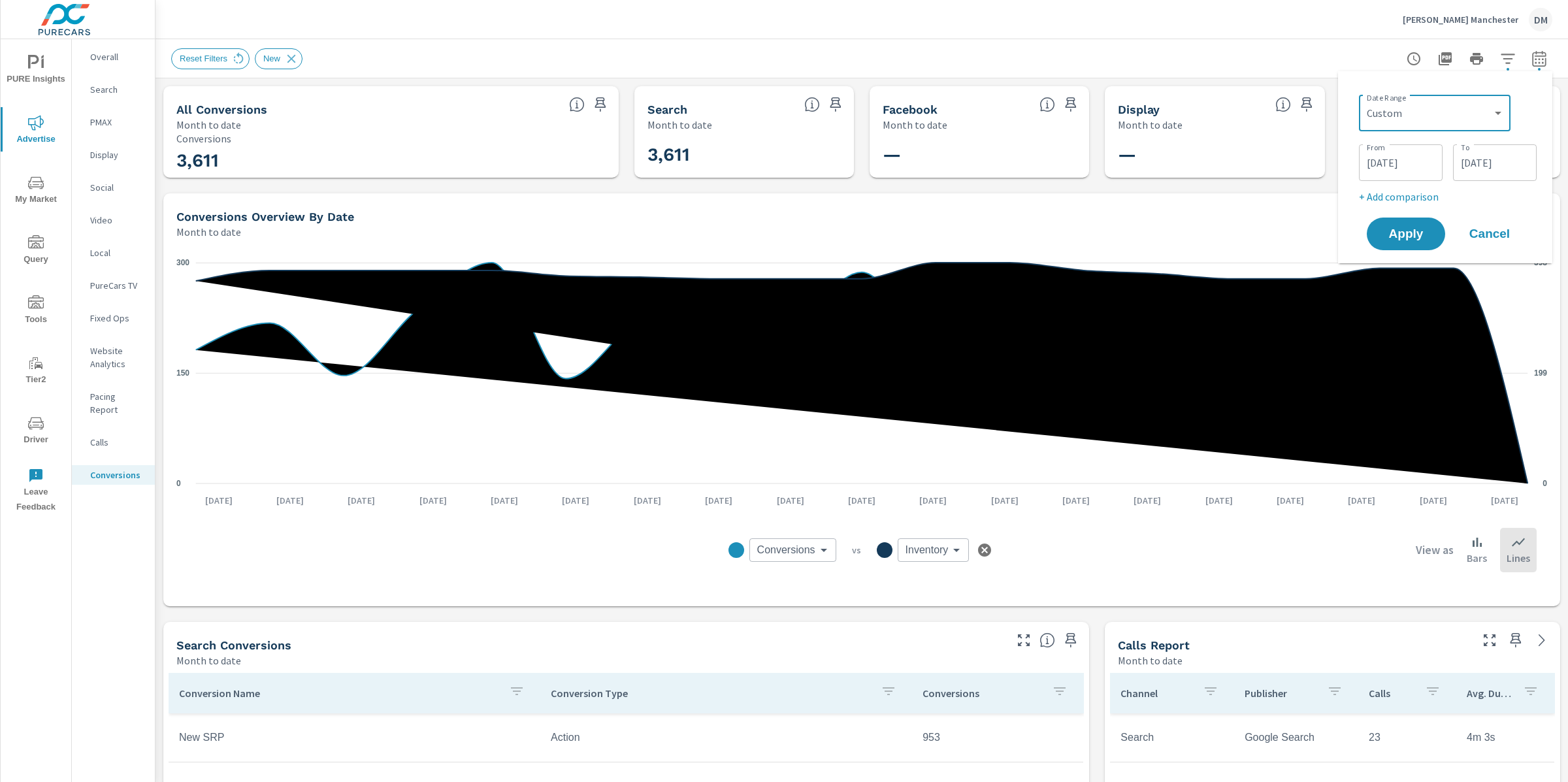
click at [1491, 162] on input "08/19/2025" at bounding box center [1494, 162] width 73 height 26
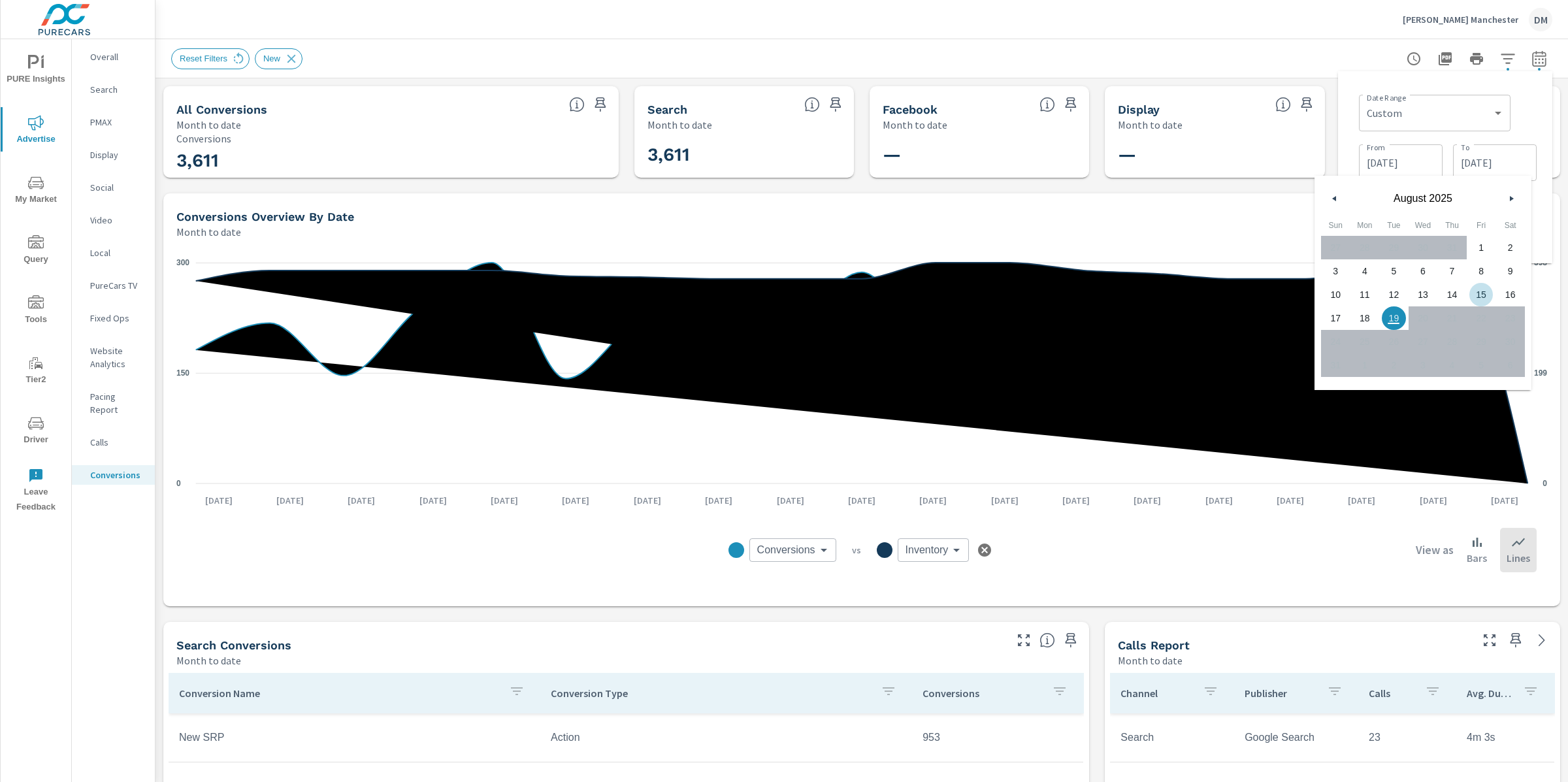
click at [1477, 292] on span "15" at bounding box center [1482, 294] width 29 height 17
type input "08/15/2025"
click at [1361, 69] on div "Reset Filters New" at bounding box center [862, 58] width 1382 height 38
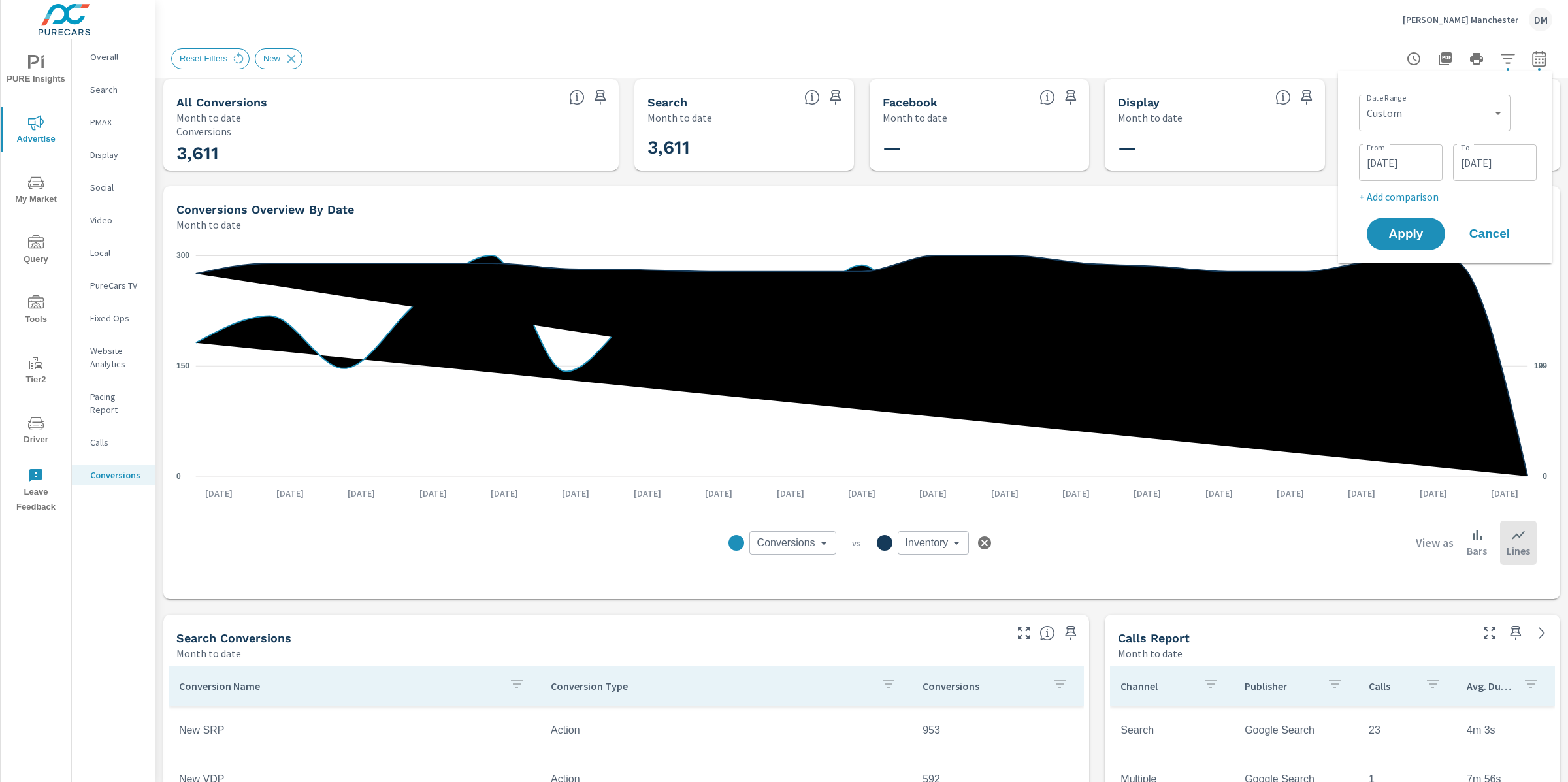
click at [1403, 198] on p "+ Add comparison" at bounding box center [1448, 196] width 177 height 16
select select "Previous period"
click at [1409, 162] on input "08/01/2025" at bounding box center [1400, 162] width 73 height 26
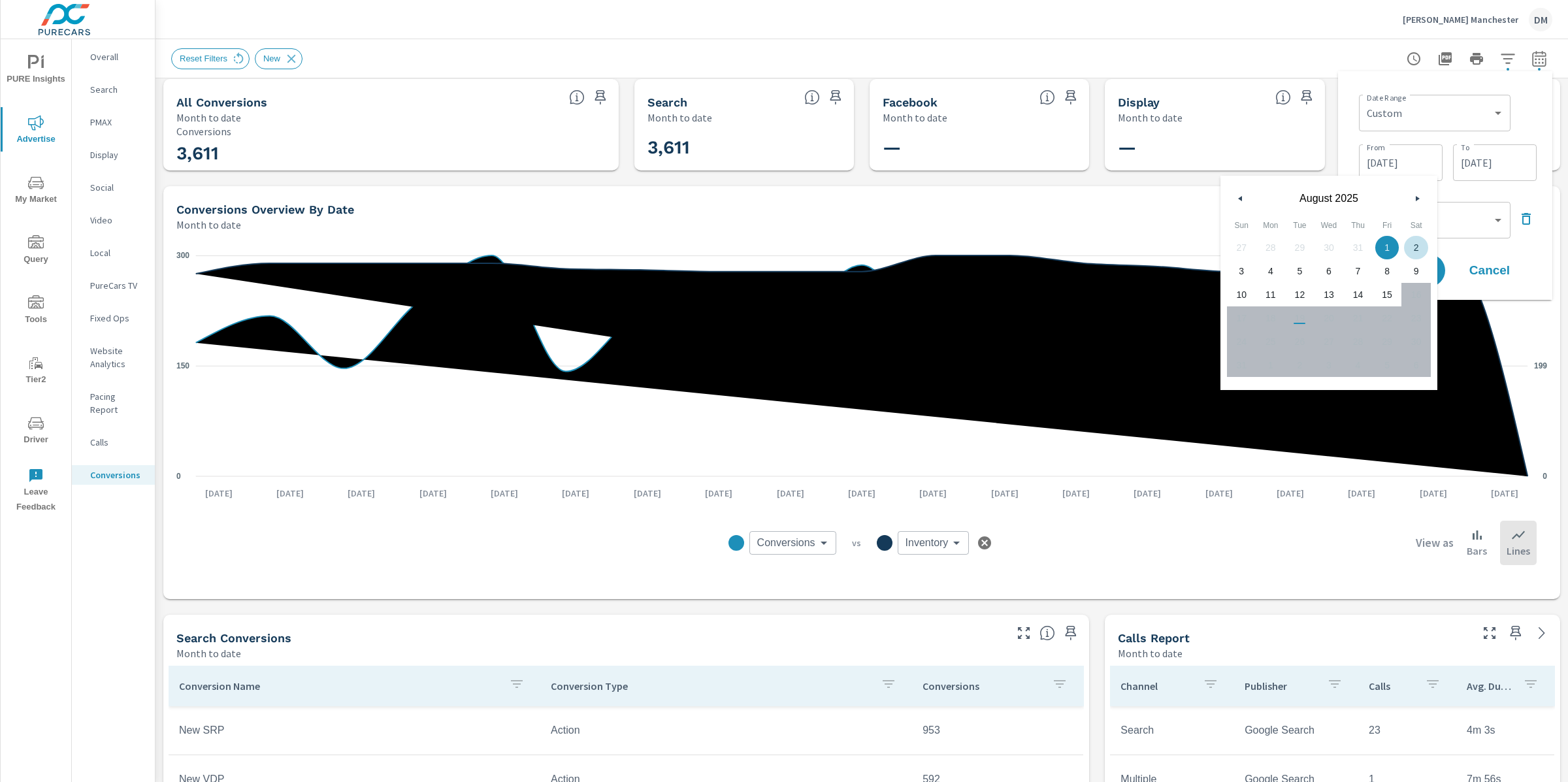
click at [1469, 173] on input "08/15/2025" at bounding box center [1494, 162] width 73 height 26
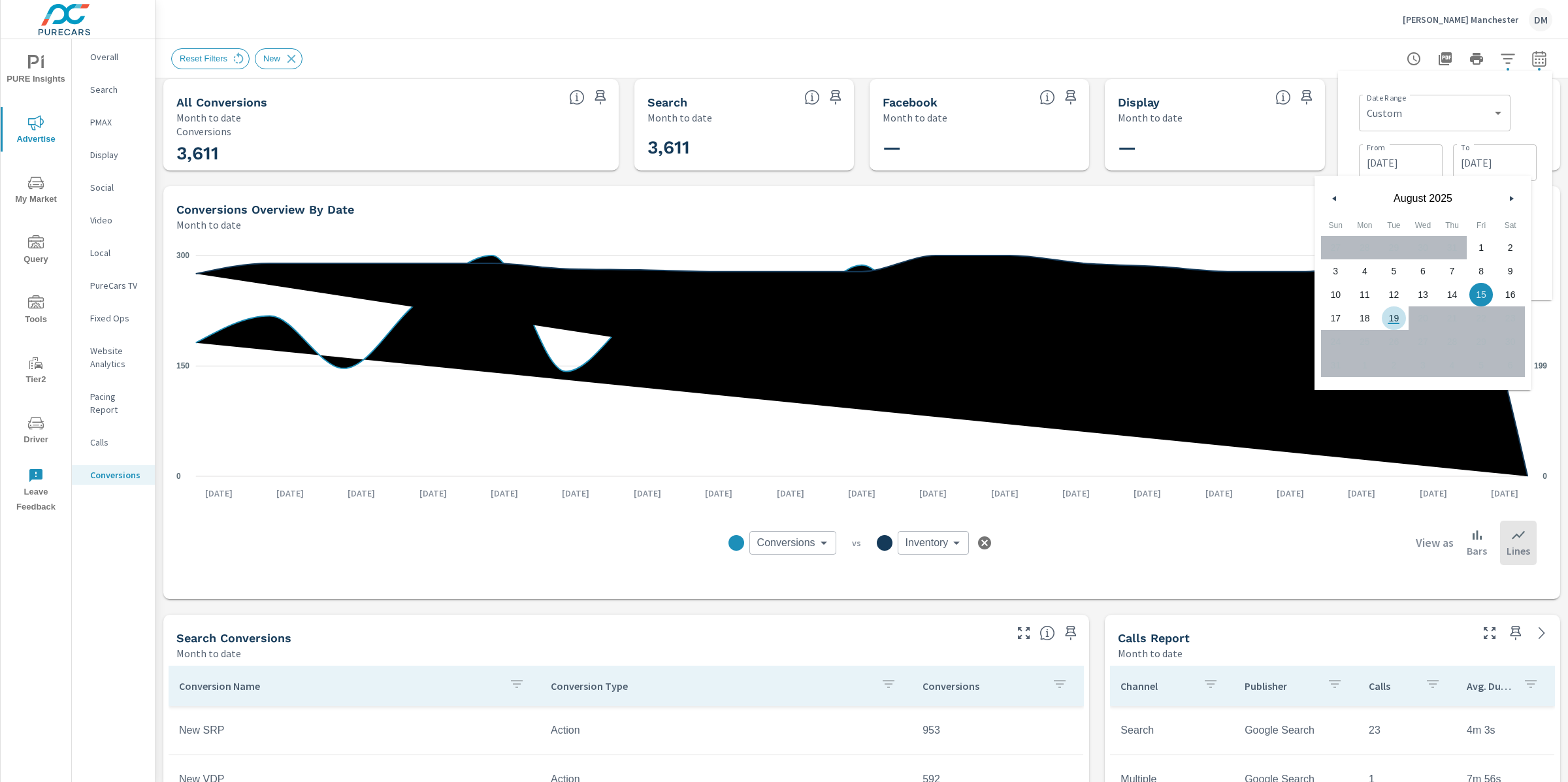
click at [1393, 316] on span "19" at bounding box center [1394, 318] width 29 height 17
type input "08/19/2025"
click at [1388, 164] on input "08/01/2025" at bounding box center [1400, 162] width 73 height 26
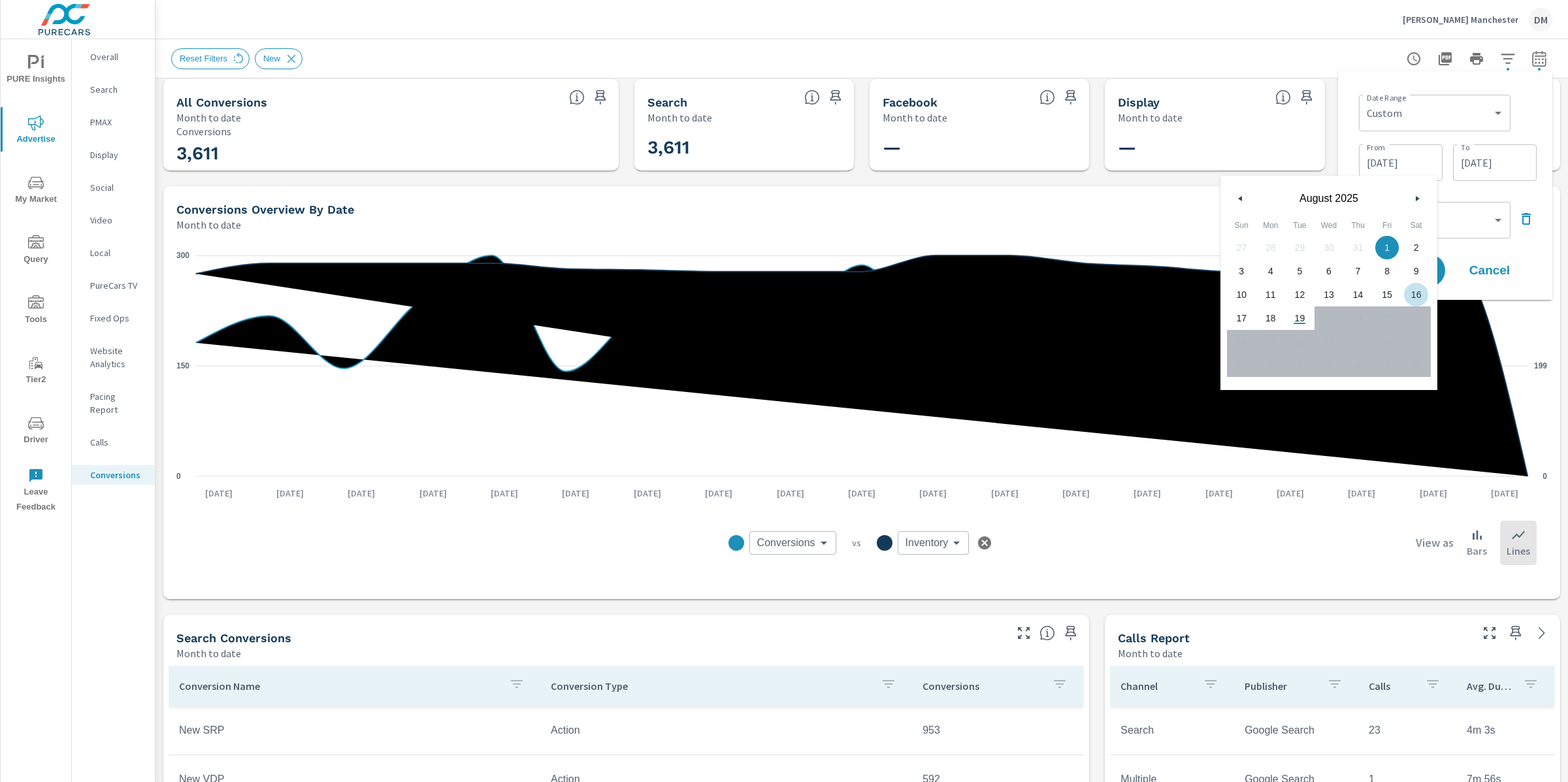
click at [1412, 296] on span "16" at bounding box center [1416, 294] width 29 height 17
type input "08/16/2025"
click at [1476, 228] on select "Custom Previous period Previous month Previous year" at bounding box center [1435, 220] width 141 height 26
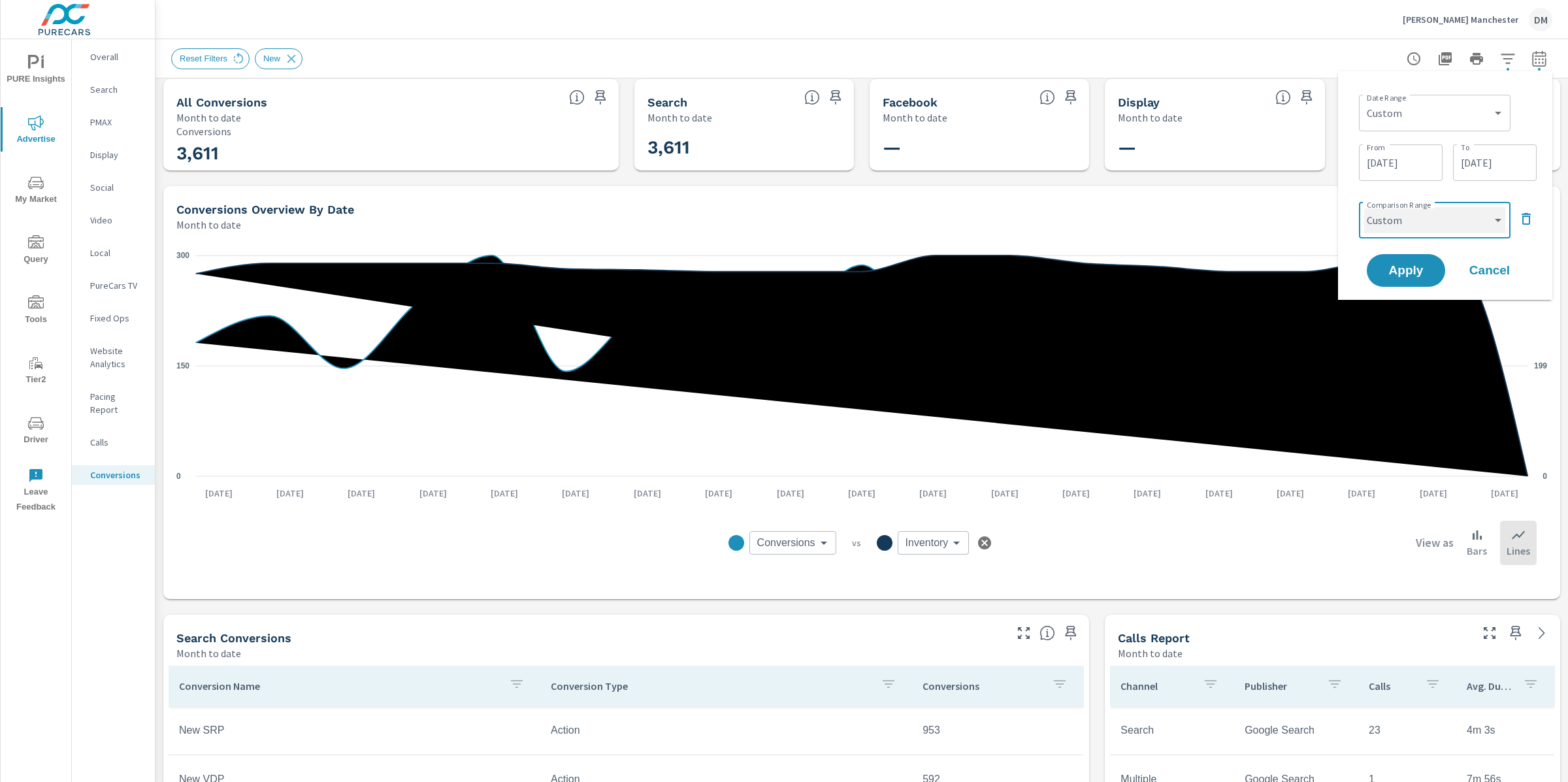
click at [1364, 207] on select "Custom Previous period Previous month Previous year" at bounding box center [1435, 220] width 141 height 26
select select "custom"
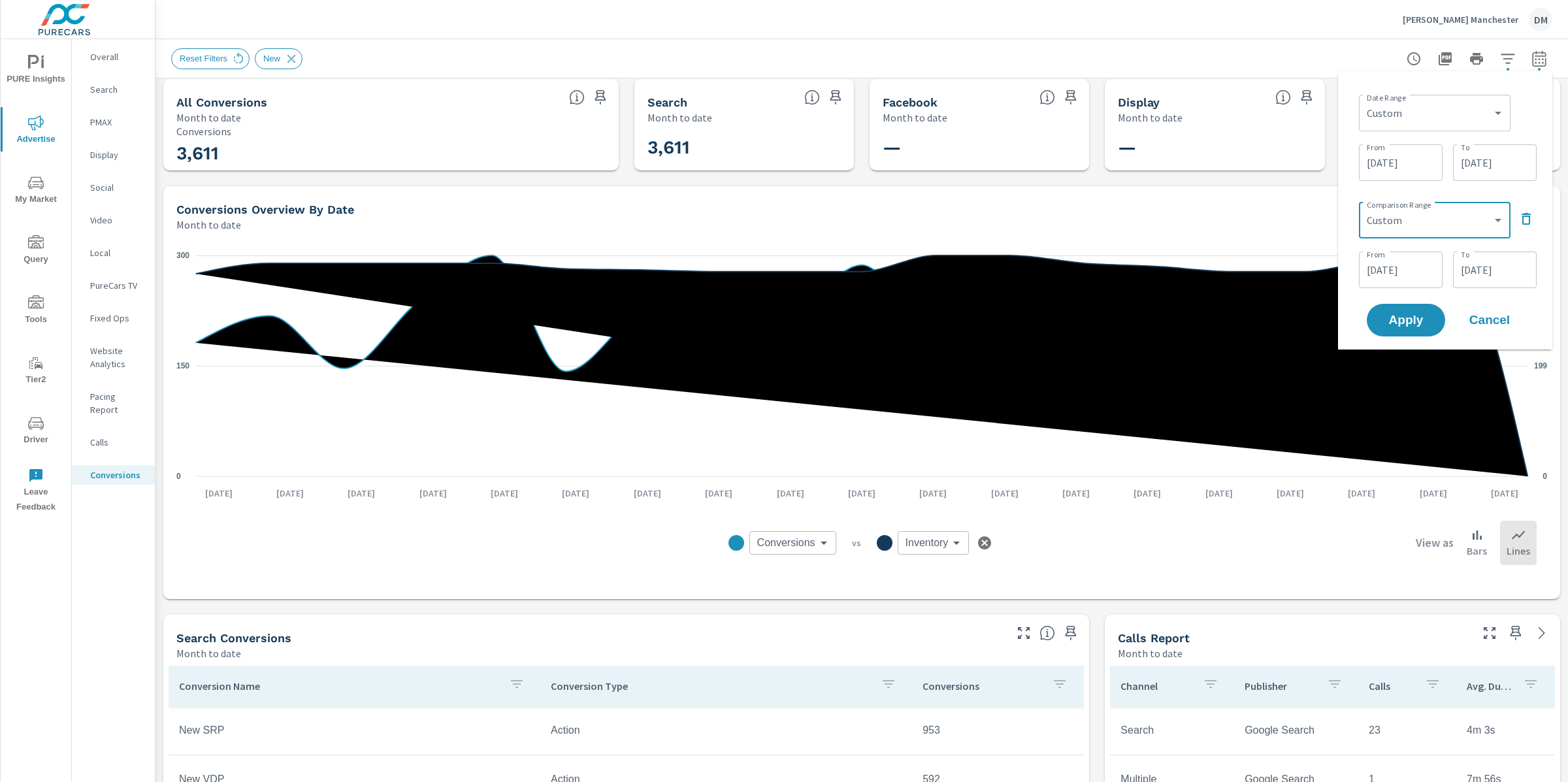
click at [1396, 264] on input "08/12/2025" at bounding box center [1400, 270] width 73 height 26
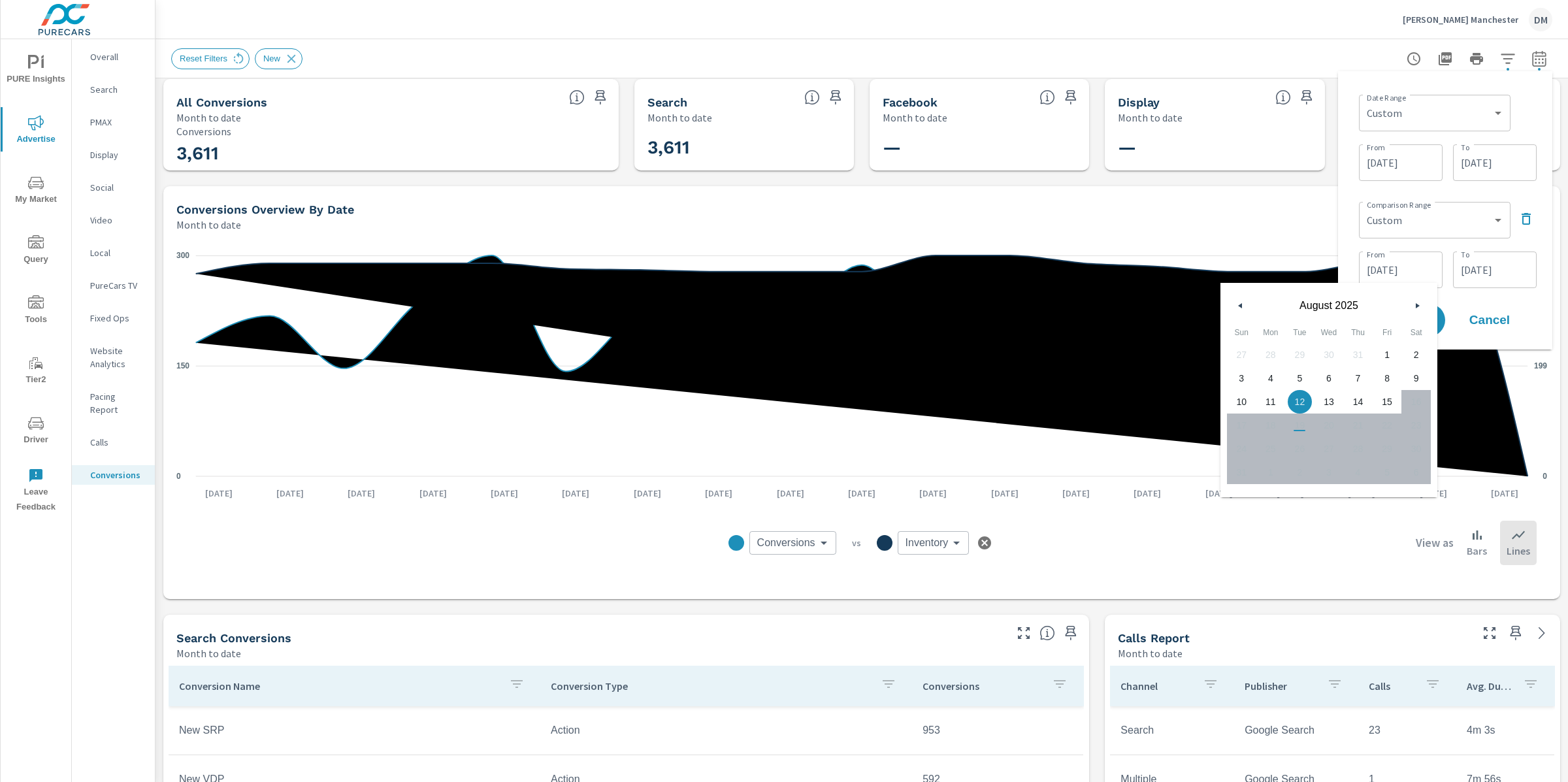
click at [1384, 352] on span "1" at bounding box center [1387, 355] width 29 height 17
type input "08/01/2025"
click at [1491, 260] on input "08/15/2025" at bounding box center [1494, 270] width 73 height 26
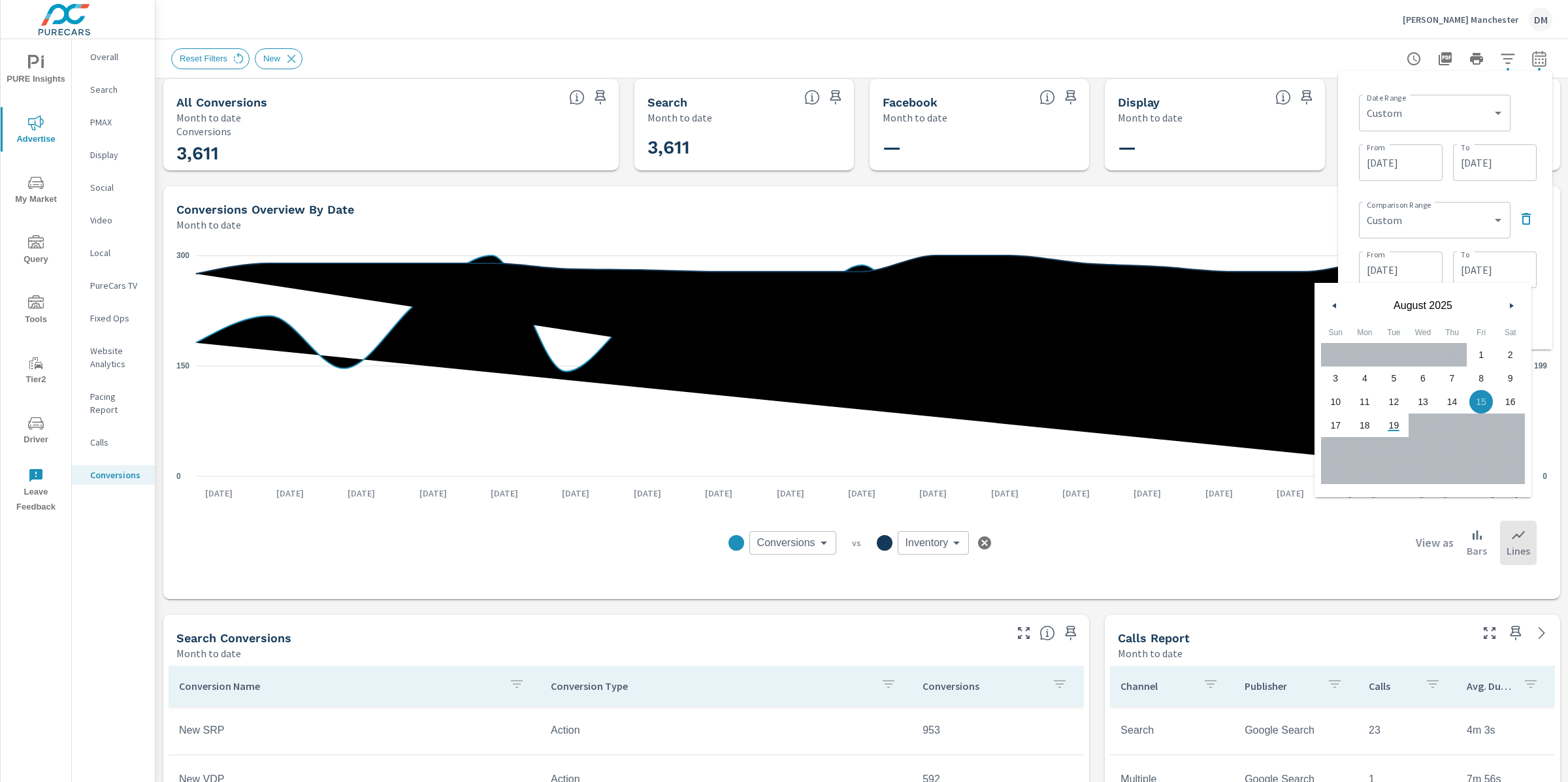
click at [1482, 398] on span "15" at bounding box center [1482, 401] width 29 height 17
click at [1545, 291] on div "Date Range Custom Yesterday Last week Last 7 days Last 14 days Last 30 days Las…" at bounding box center [1445, 210] width 214 height 278
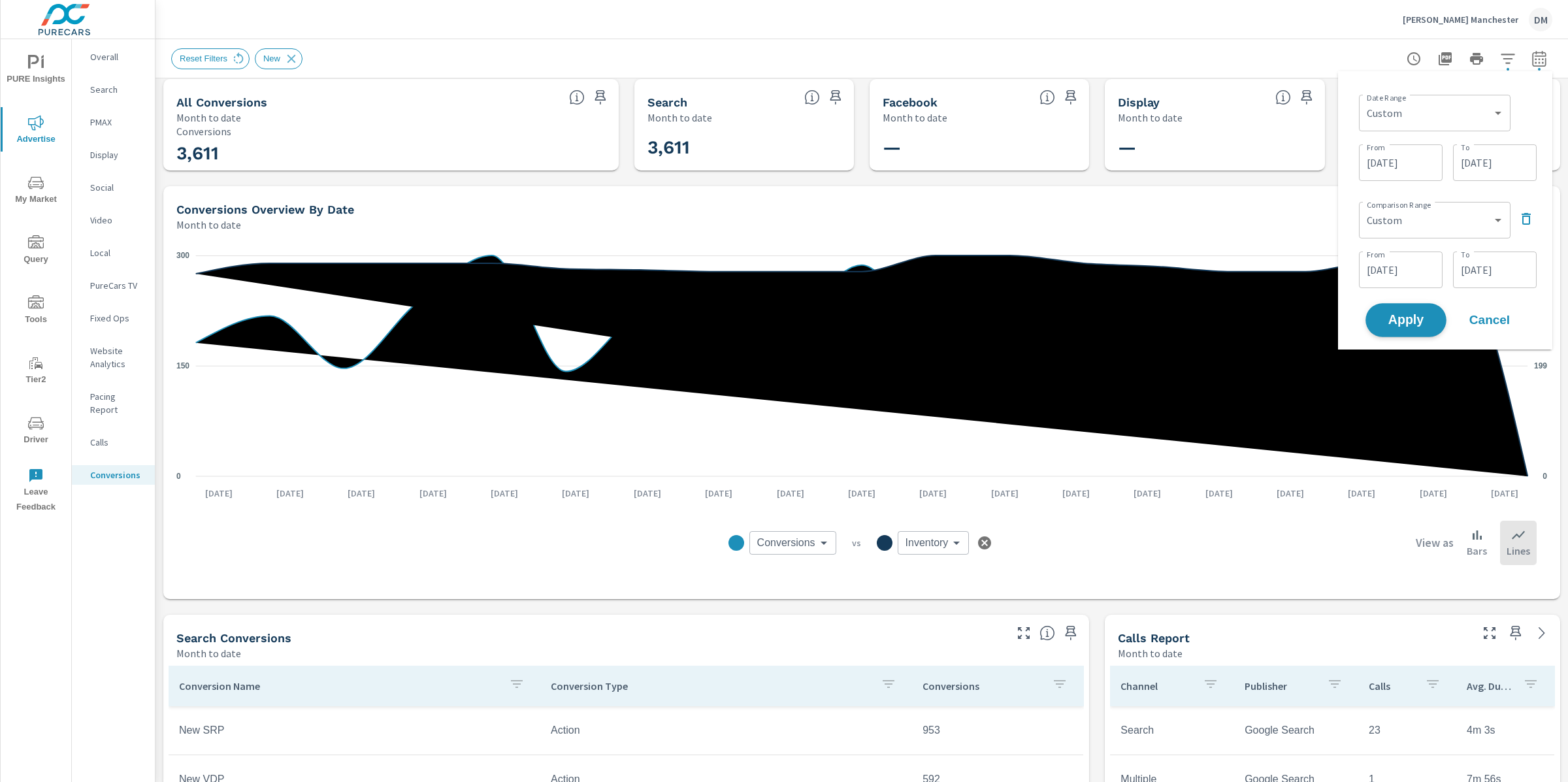
click at [1402, 322] on span "Apply" at bounding box center [1406, 320] width 53 height 13
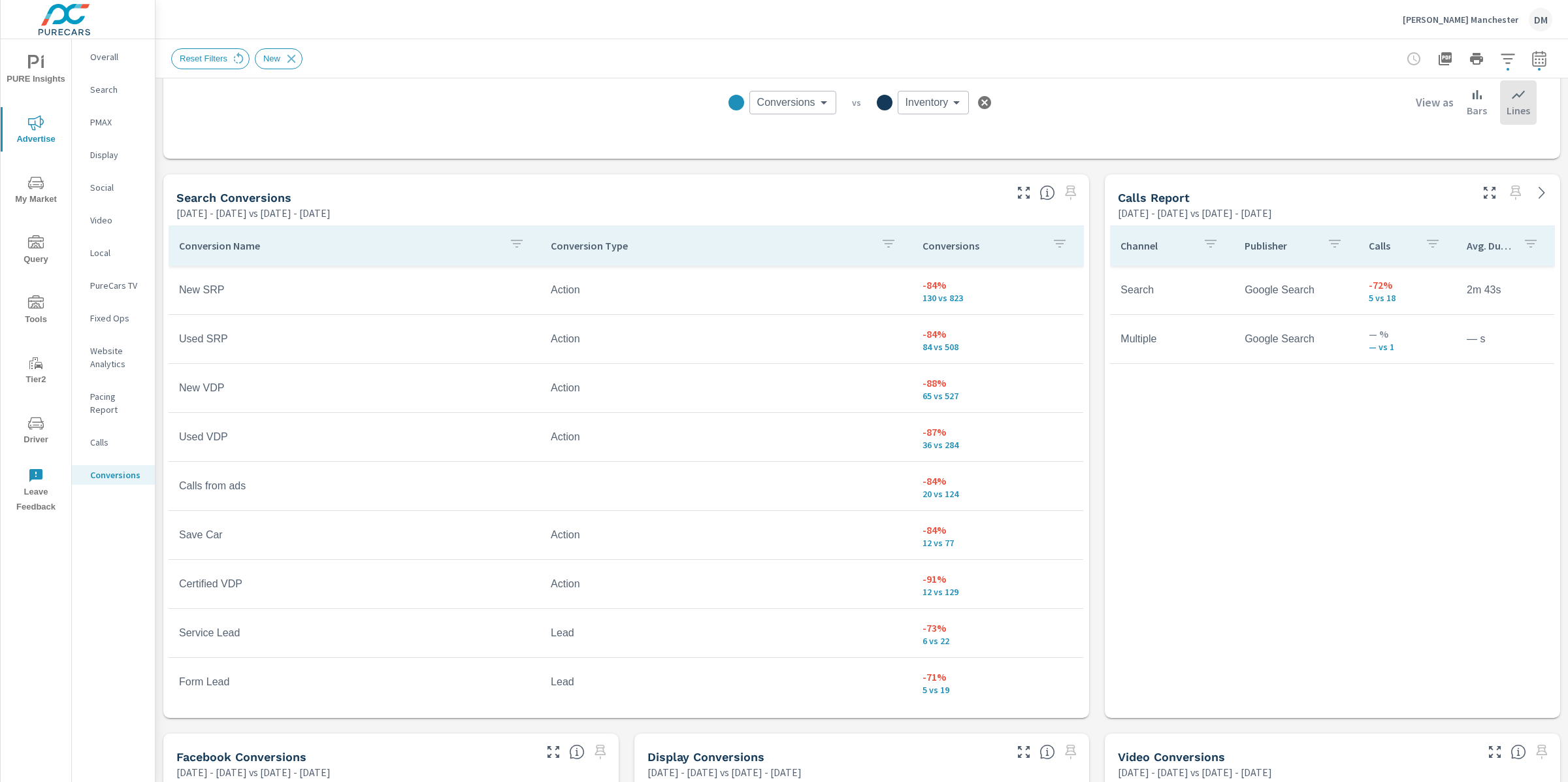
scroll to position [604, 0]
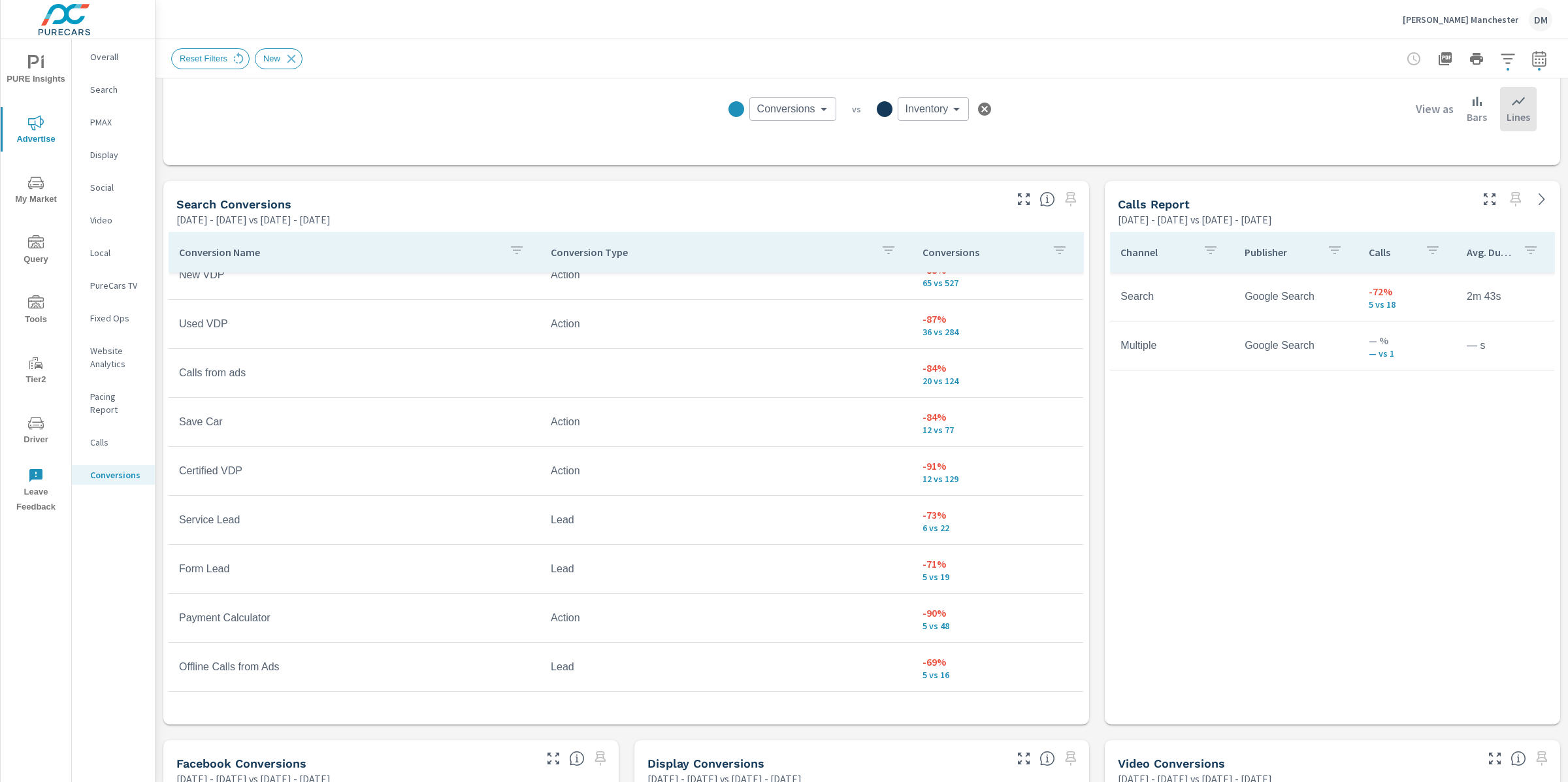
scroll to position [122, 0]
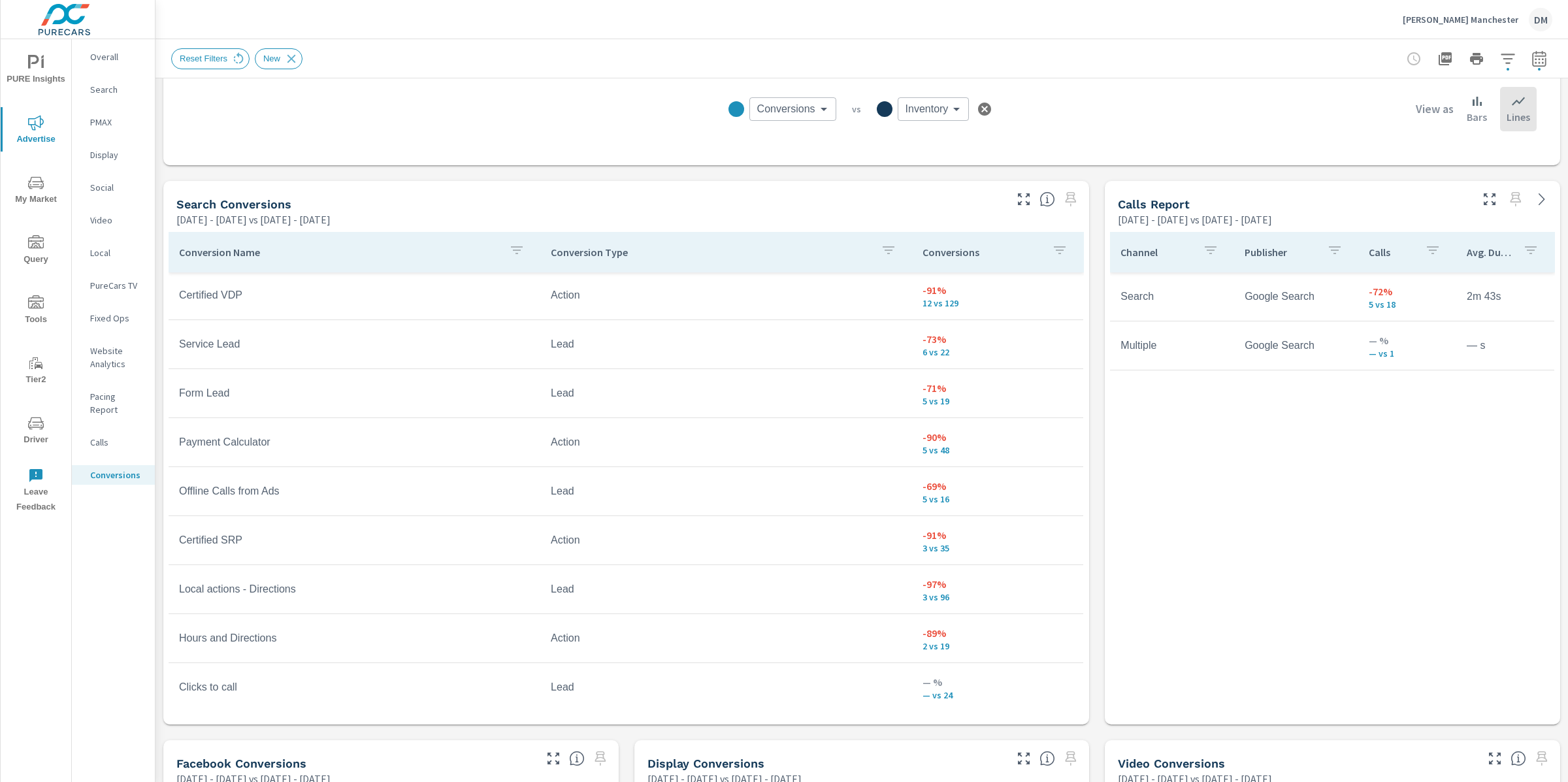
scroll to position [143, 0]
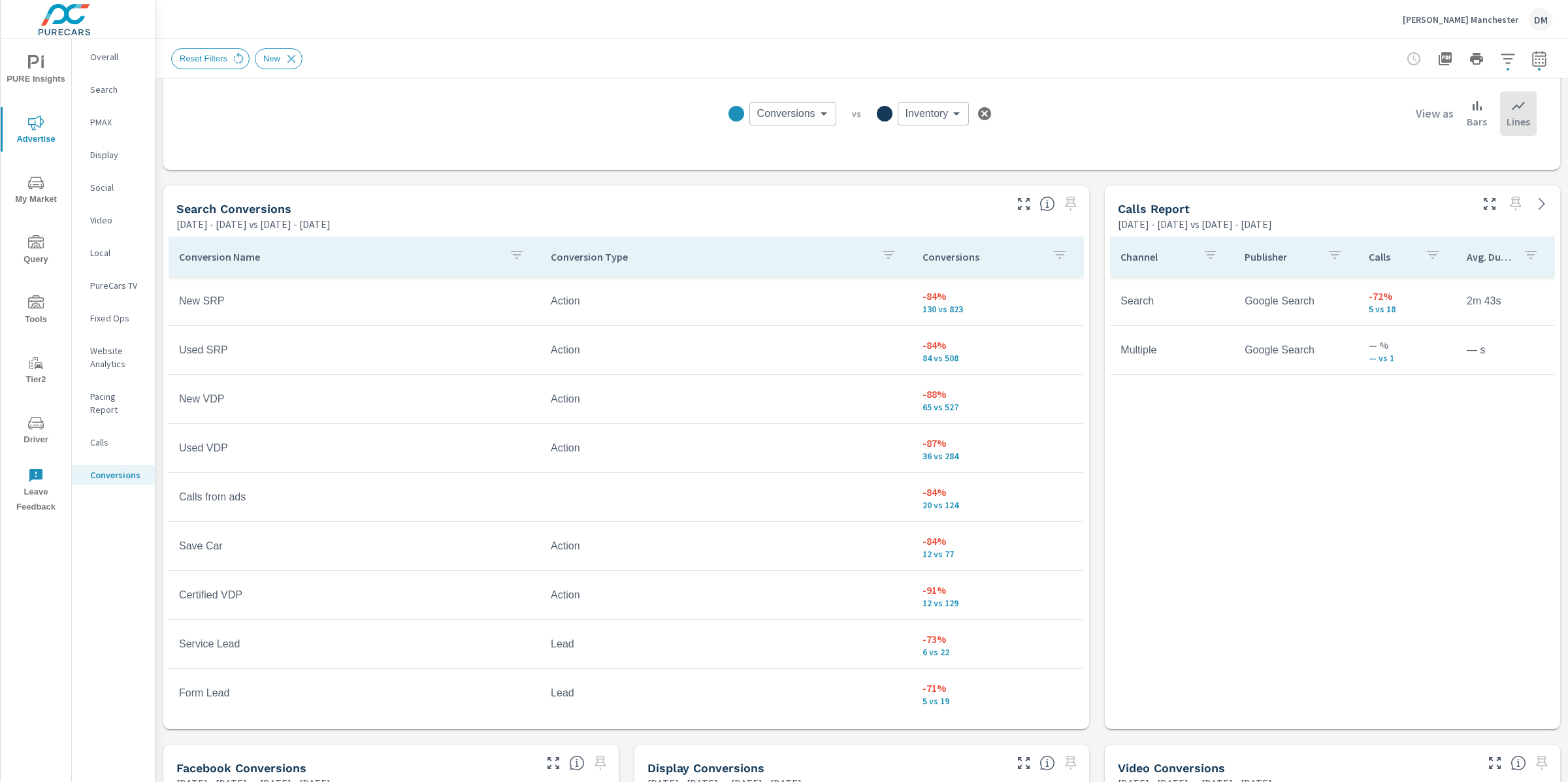
scroll to position [605, 0]
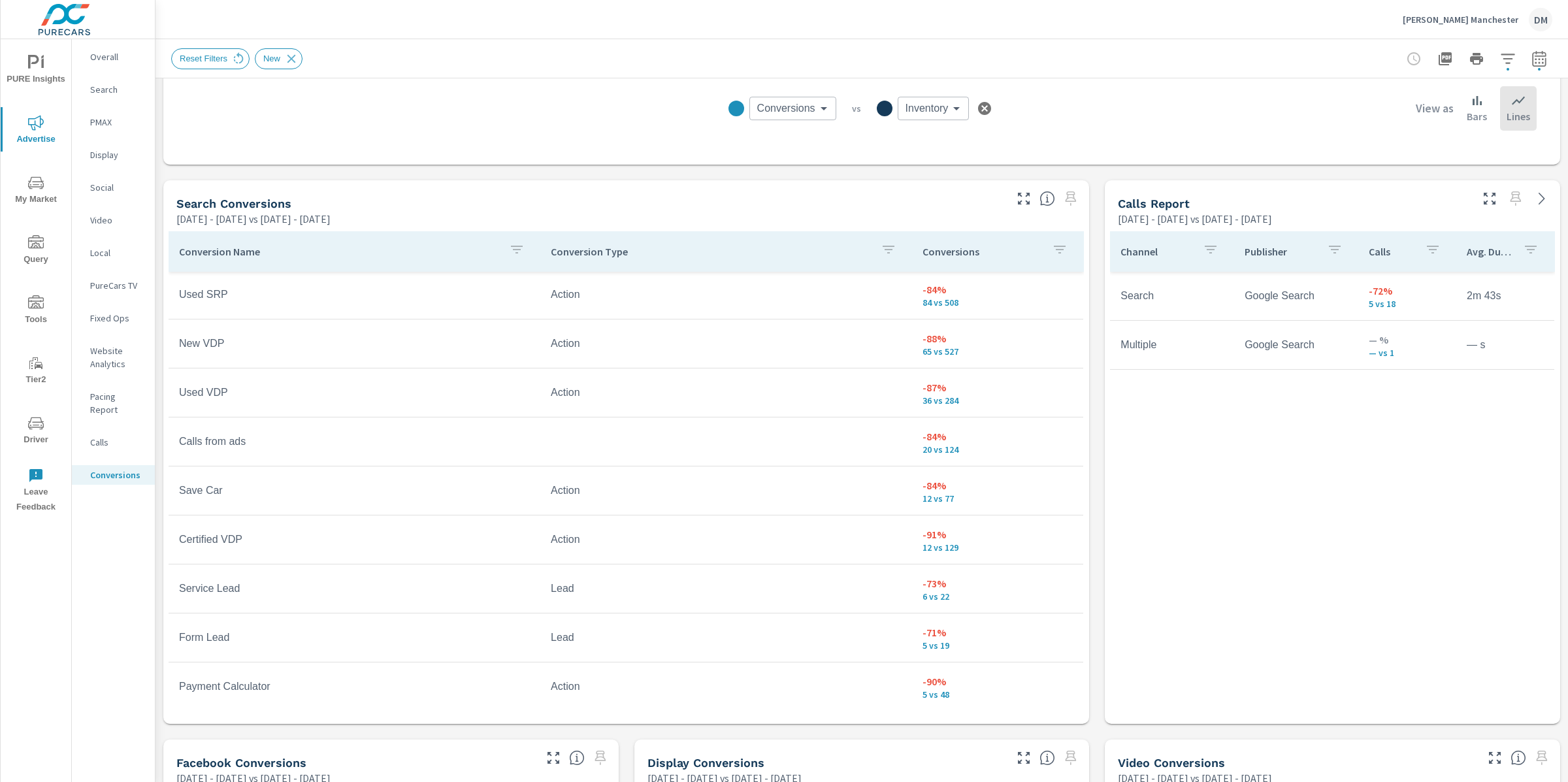
scroll to position [57, 0]
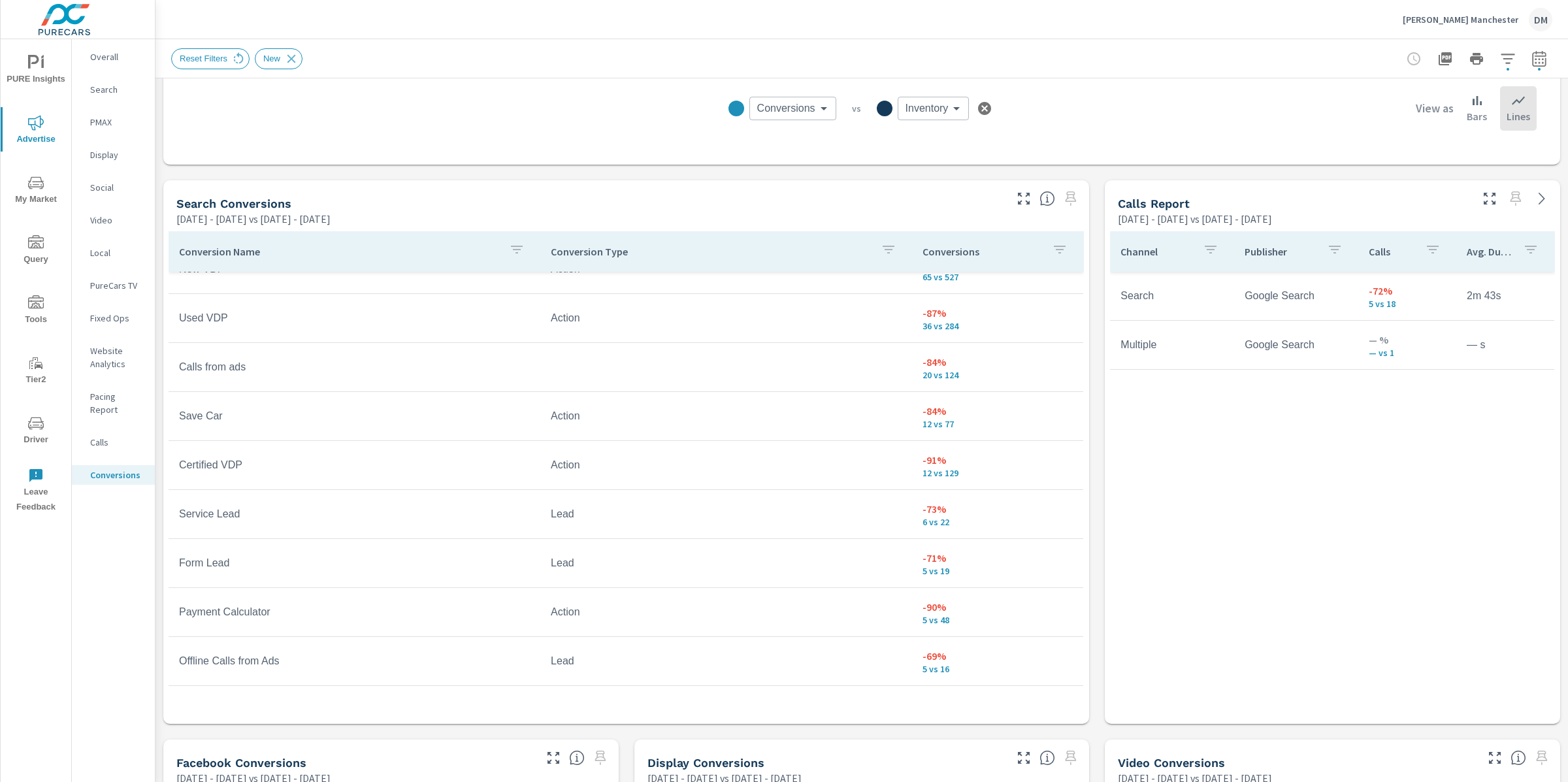
scroll to position [131, 0]
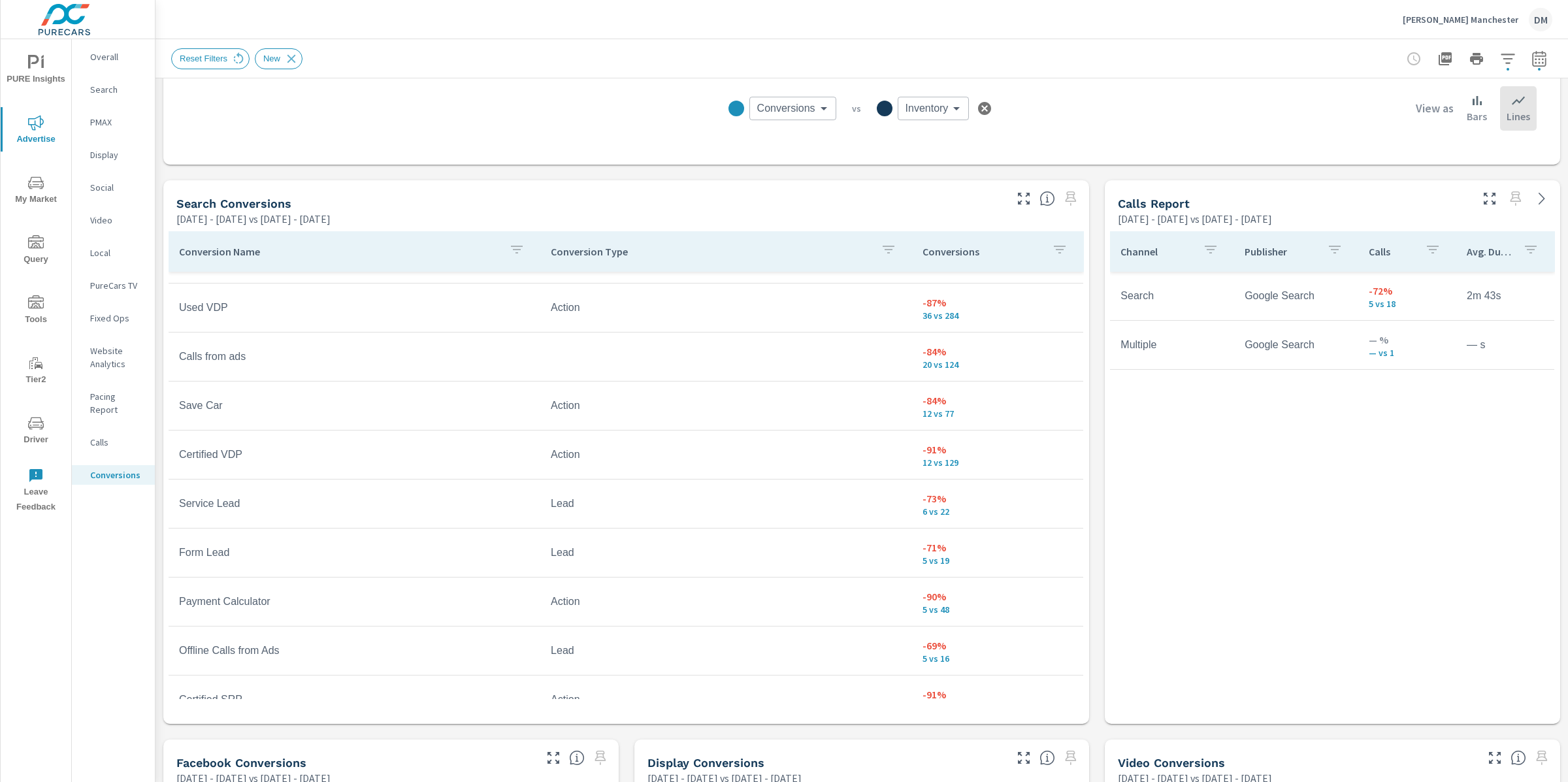
scroll to position [137, 0]
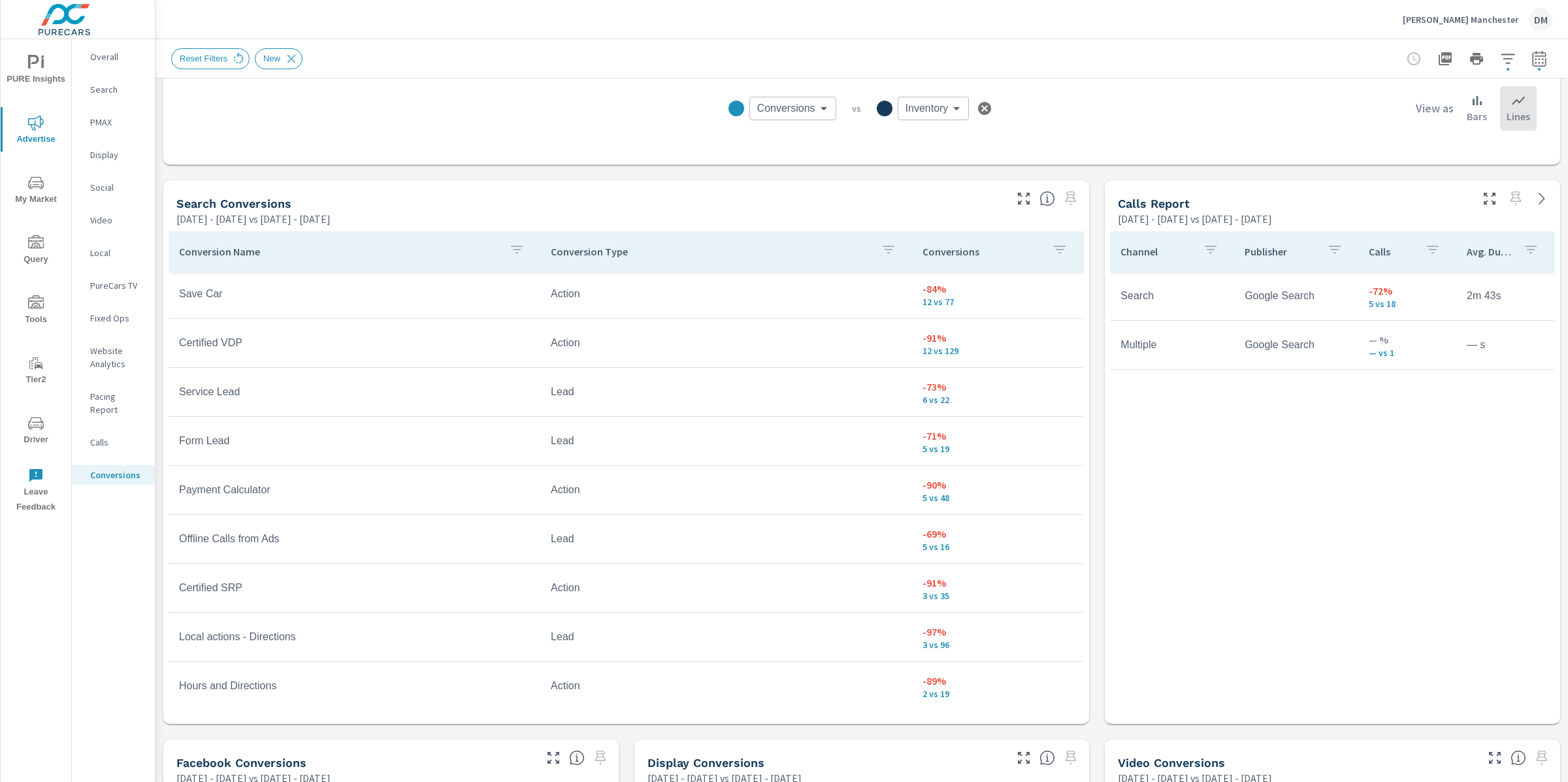
scroll to position [249, 0]
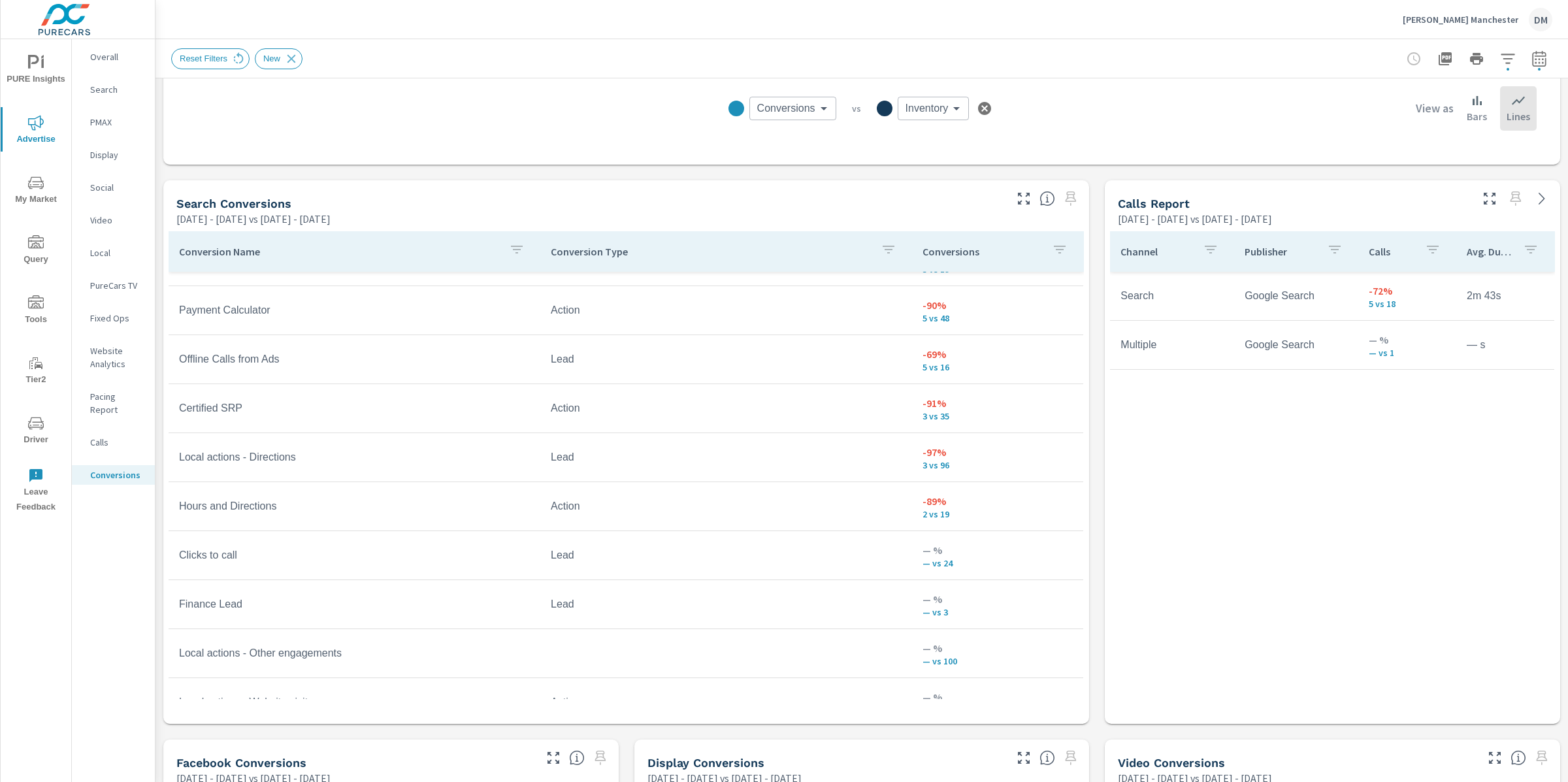
scroll to position [432, 0]
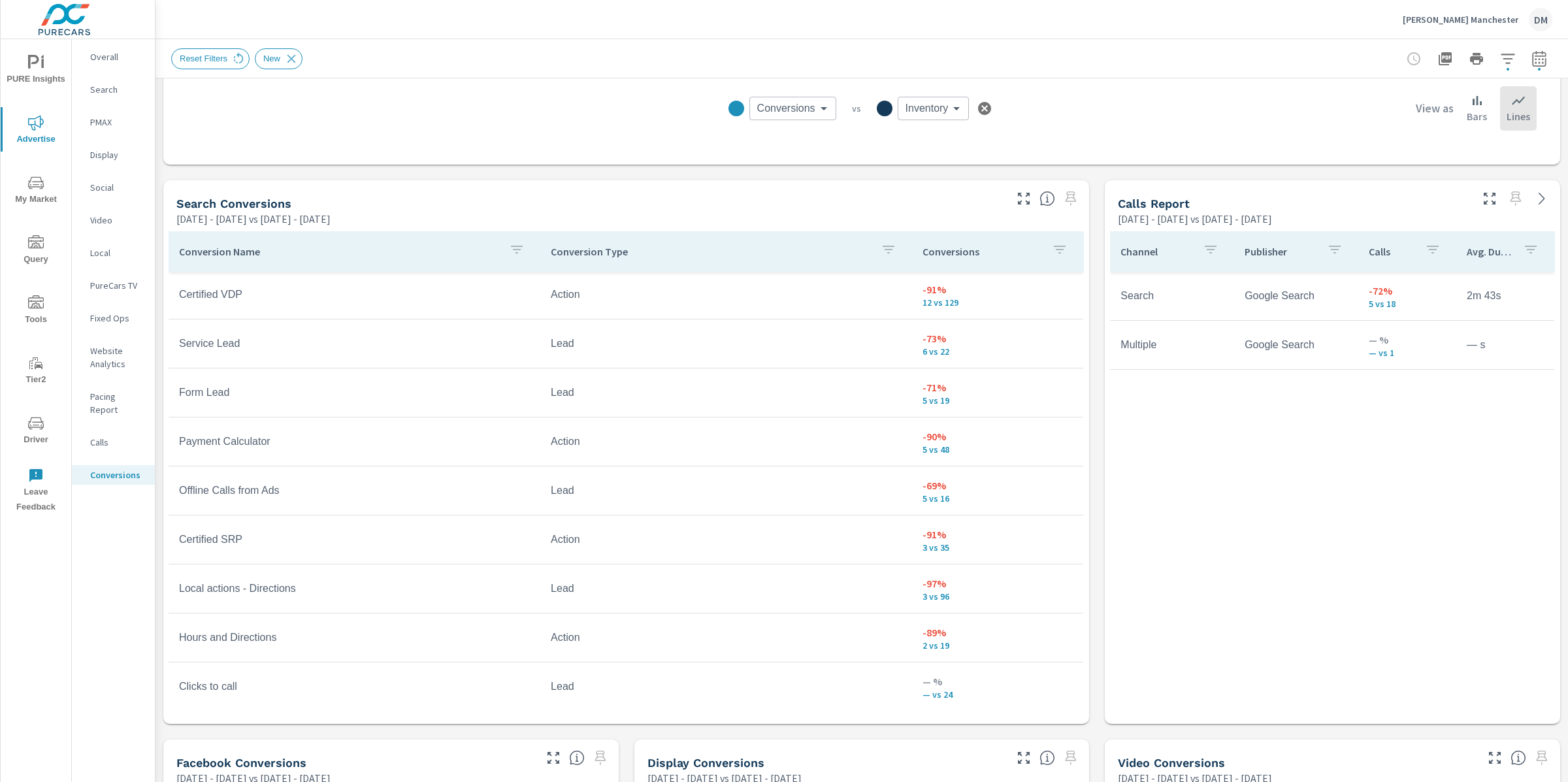
scroll to position [157, 0]
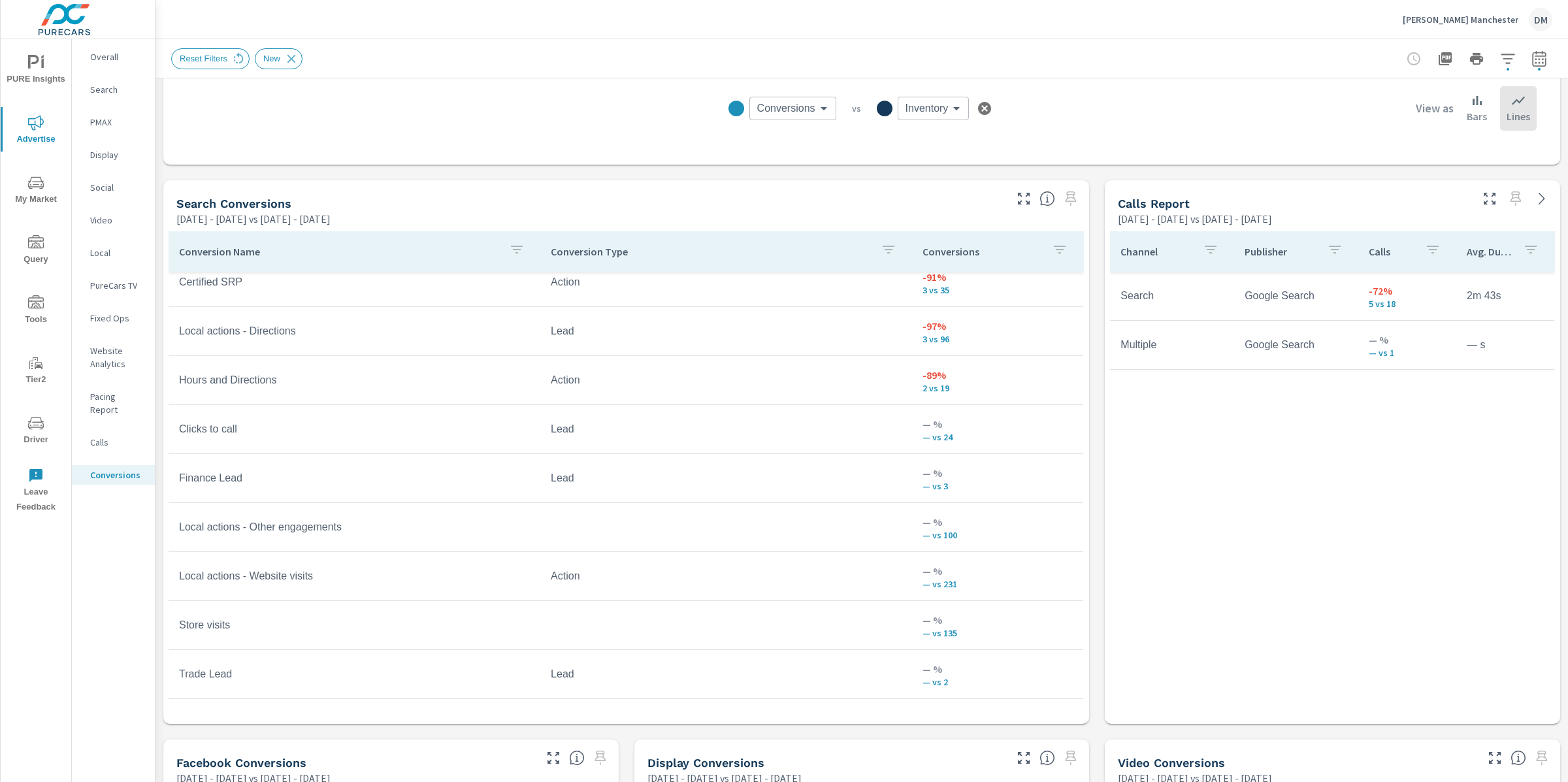
scroll to position [116, 0]
